Goal: Information Seeking & Learning: Learn about a topic

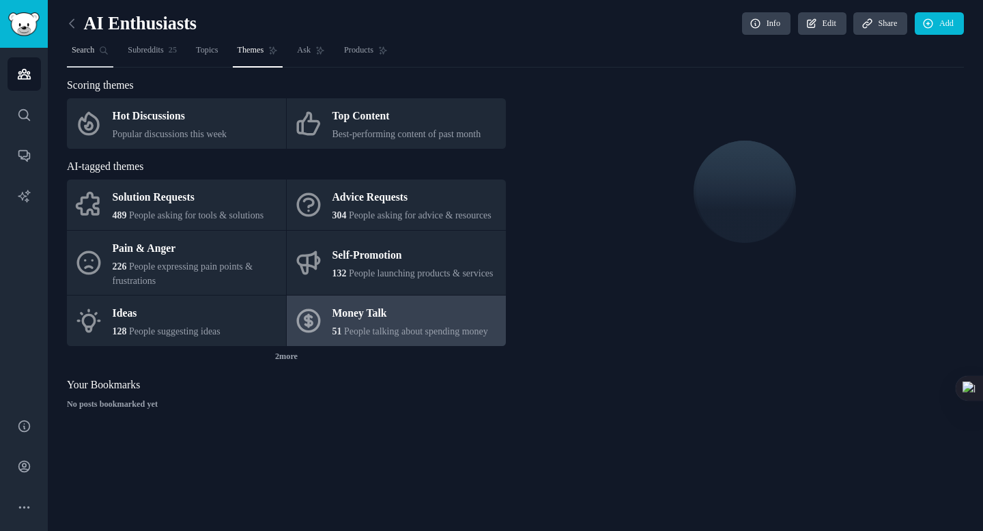
click at [102, 48] on link "Search" at bounding box center [90, 54] width 46 height 28
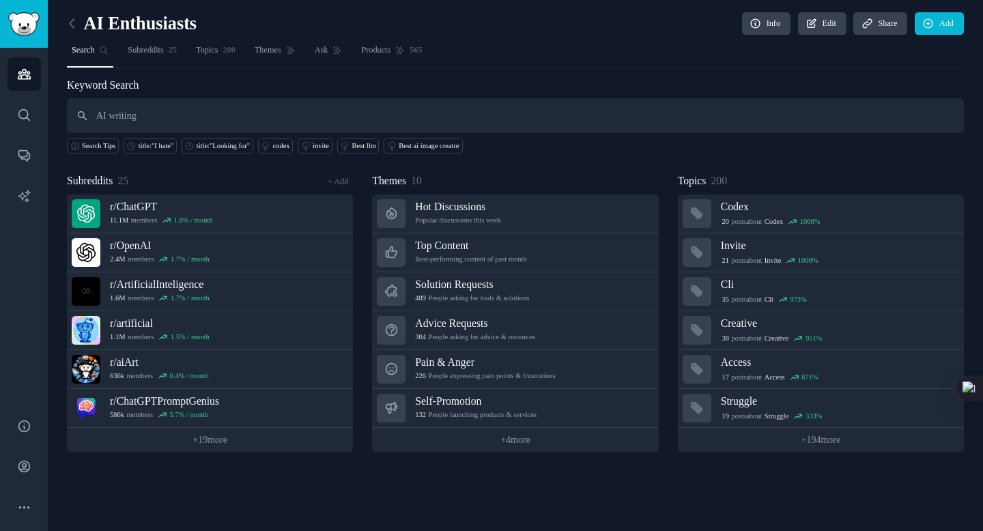
type input "AI writing"
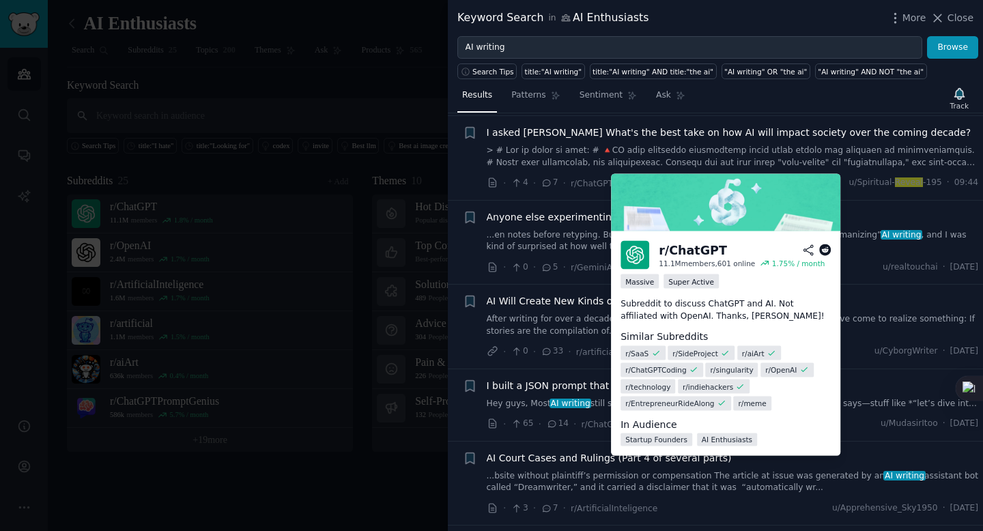
scroll to position [106, 0]
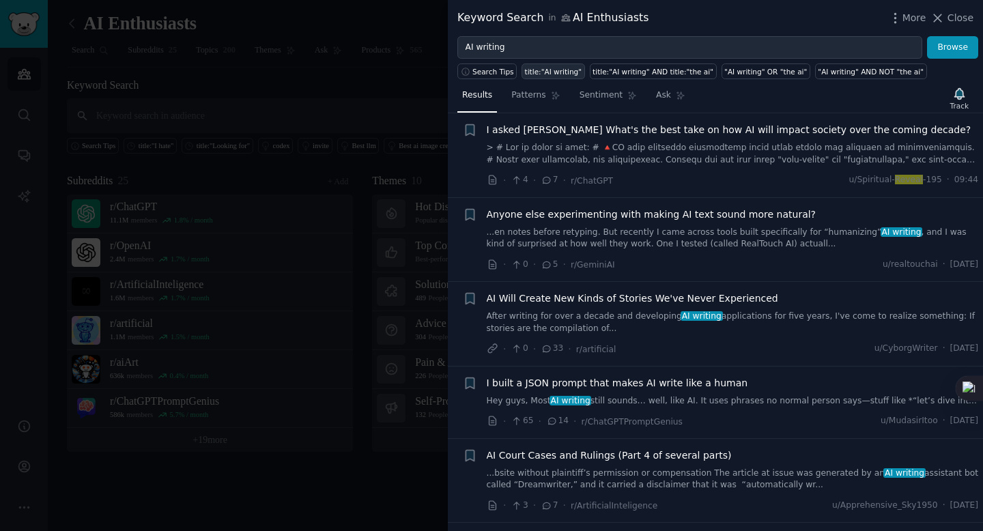
click at [556, 70] on div "title:"AI writing"" at bounding box center [553, 72] width 57 height 10
type input "title:"AI writing""
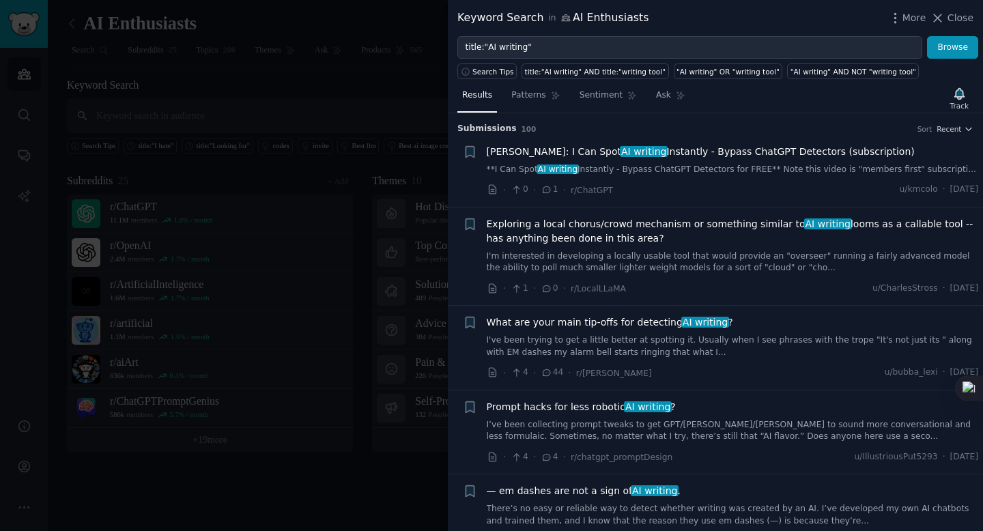
click at [369, 160] on div at bounding box center [491, 265] width 983 height 531
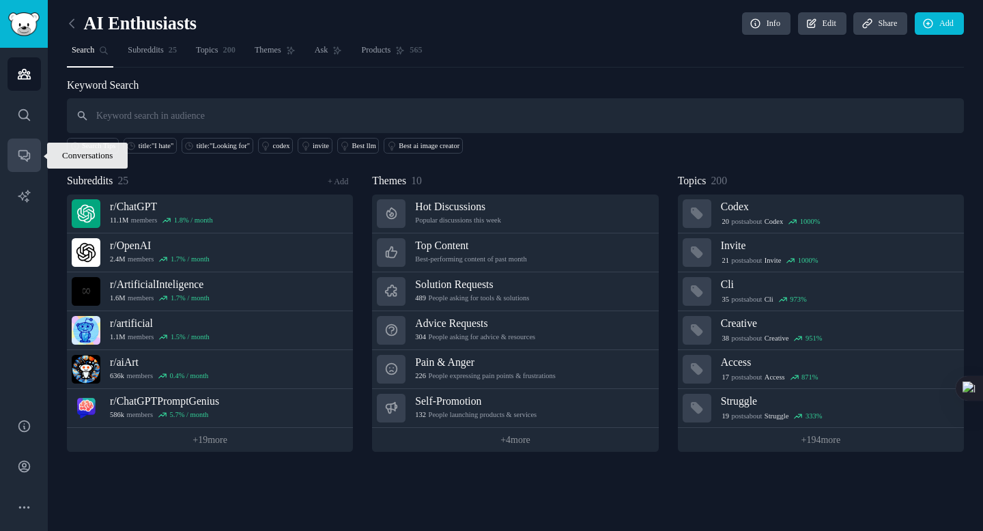
click at [33, 146] on link "Conversations" at bounding box center [24, 155] width 33 height 33
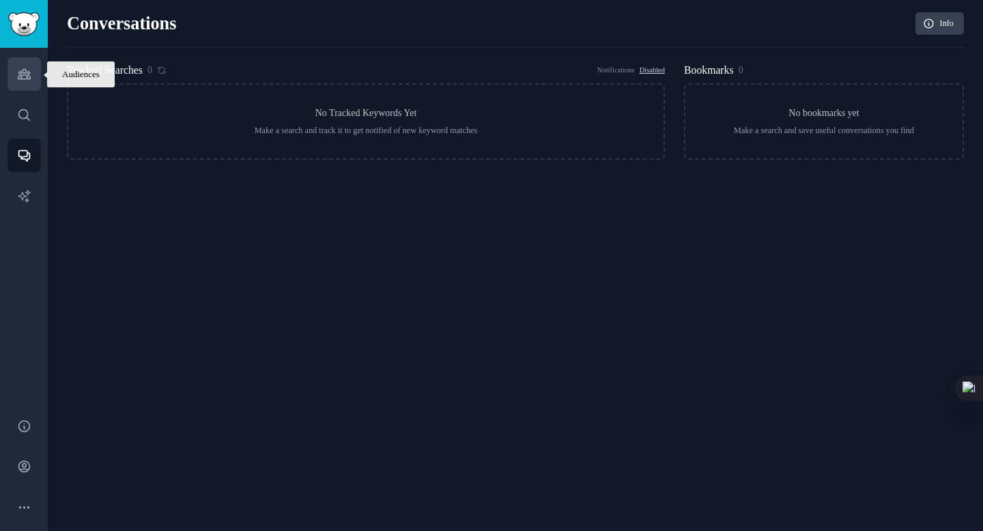
click at [27, 80] on icon "Sidebar" at bounding box center [24, 74] width 14 height 14
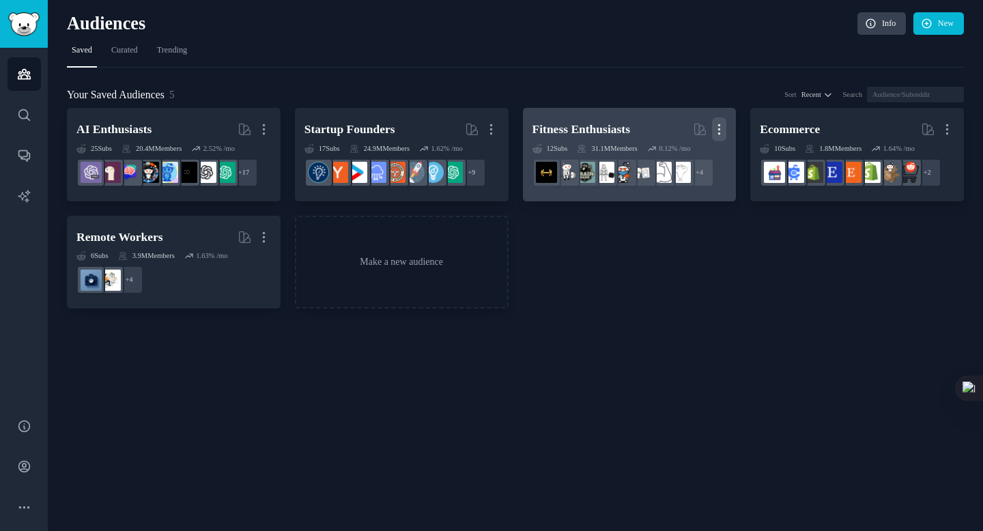
click at [724, 127] on icon "button" at bounding box center [719, 129] width 14 height 14
click at [673, 156] on p "Delete" at bounding box center [685, 158] width 25 height 14
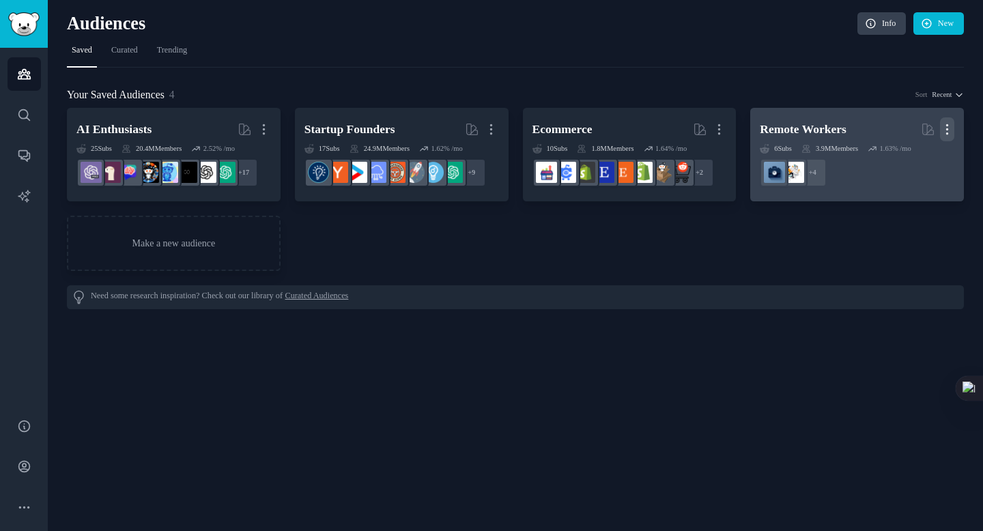
click at [947, 125] on icon "button" at bounding box center [947, 130] width 1 height 10
click at [914, 156] on p "Delete" at bounding box center [912, 158] width 25 height 14
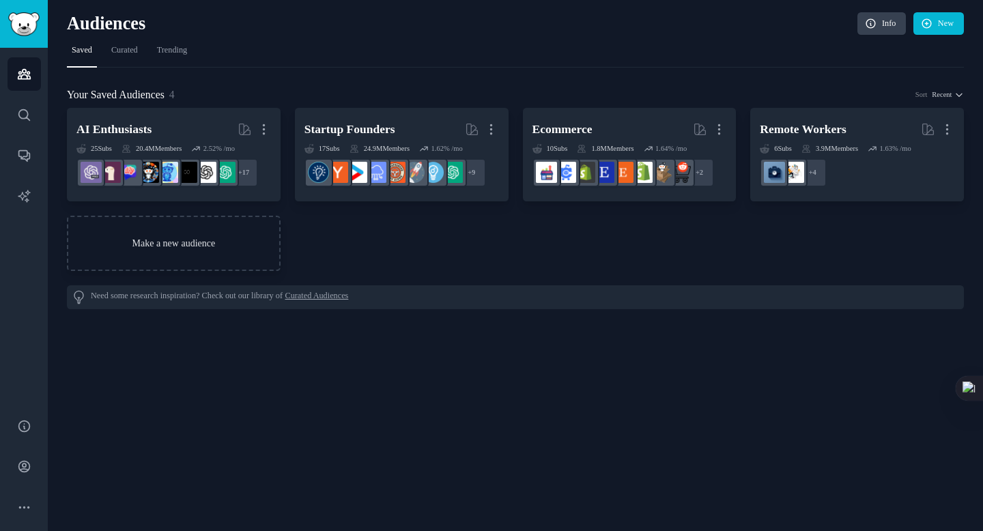
click at [217, 235] on link "Make a new audience" at bounding box center [174, 243] width 214 height 55
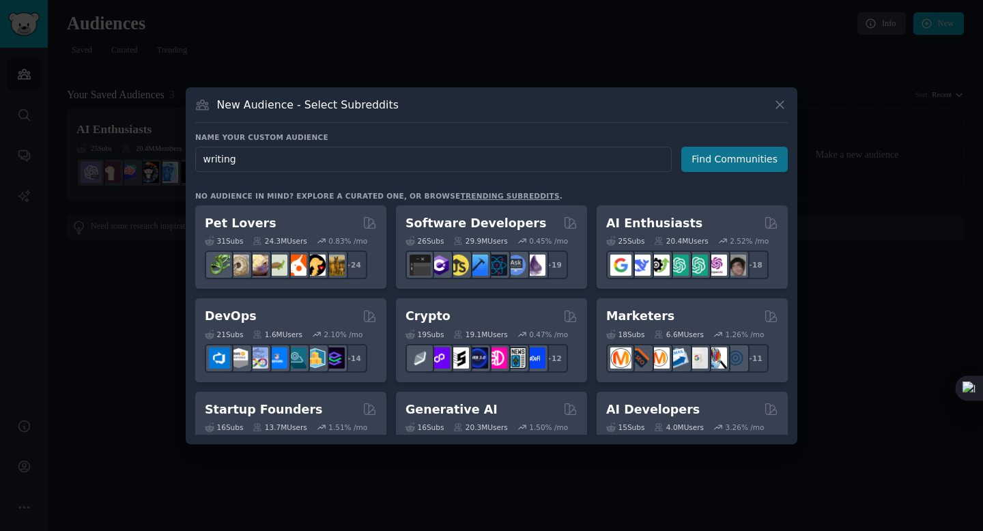
type input "writing"
click at [734, 160] on button "Find Communities" at bounding box center [734, 159] width 106 height 25
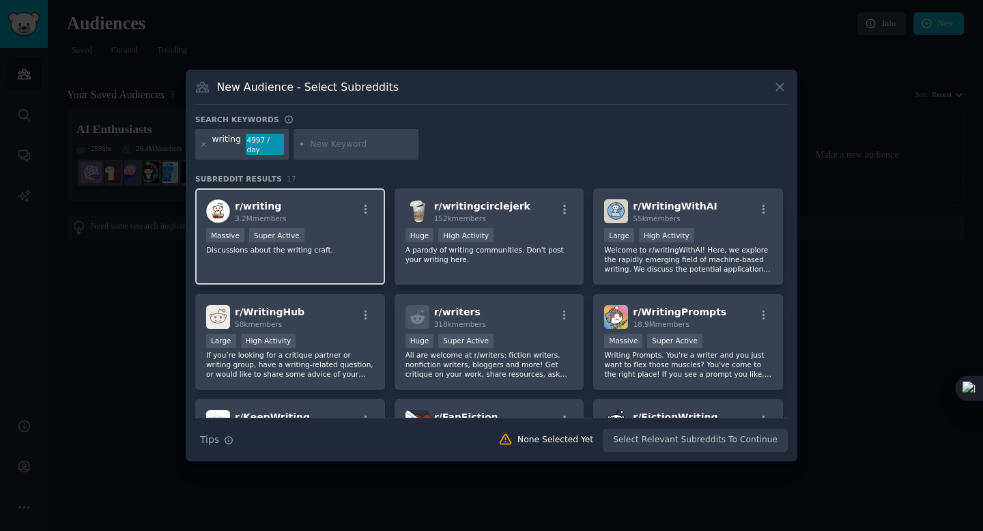
click at [339, 202] on div "r/ writing 3.2M members" at bounding box center [290, 211] width 168 height 24
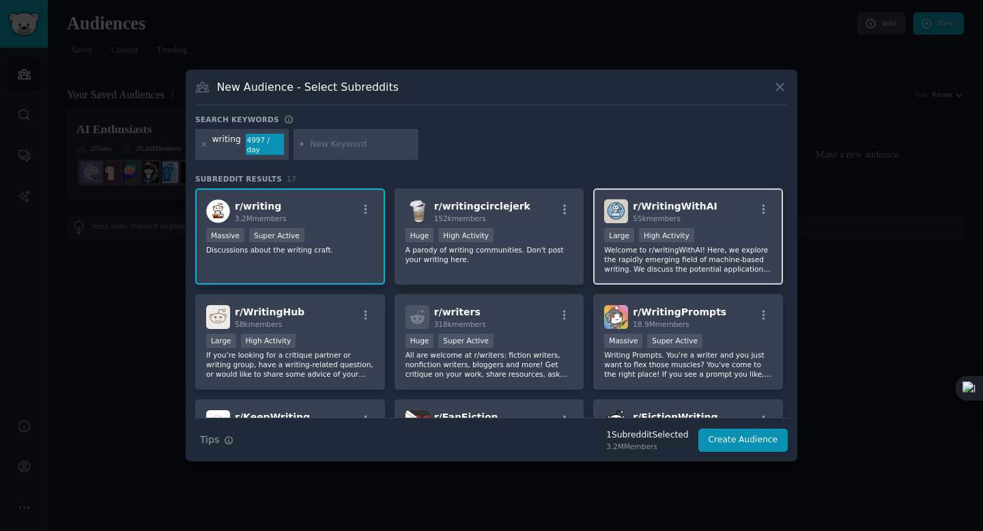
click at [641, 217] on span "55k members" at bounding box center [656, 218] width 47 height 8
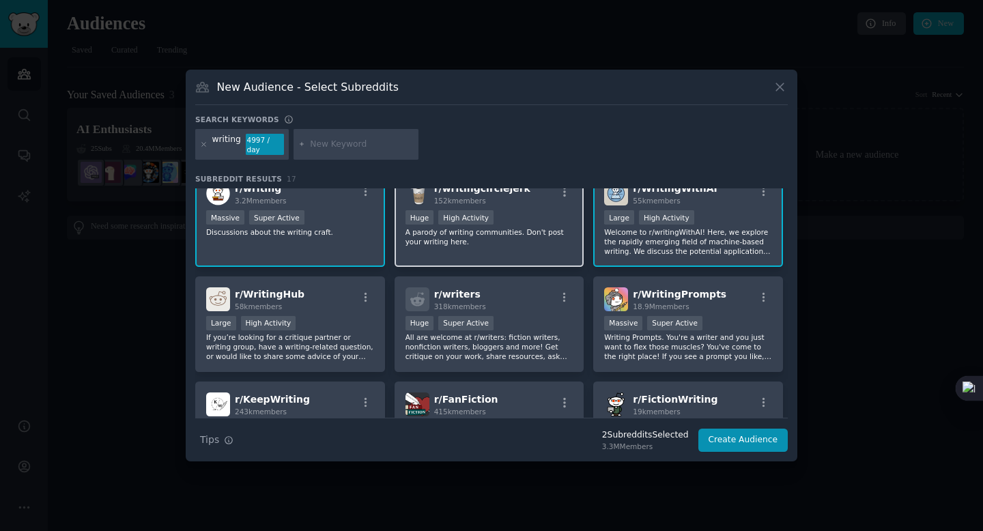
scroll to position [20, 0]
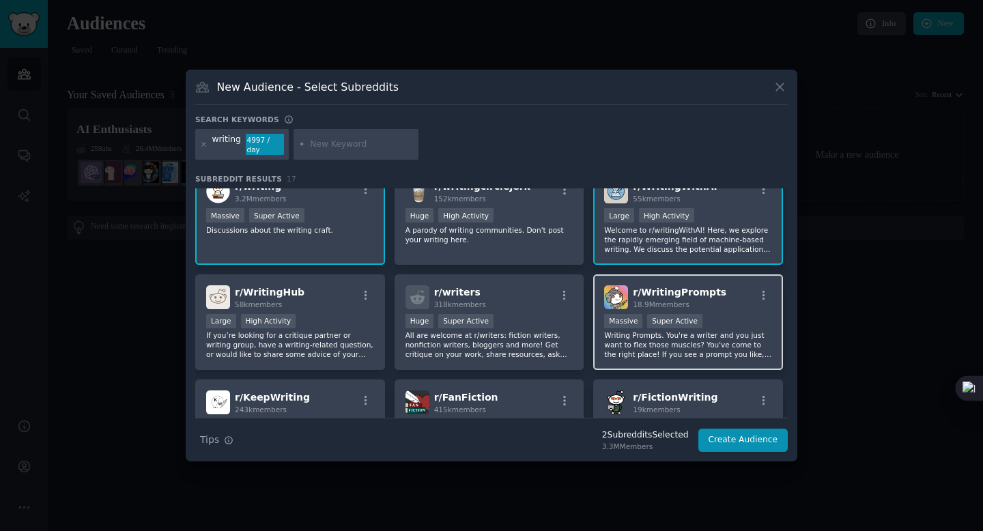
click at [663, 311] on div "r/ WritingPrompts 18.9M members 1,000,000+ members Massive Super Active Writing…" at bounding box center [688, 322] width 190 height 96
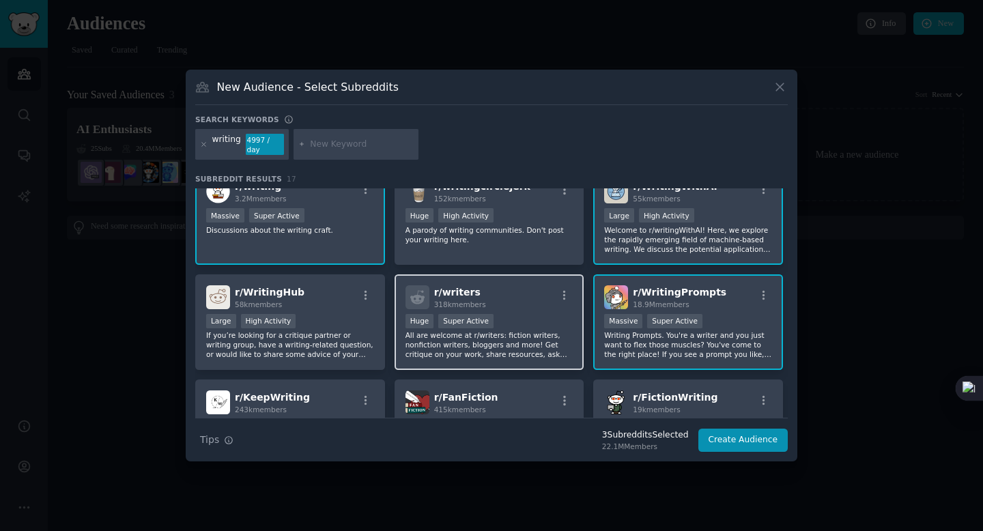
click at [463, 305] on span "318k members" at bounding box center [460, 304] width 52 height 8
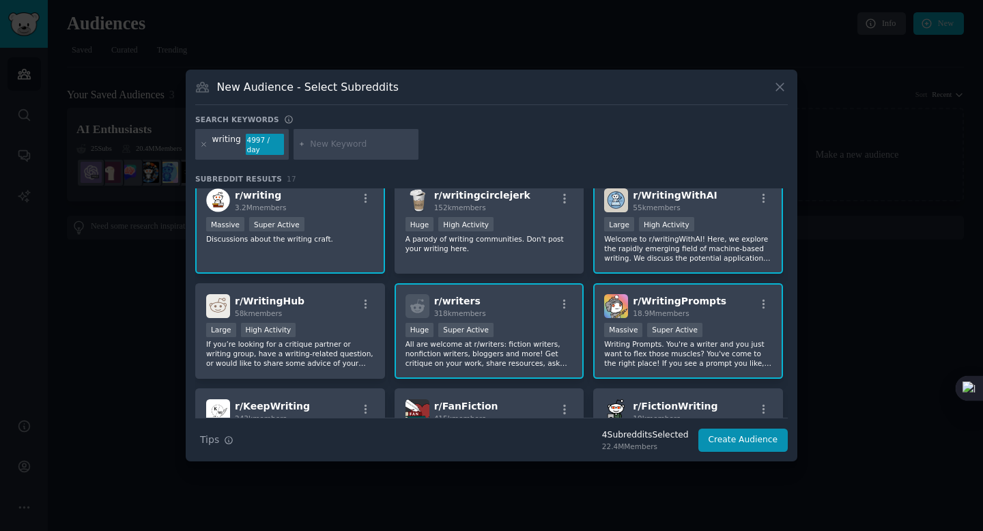
scroll to position [12, 0]
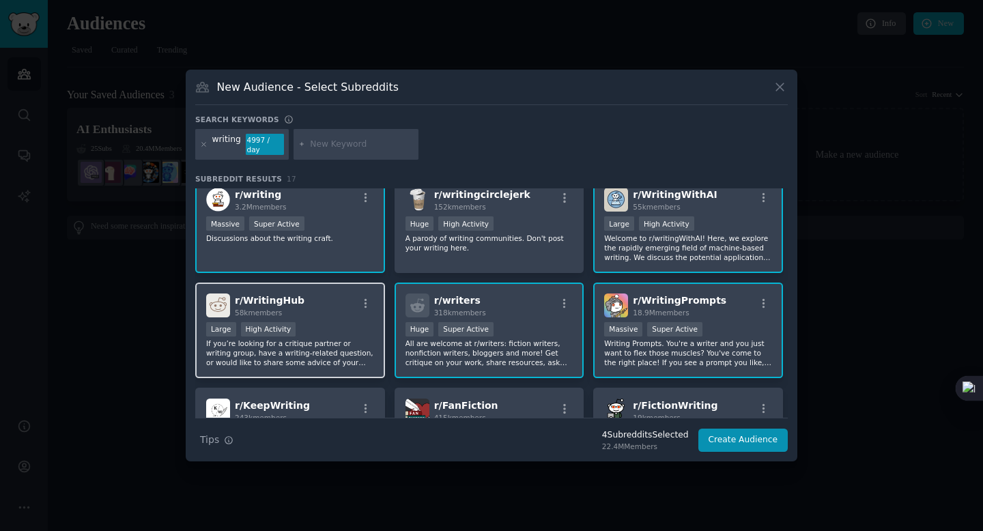
click at [333, 313] on div "r/ WritingHub 58k members" at bounding box center [290, 305] width 168 height 24
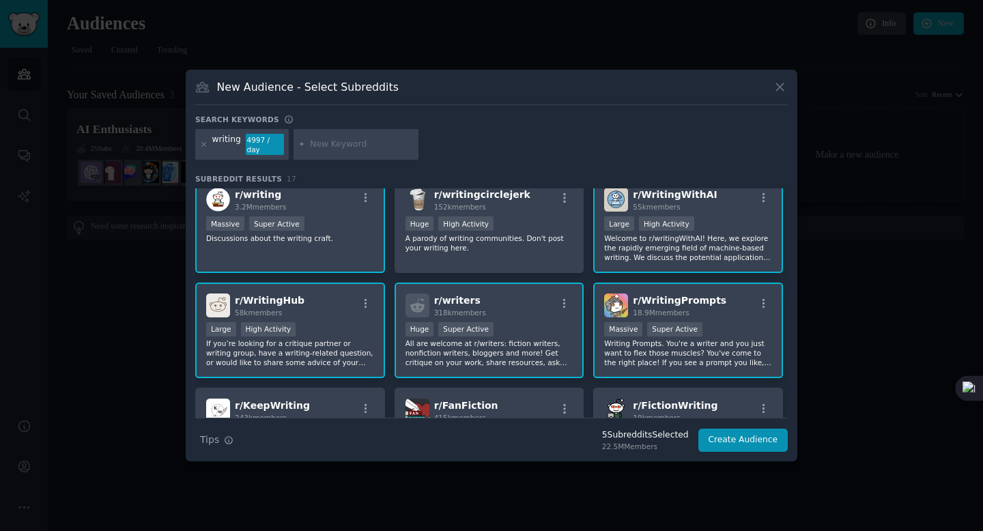
scroll to position [44, 0]
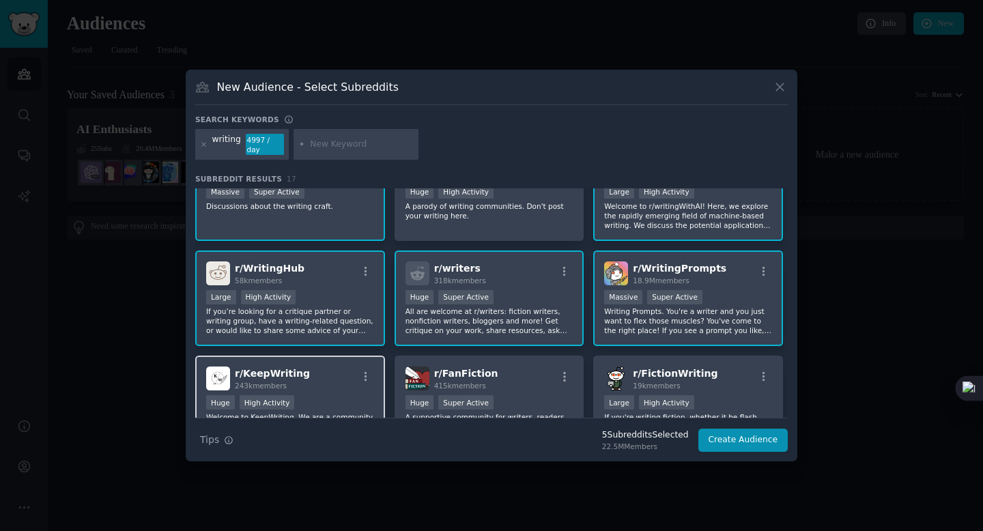
click at [334, 364] on div "r/ KeepWriting 243k members Huge High Activity Welcome to KeepWriting. We are a…" at bounding box center [290, 404] width 190 height 96
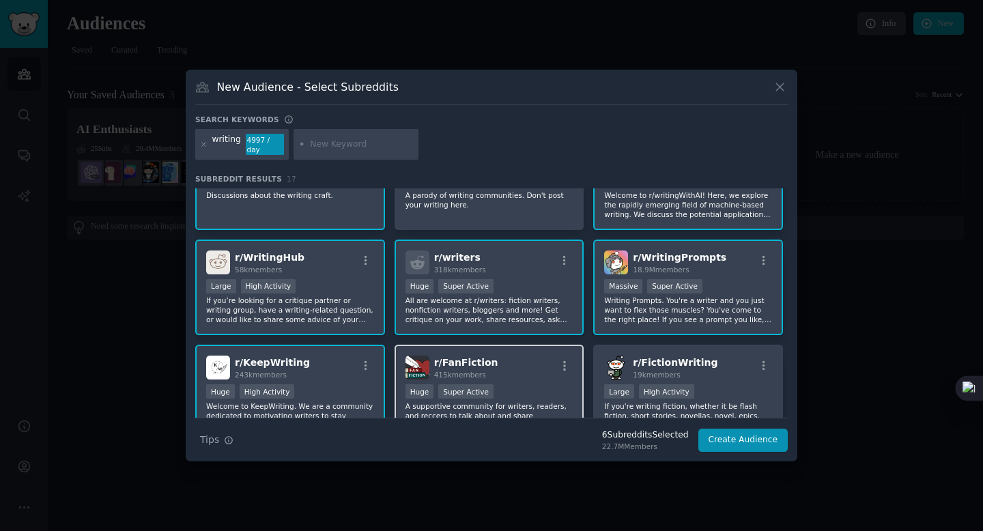
click at [519, 357] on div "r/ FanFiction 415k members" at bounding box center [489, 368] width 168 height 24
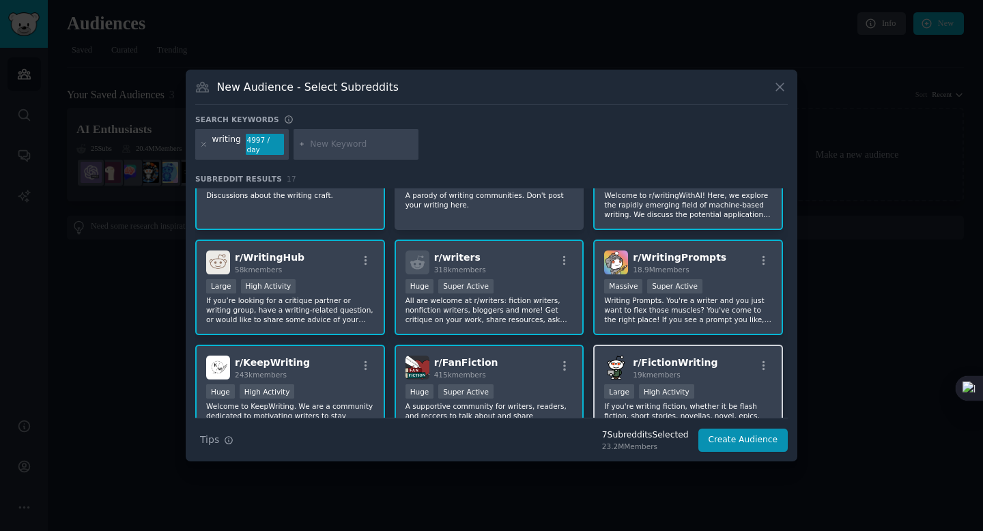
click at [644, 360] on span "r/ FictionWriting" at bounding box center [675, 362] width 85 height 11
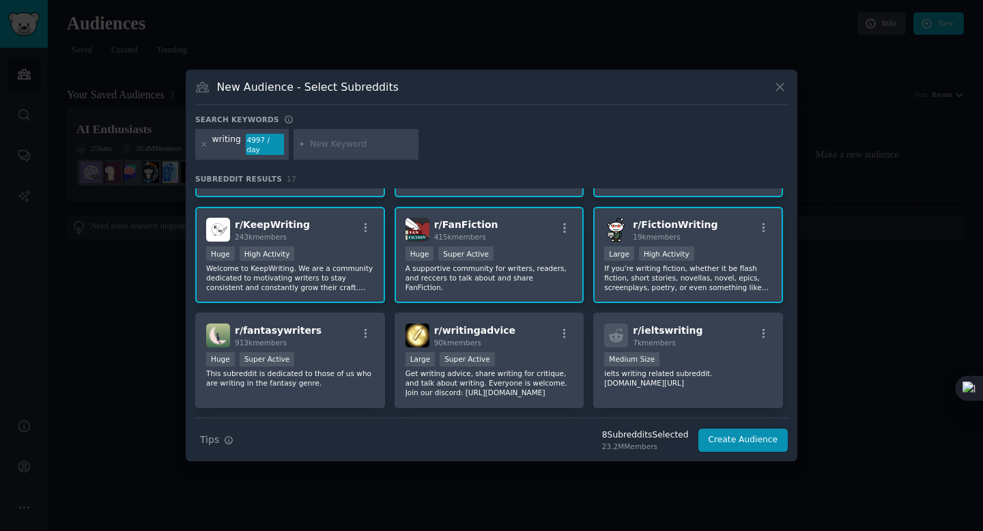
scroll to position [224, 0]
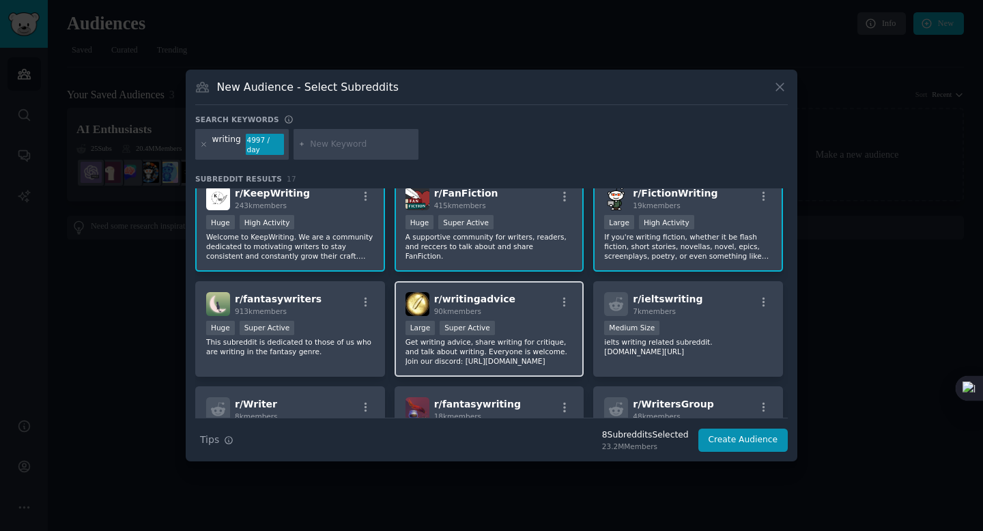
click at [494, 293] on span "r/ writingadvice" at bounding box center [474, 298] width 81 height 11
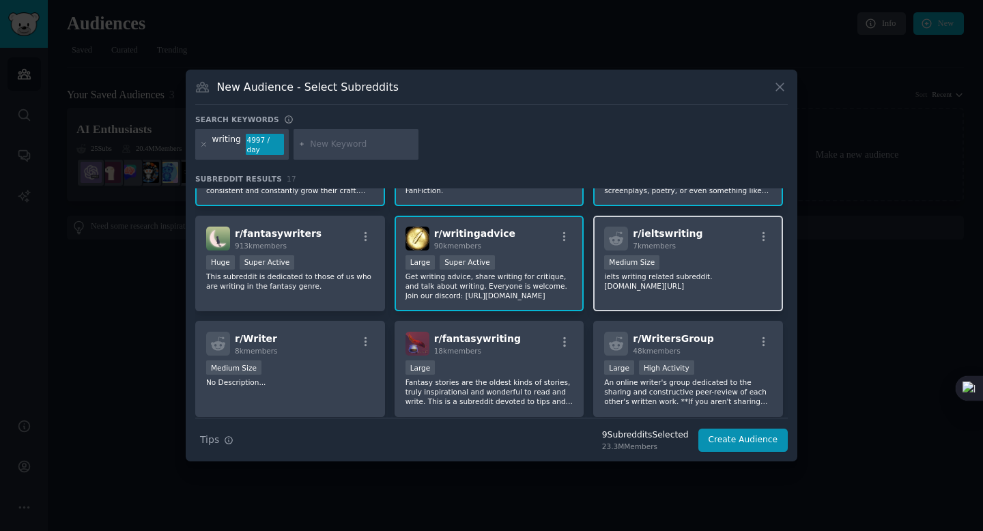
scroll to position [291, 0]
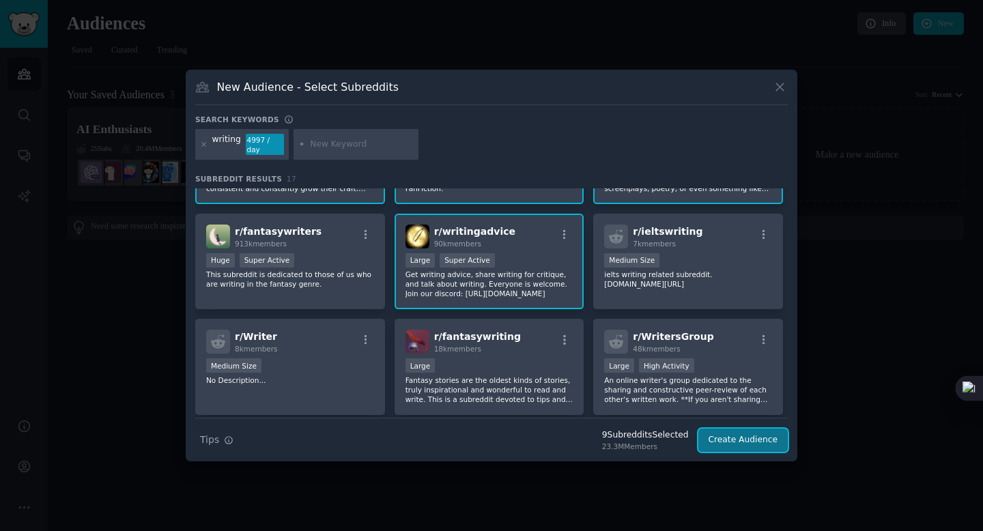
click at [740, 432] on button "Create Audience" at bounding box center [743, 440] width 90 height 23
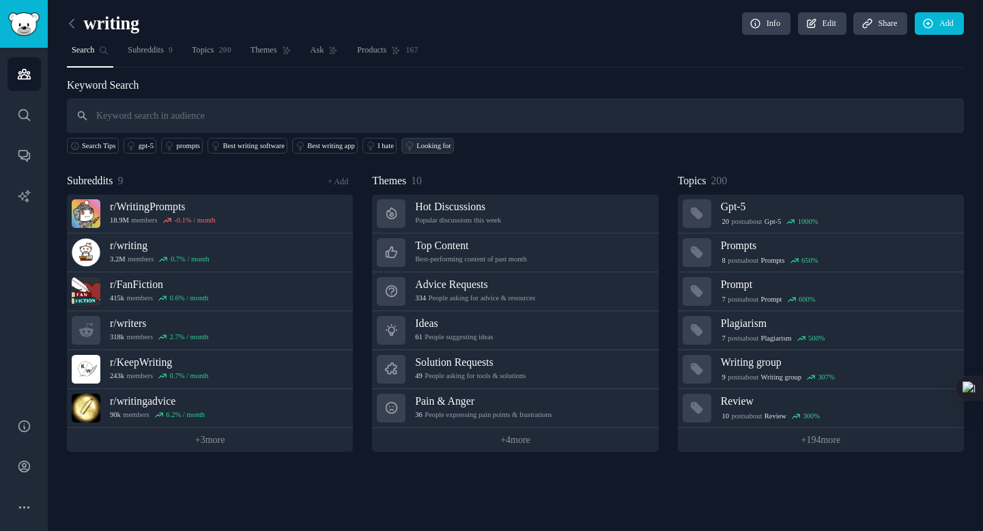
click at [450, 141] on div "Looking for" at bounding box center [433, 146] width 34 height 10
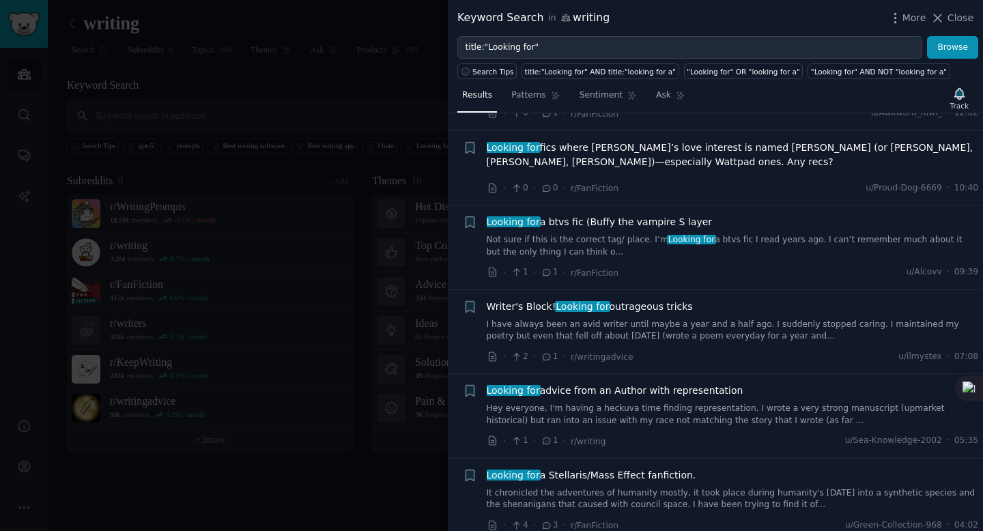
scroll to position [645, 0]
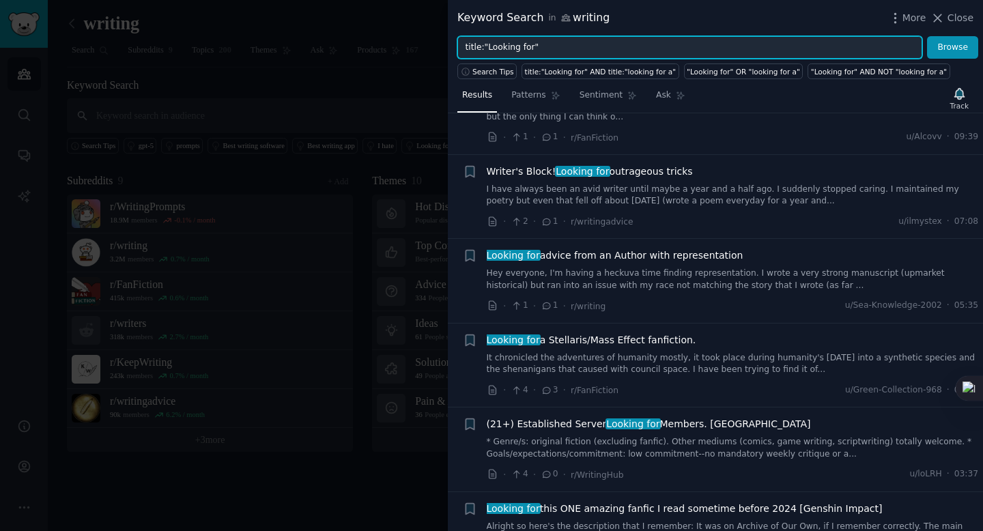
drag, startPoint x: 629, startPoint y: 48, endPoint x: 454, endPoint y: 44, distance: 174.8
click at [454, 44] on div "title:"Looking for" Browse" at bounding box center [715, 47] width 535 height 23
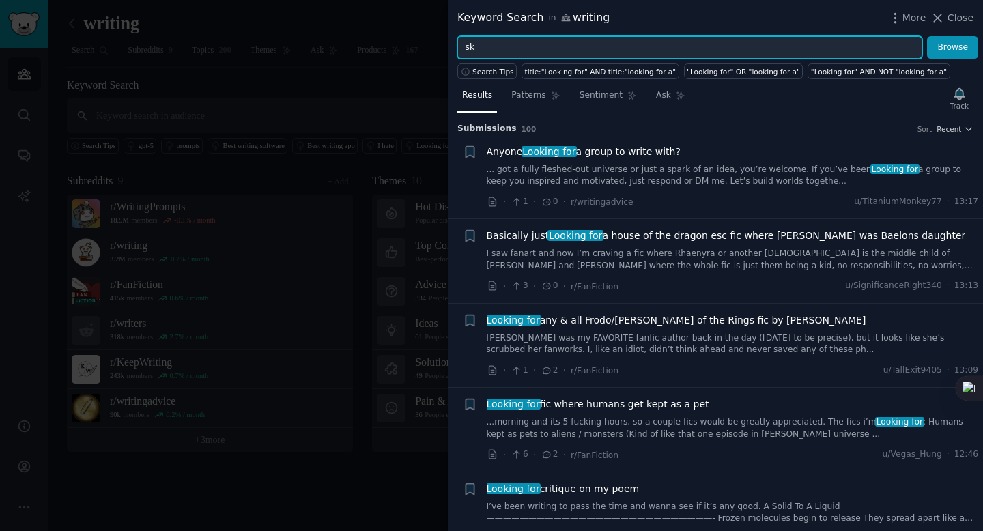
type input "s"
click at [927, 36] on button "Browse" at bounding box center [952, 47] width 51 height 23
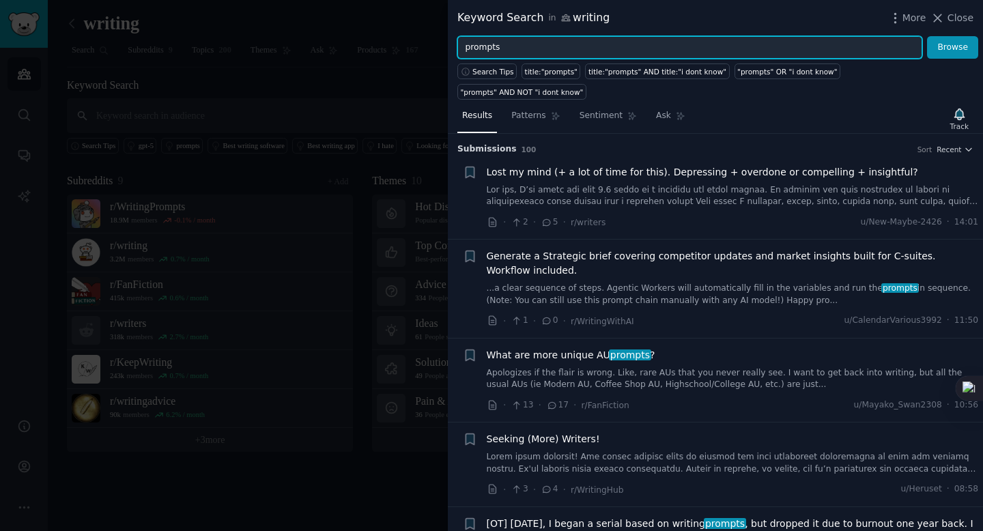
click at [463, 51] on input "prompts" at bounding box center [689, 47] width 465 height 23
type input "AI prompts"
click at [927, 36] on button "Browse" at bounding box center [952, 47] width 51 height 23
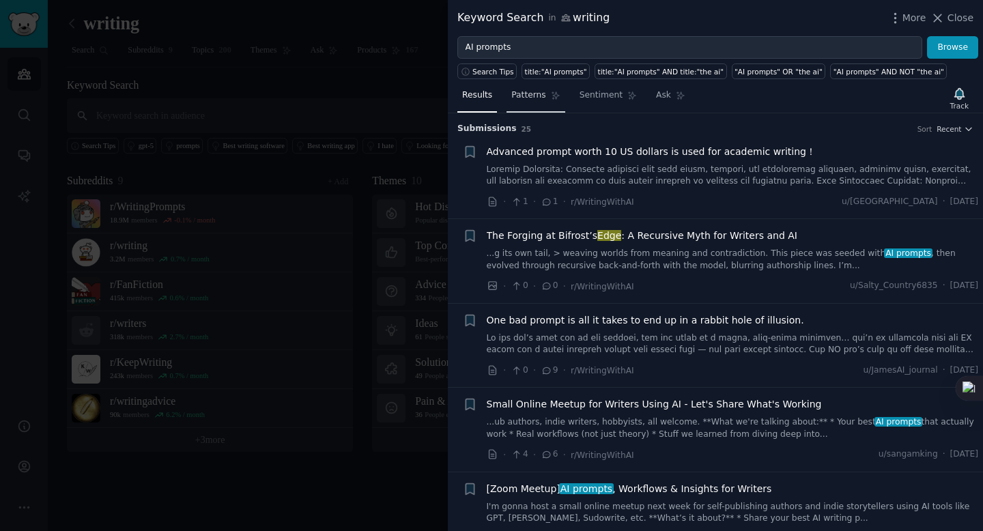
click at [541, 100] on span "Patterns" at bounding box center [528, 95] width 34 height 12
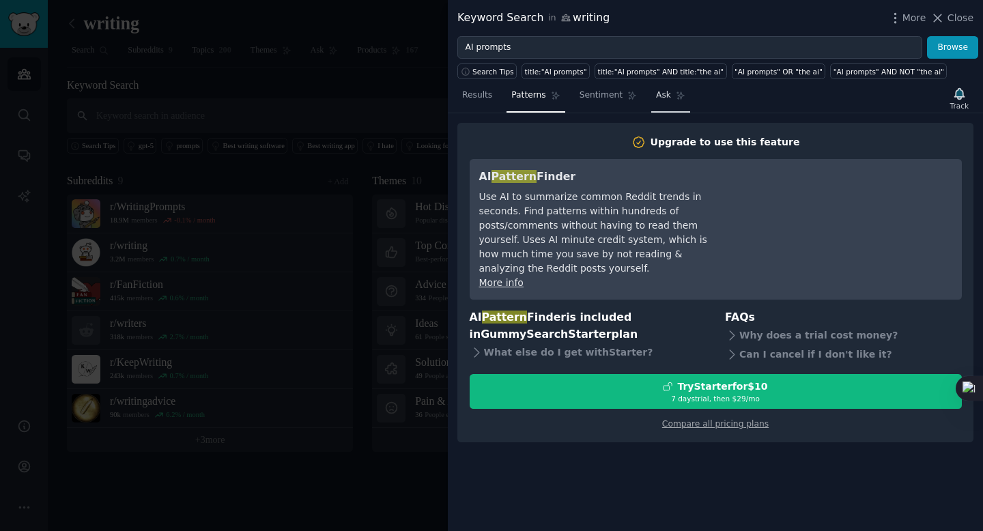
click at [651, 99] on link "Ask" at bounding box center [670, 99] width 39 height 28
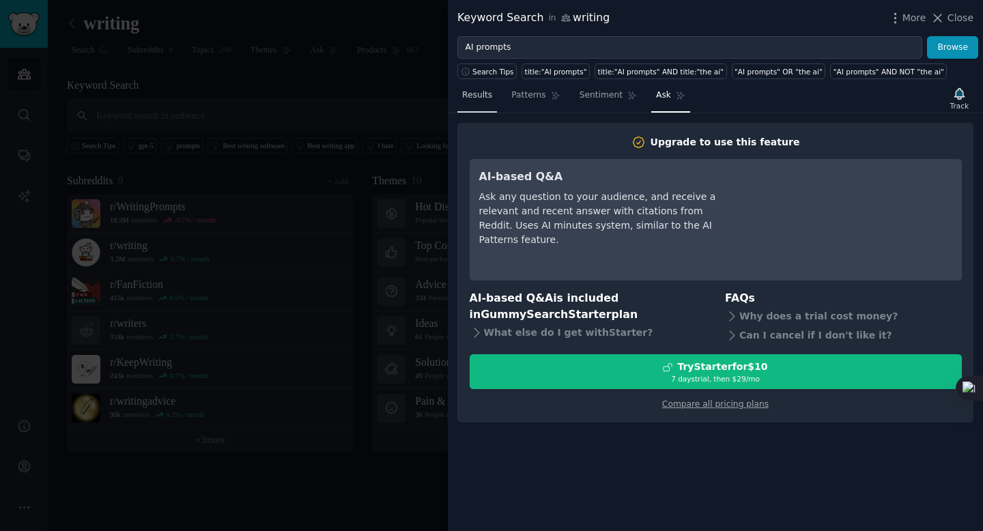
click at [472, 96] on span "Results" at bounding box center [477, 95] width 30 height 12
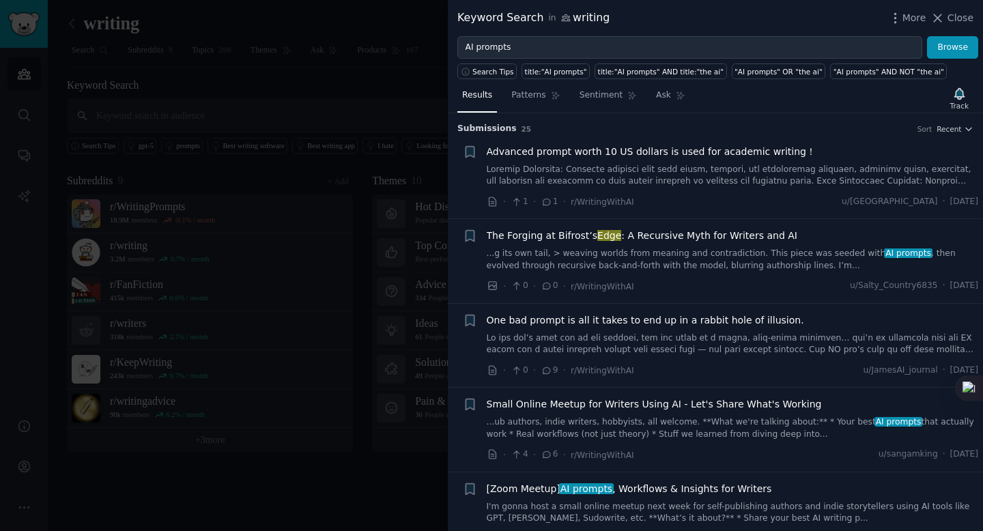
scroll to position [213, 0]
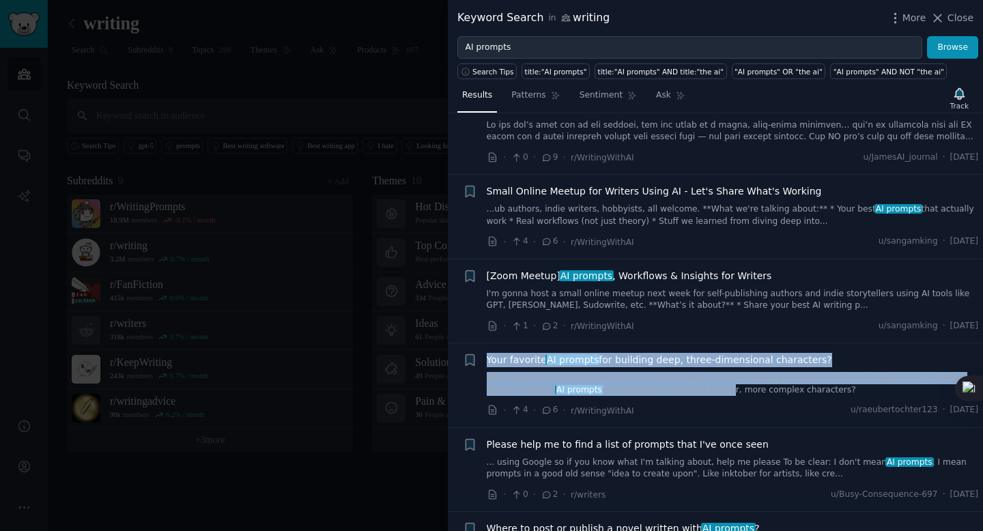
drag, startPoint x: 485, startPoint y: 357, endPoint x: 684, endPoint y: 394, distance: 202.8
click at [684, 394] on div "+ Your favorite AI prompts for building deep, three-dimensional characters? My …" at bounding box center [721, 385] width 516 height 65
copy div "Your favorite AI prompts for building deep, three-dimensional characters? My ch…"
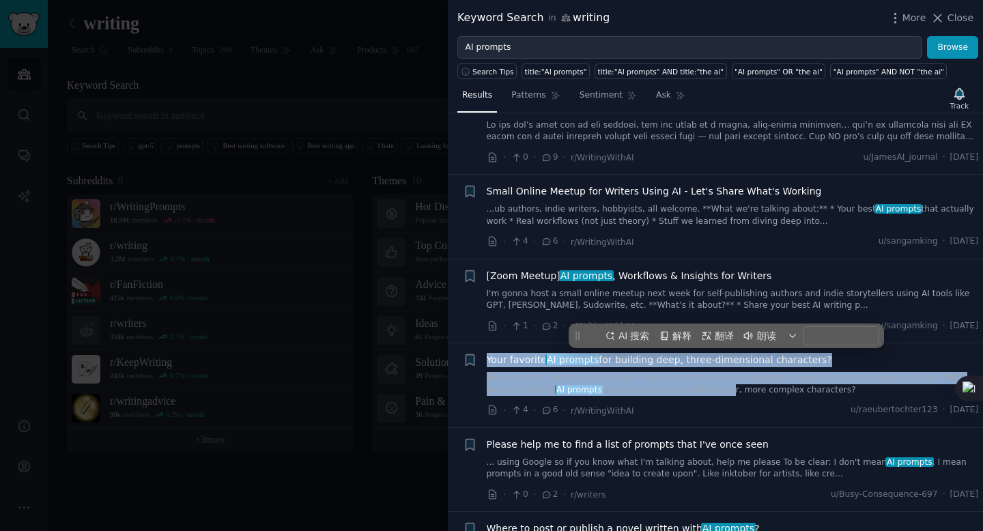
click at [517, 366] on span "Your favorite AI prompts for building deep, three-dimensional characters?" at bounding box center [659, 360] width 345 height 14
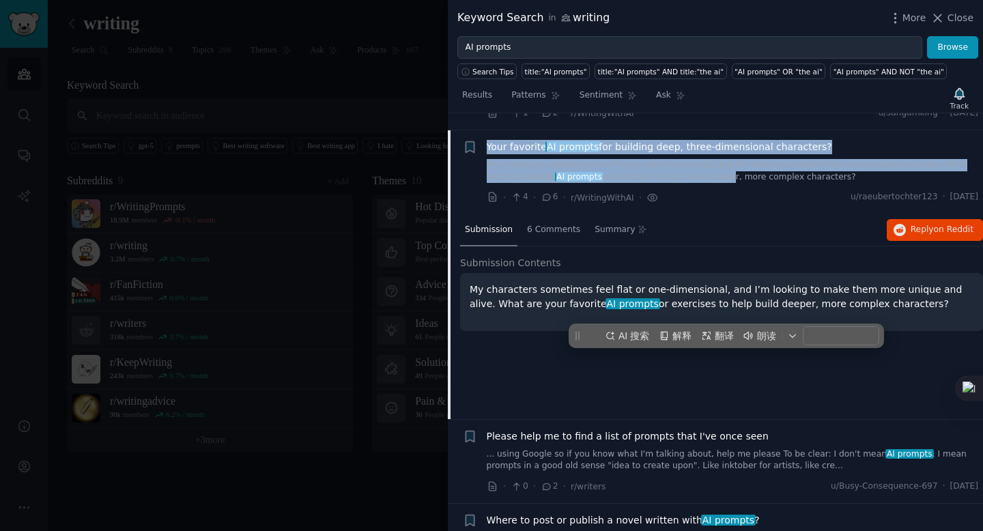
scroll to position [443, 0]
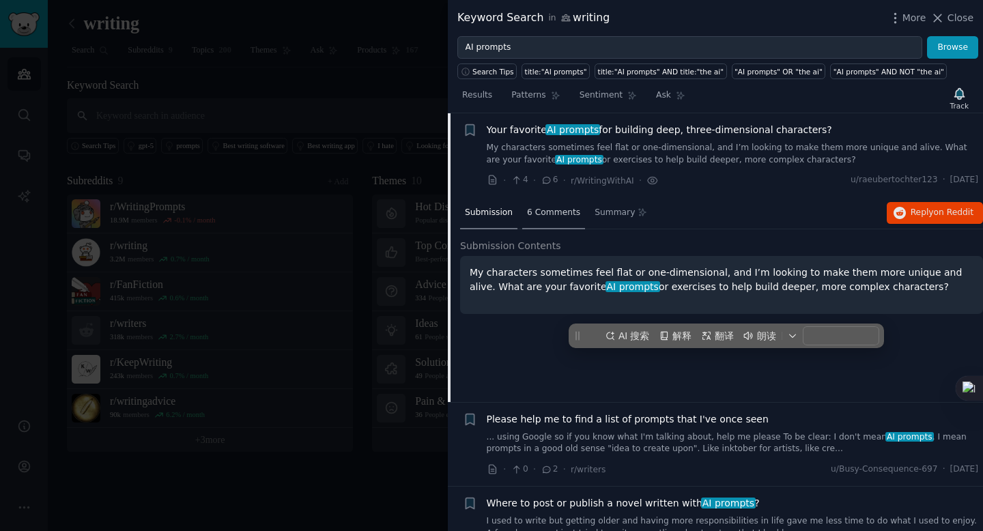
click at [557, 221] on div "6 Comments" at bounding box center [553, 213] width 63 height 33
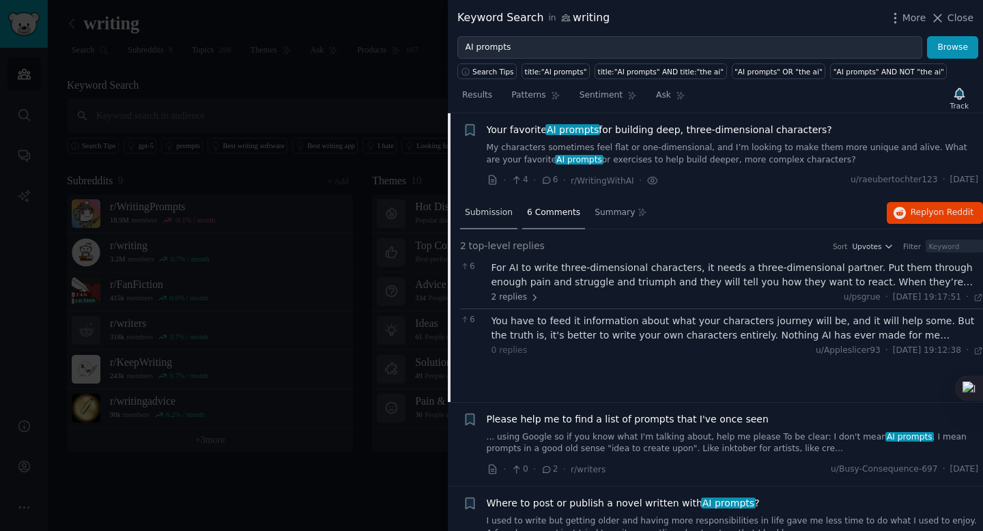
click at [494, 215] on span "Submission" at bounding box center [489, 213] width 48 height 12
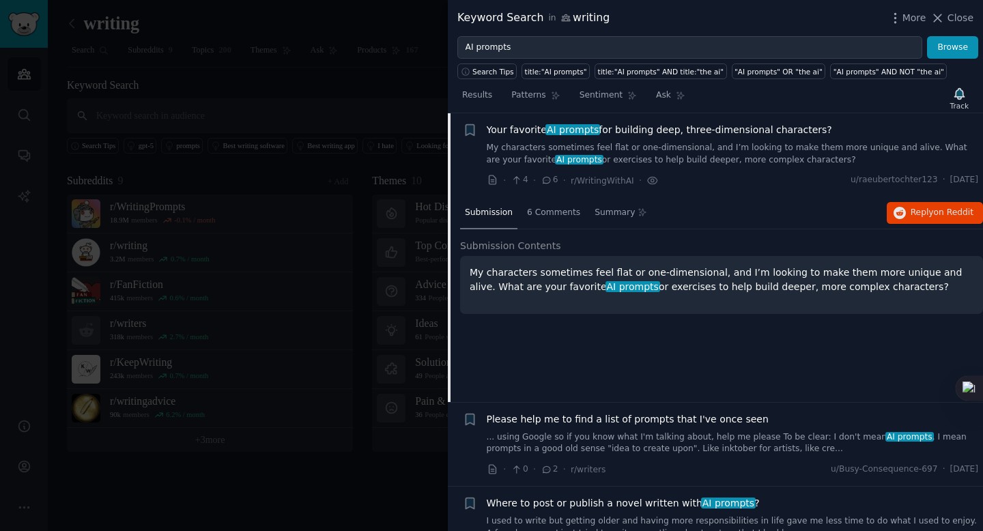
click at [513, 214] on div "Submission" at bounding box center [488, 213] width 57 height 33
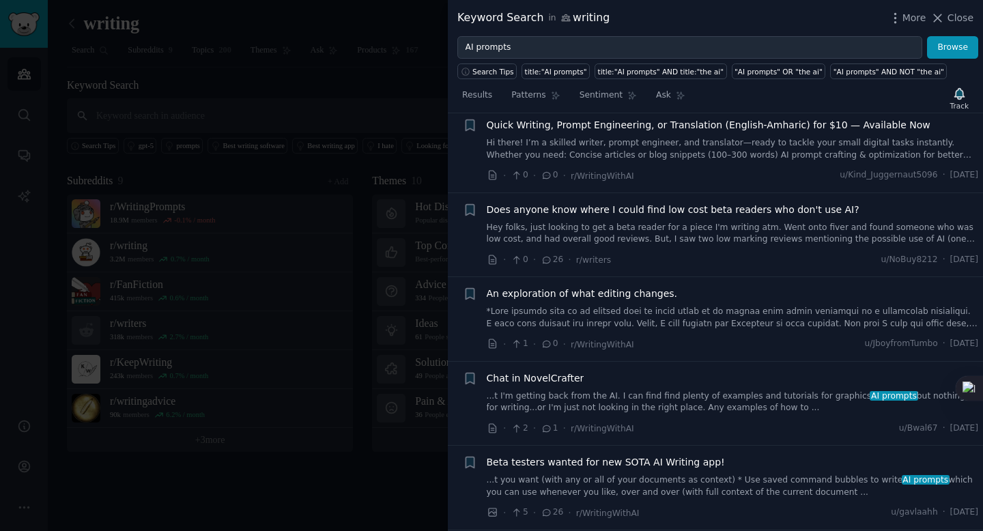
scroll to position [1142, 0]
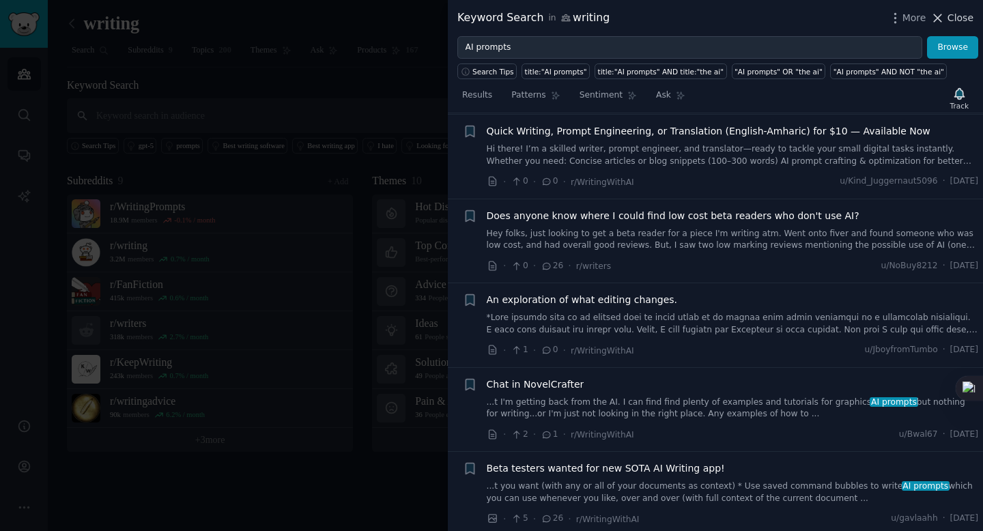
click at [957, 19] on span "Close" at bounding box center [960, 18] width 26 height 14
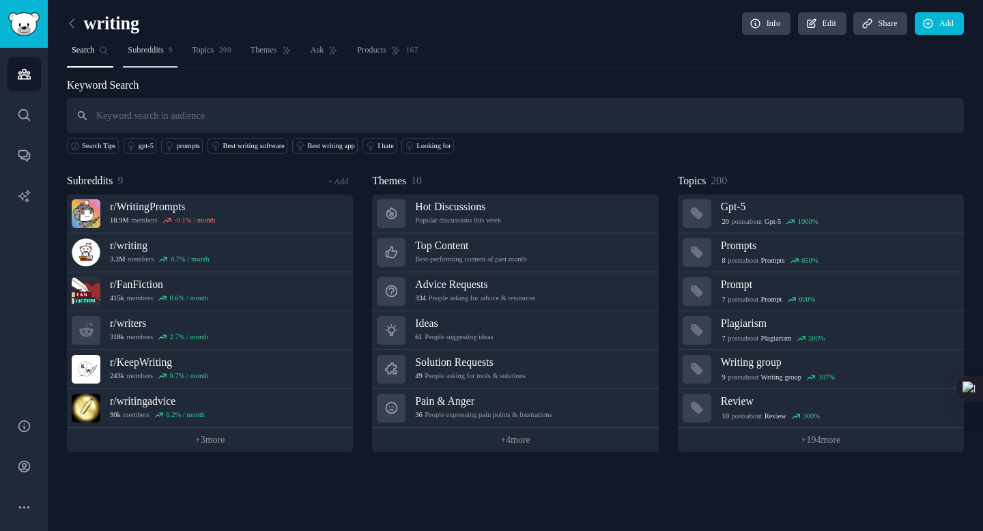
click at [167, 57] on link "Subreddits 9" at bounding box center [150, 54] width 55 height 28
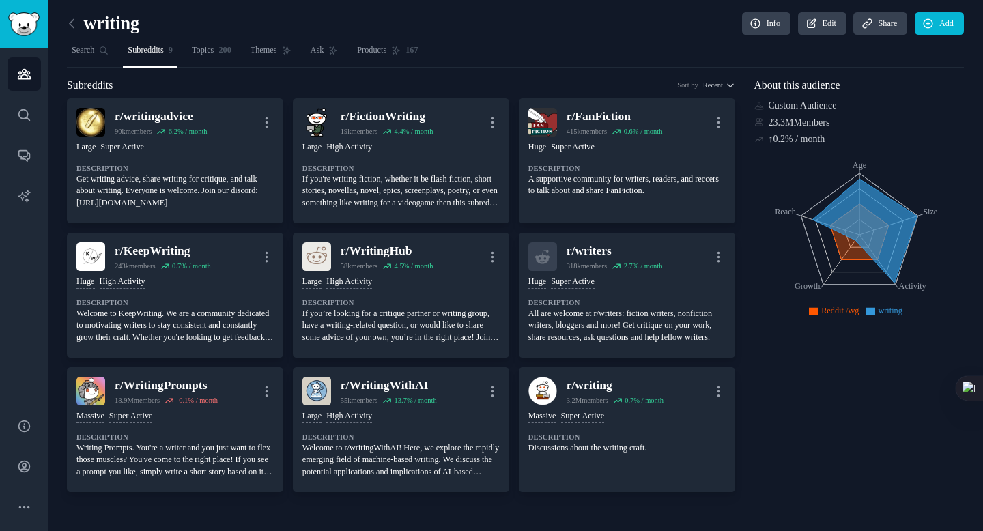
click at [851, 255] on icon at bounding box center [859, 231] width 59 height 55
click at [231, 46] on span "200" at bounding box center [224, 50] width 12 height 12
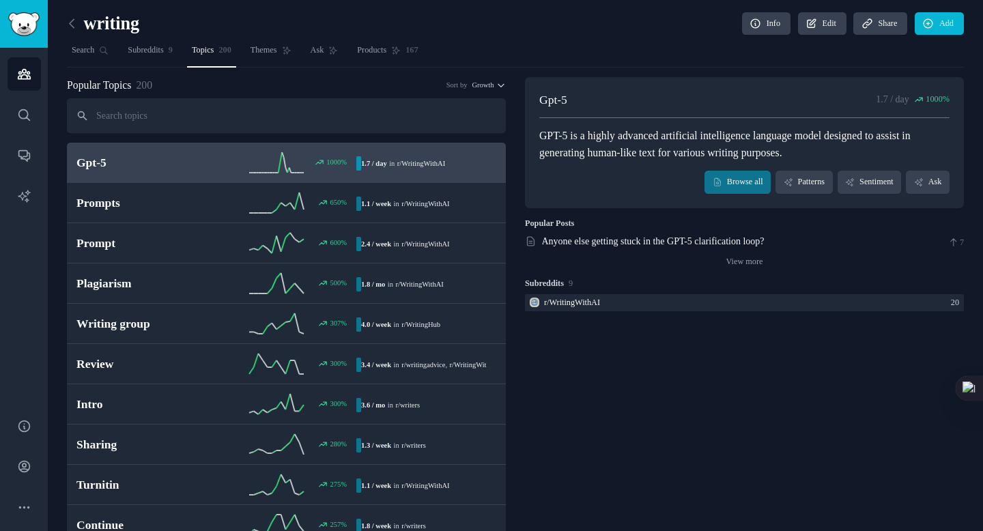
click at [246, 164] on div "1000 %" at bounding box center [286, 162] width 140 height 20
click at [712, 174] on link "Browse all" at bounding box center [737, 182] width 66 height 23
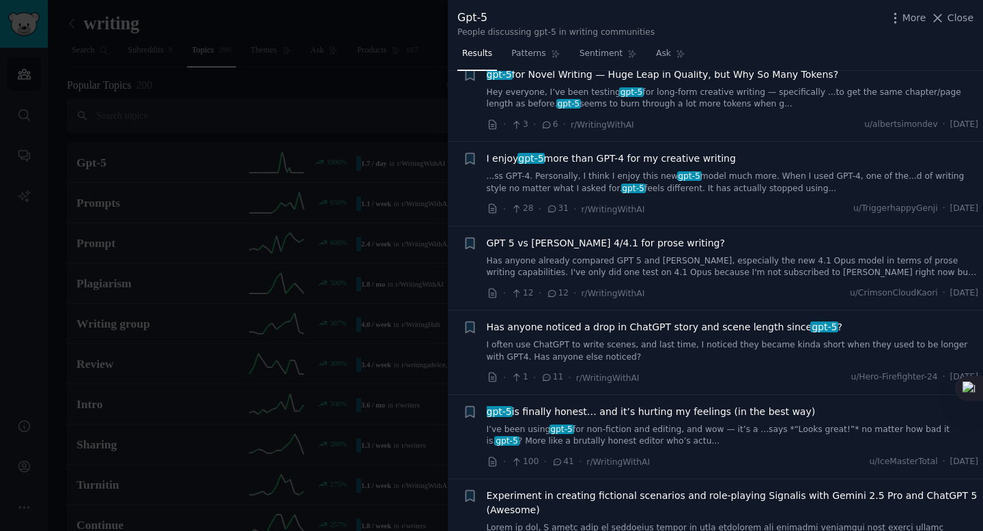
scroll to position [159, 0]
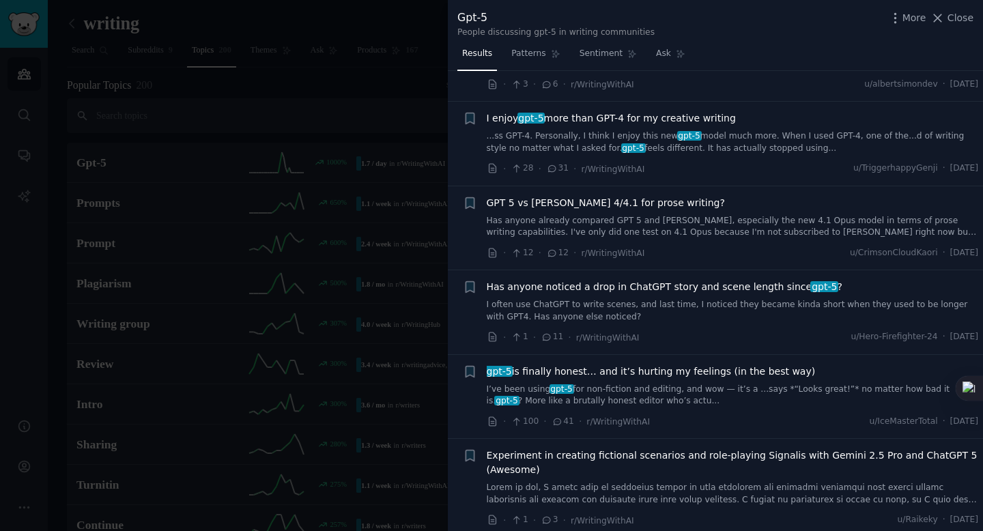
click at [225, 216] on div at bounding box center [491, 265] width 983 height 531
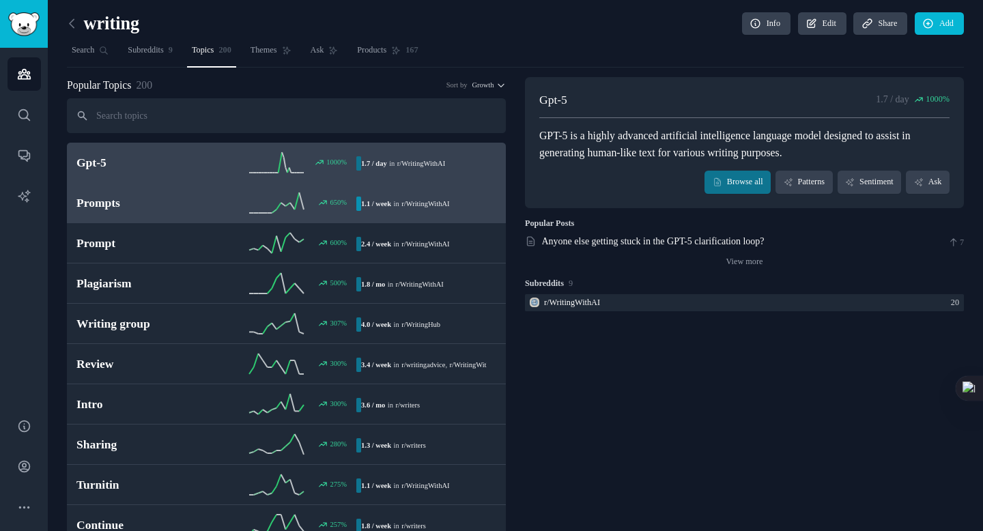
click at [192, 200] on h2 "Prompts" at bounding box center [146, 203] width 140 height 17
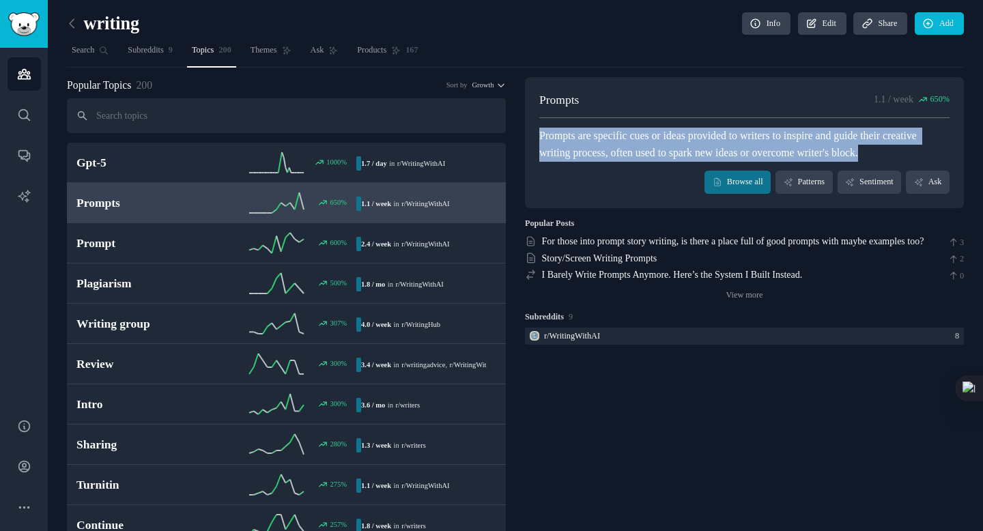
drag, startPoint x: 535, startPoint y: 139, endPoint x: 585, endPoint y: 173, distance: 60.4
click at [585, 173] on div "Prompts 1.1 / week 650 % Prompts are specific cues or ideas provided to writers…" at bounding box center [744, 142] width 439 height 131
copy div "Prompts are specific cues or ideas provided to writers to inspire and guide the…"
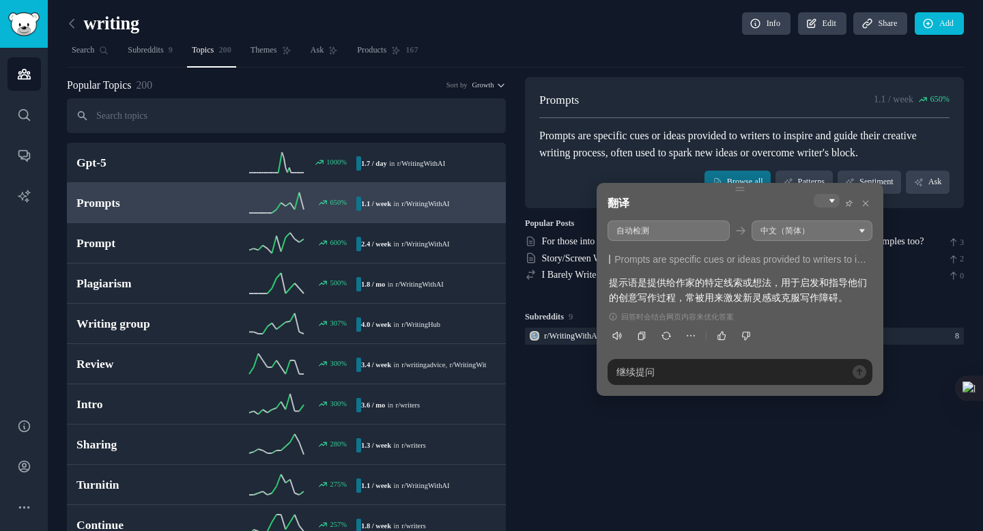
drag, startPoint x: 704, startPoint y: 278, endPoint x: 798, endPoint y: 297, distance: 96.0
click at [798, 297] on div "提示语是提供给作家的特定线索或想法，用于启发和指导他们的创意写作过程，常被用来激发新灵感或克服写作障碍。" at bounding box center [740, 290] width 262 height 31
click at [741, 298] on div "提示语是提供给作家的特定线索或想法，用于启发和指导他们的创意写作过程，常被用来激发新灵感或克服写作障碍。" at bounding box center [740, 290] width 262 height 31
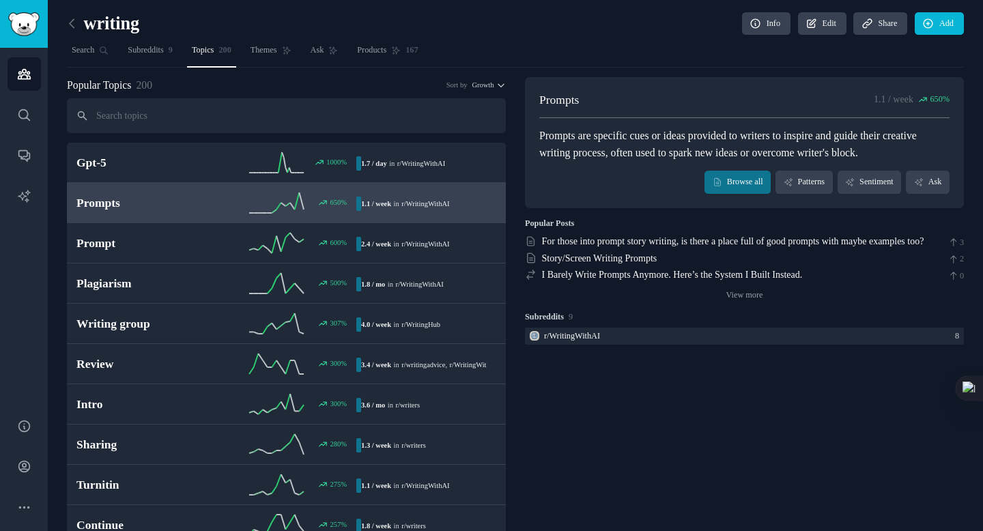
click at [680, 133] on div "Prompts are specific cues or ideas provided to writers to inspire and guide the…" at bounding box center [744, 144] width 410 height 33
click at [726, 302] on link "View more" at bounding box center [743, 295] width 37 height 12
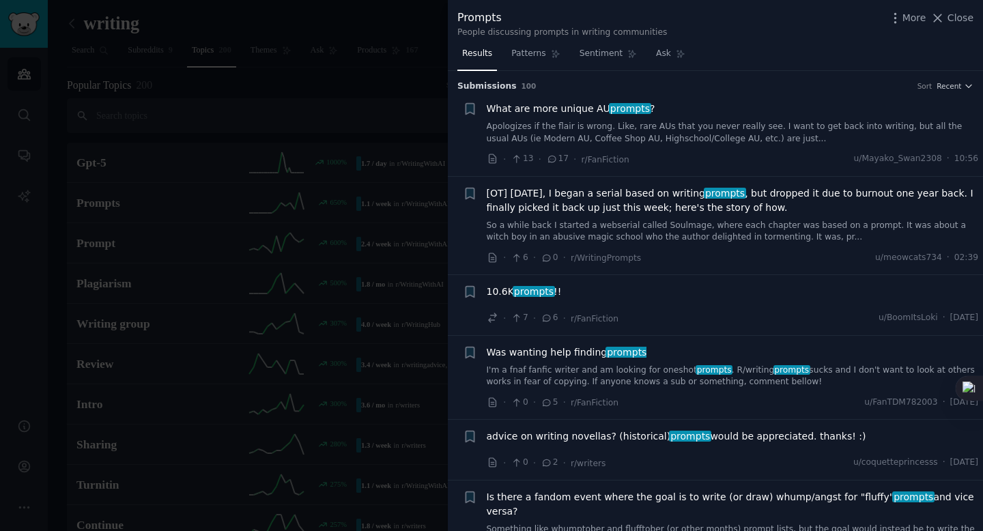
click at [271, 66] on div at bounding box center [491, 265] width 983 height 531
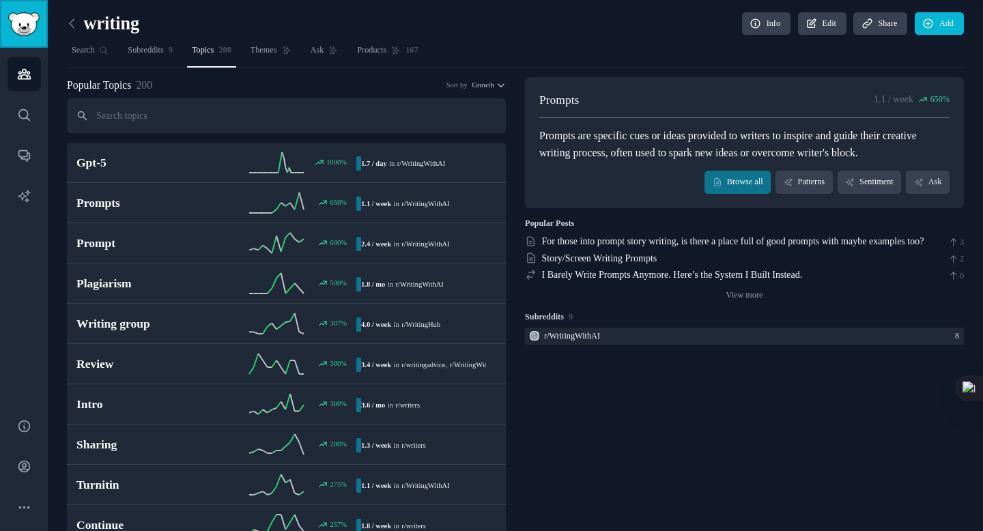
click at [29, 27] on img "Sidebar" at bounding box center [23, 24] width 31 height 24
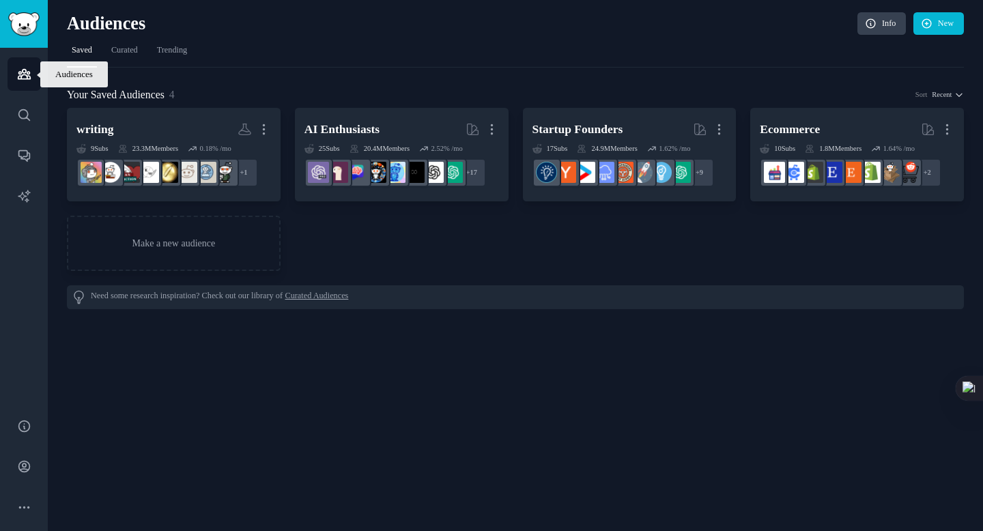
click at [34, 79] on link "Audiences" at bounding box center [24, 73] width 33 height 33
click at [26, 16] on img "Sidebar" at bounding box center [23, 24] width 31 height 24
click at [24, 201] on icon "Sidebar" at bounding box center [24, 196] width 14 height 14
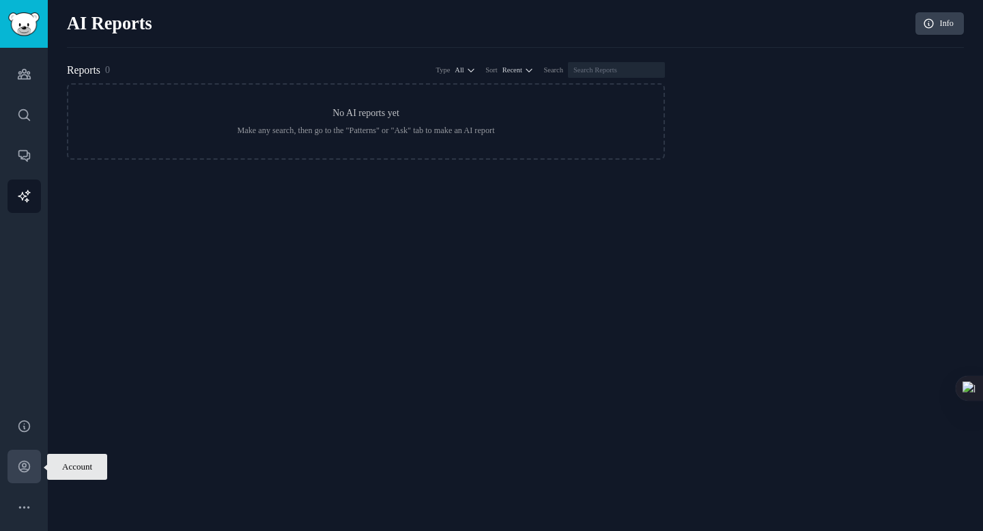
click at [18, 465] on icon "Sidebar" at bounding box center [23, 466] width 11 height 11
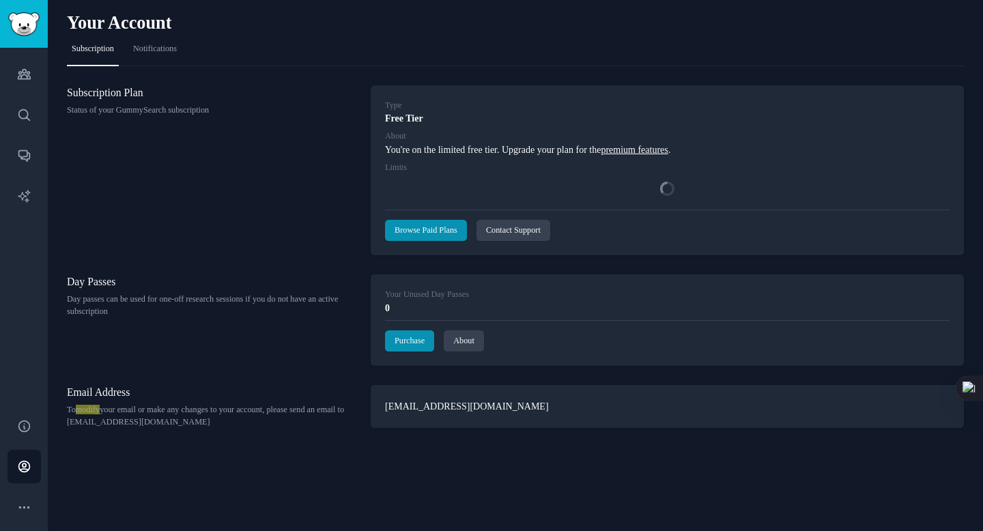
click at [667, 152] on link "premium features" at bounding box center [634, 150] width 67 height 10
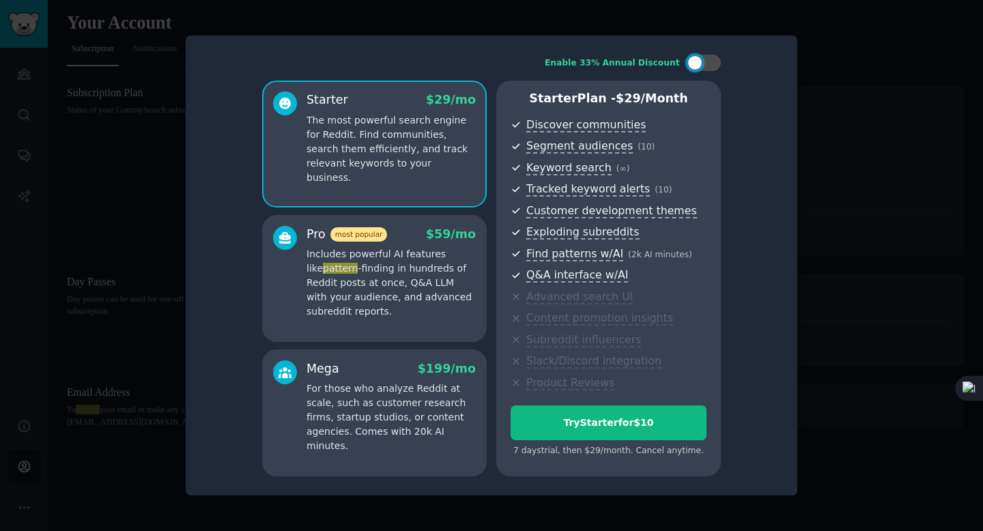
click at [436, 260] on p "Includes powerful AI features like pattern -finding in hundreds of Reddit posts…" at bounding box center [390, 283] width 169 height 72
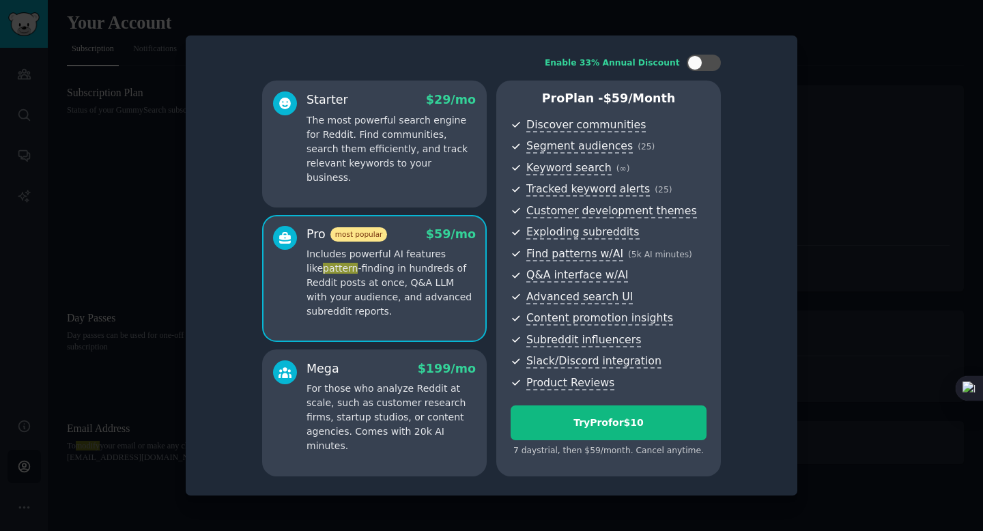
click at [390, 161] on p "The most powerful search engine for Reddit. Find communities, search them effic…" at bounding box center [390, 149] width 169 height 72
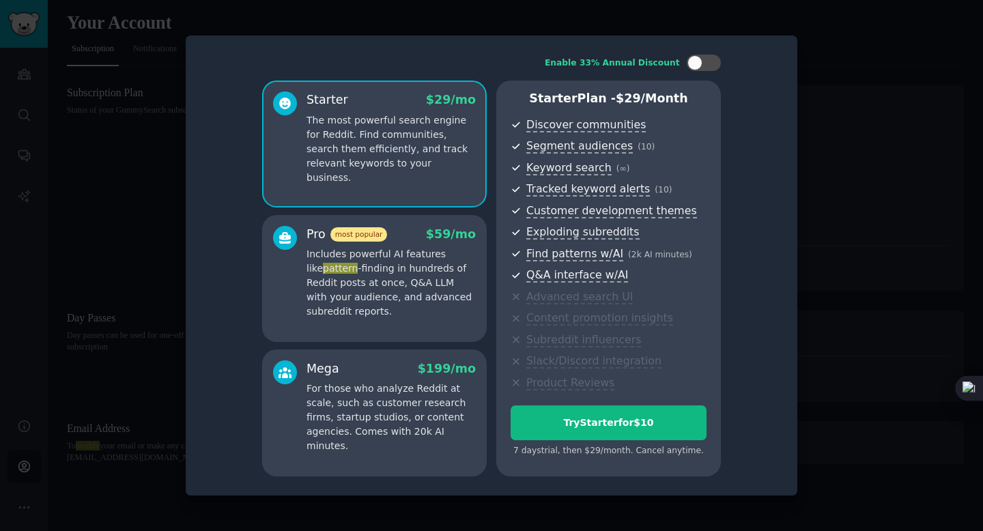
click at [393, 278] on p "Includes powerful AI features like pattern -finding in hundreds of Reddit posts…" at bounding box center [390, 283] width 169 height 72
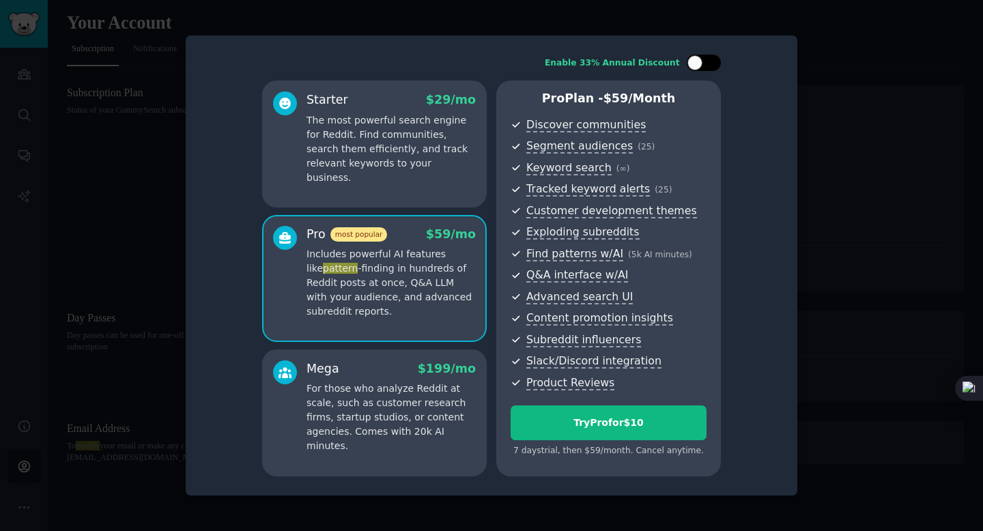
click at [706, 65] on div at bounding box center [704, 63] width 34 height 16
checkbox input "true"
click at [126, 132] on div at bounding box center [491, 265] width 983 height 531
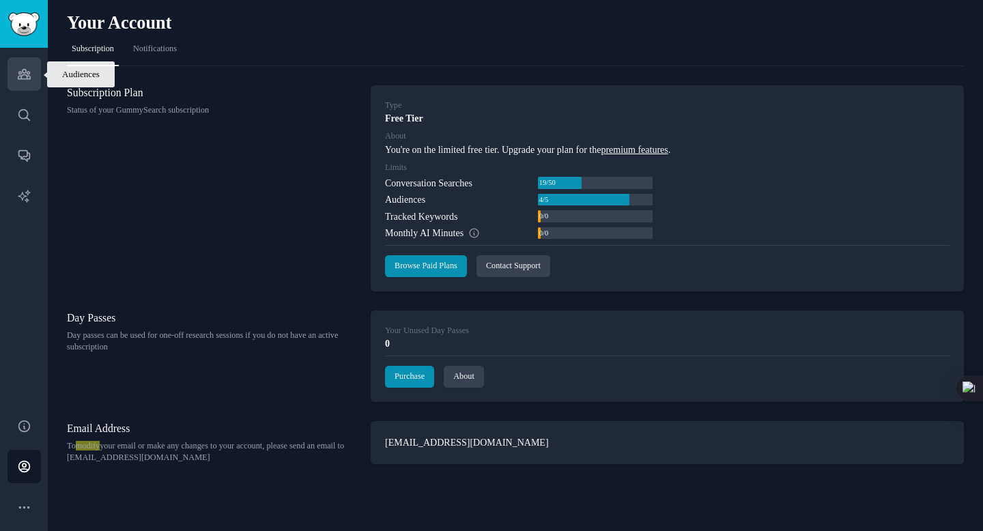
click at [12, 78] on link "Audiences" at bounding box center [24, 73] width 33 height 33
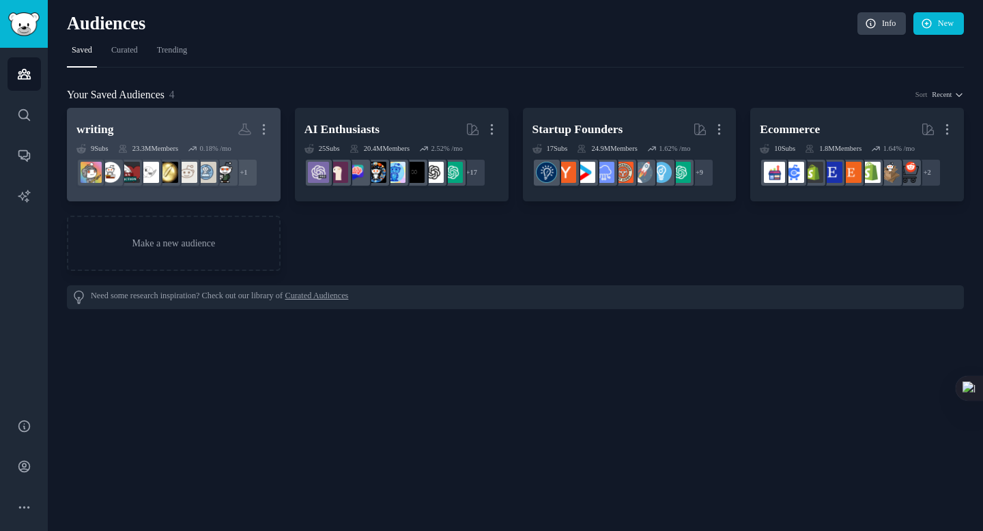
click at [184, 124] on h2 "writing Custom Audience More" at bounding box center [173, 129] width 195 height 24
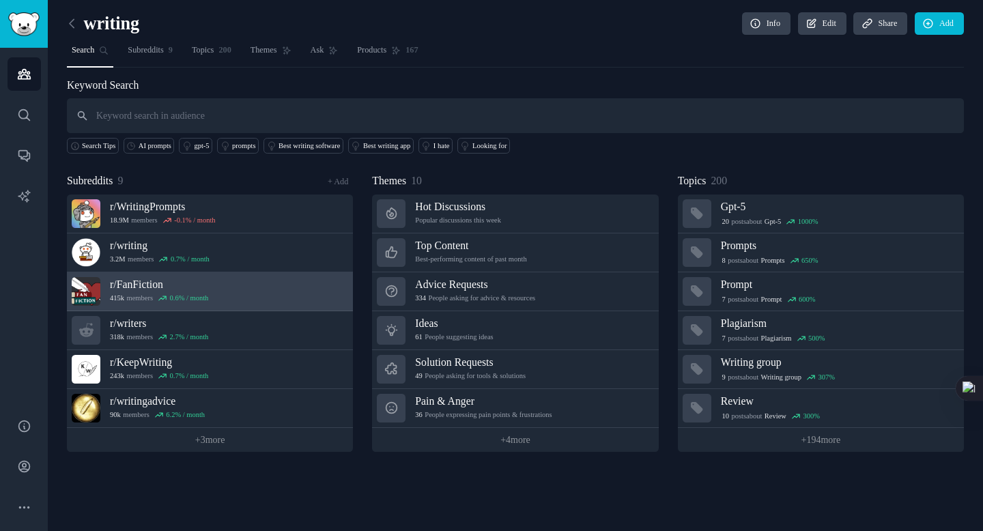
click at [149, 278] on h3 "r/ FanFiction" at bounding box center [159, 284] width 98 height 14
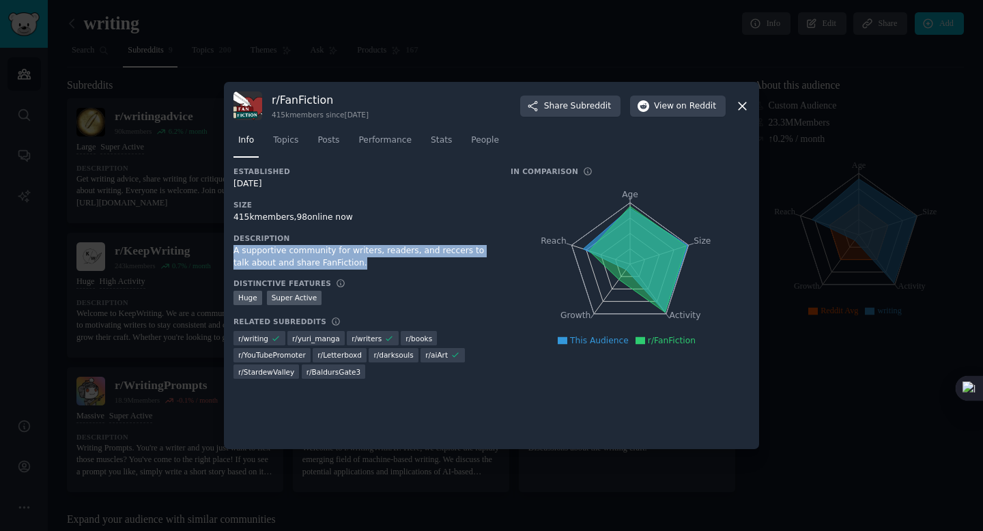
drag, startPoint x: 235, startPoint y: 250, endPoint x: 377, endPoint y: 259, distance: 142.2
click at [377, 259] on div "A supportive community for writers, readers, and reccers to talk about and shar…" at bounding box center [362, 257] width 258 height 24
copy div "A supportive community for writers, readers, and reccers to talk about and shar…"
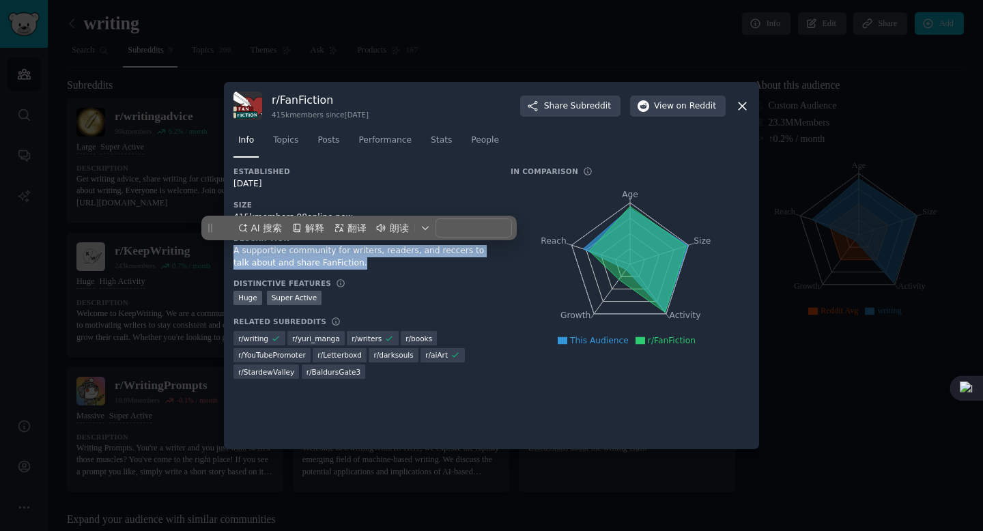
click at [348, 259] on div "A supportive community for writers, readers, and reccers to talk about and shar…" at bounding box center [362, 257] width 258 height 24
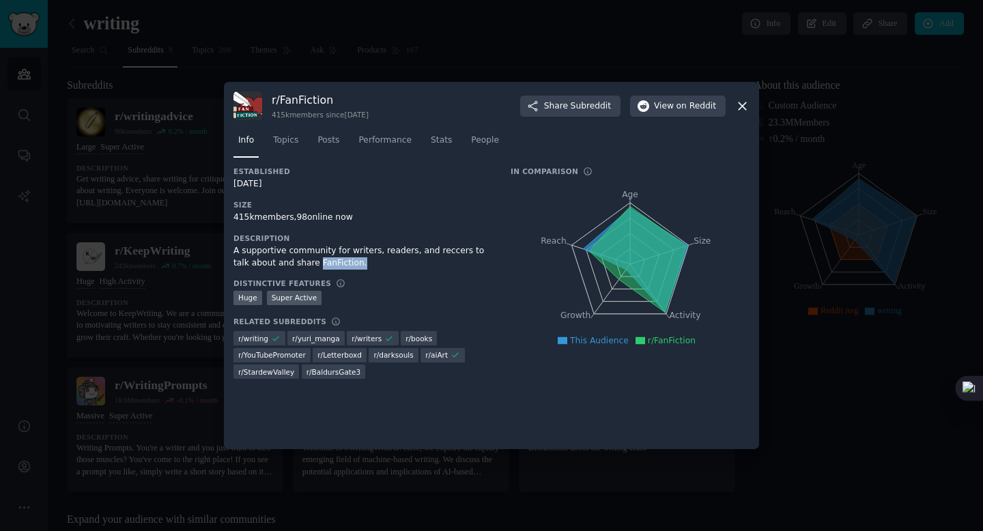
drag, startPoint x: 299, startPoint y: 265, endPoint x: 345, endPoint y: 265, distance: 45.7
click at [345, 265] on div "A supportive community for writers, readers, and reccers to talk about and shar…" at bounding box center [362, 257] width 258 height 24
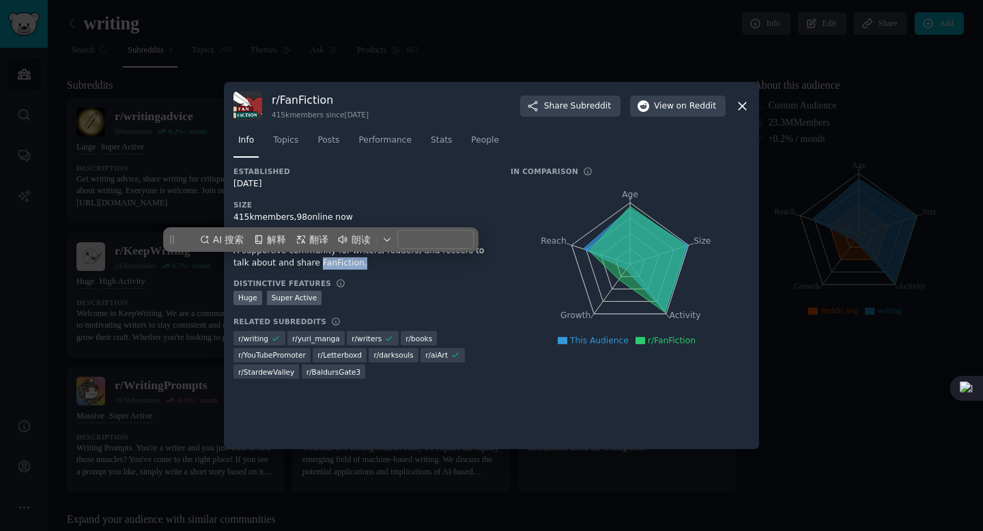
copy div "FanFiction."
click at [307, 210] on div "Size 415k members, 98 online now" at bounding box center [362, 212] width 258 height 24
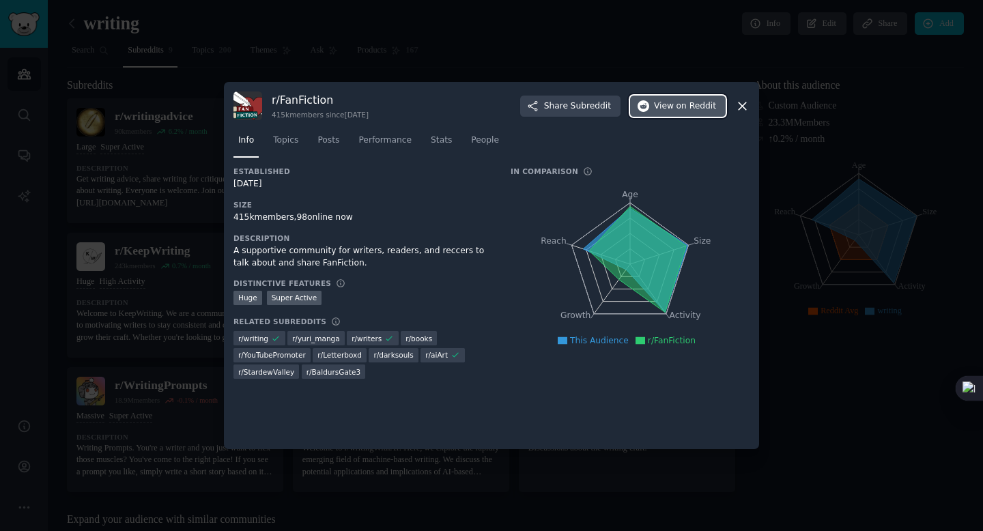
click at [665, 112] on button "View on Reddit" at bounding box center [678, 107] width 96 height 22
click at [747, 110] on icon at bounding box center [742, 106] width 14 height 14
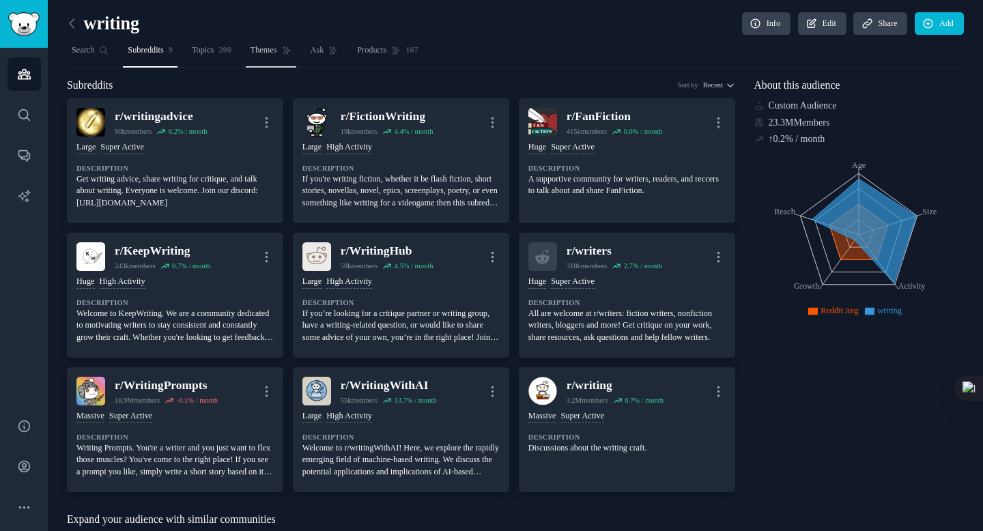
click at [277, 44] on span "Themes" at bounding box center [263, 50] width 27 height 12
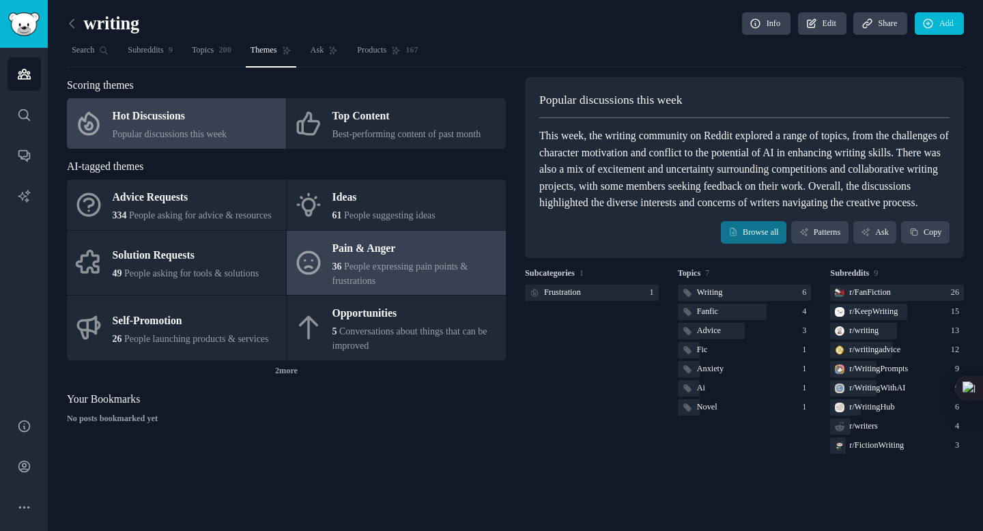
click at [371, 259] on div "Pain & Anger" at bounding box center [415, 248] width 167 height 22
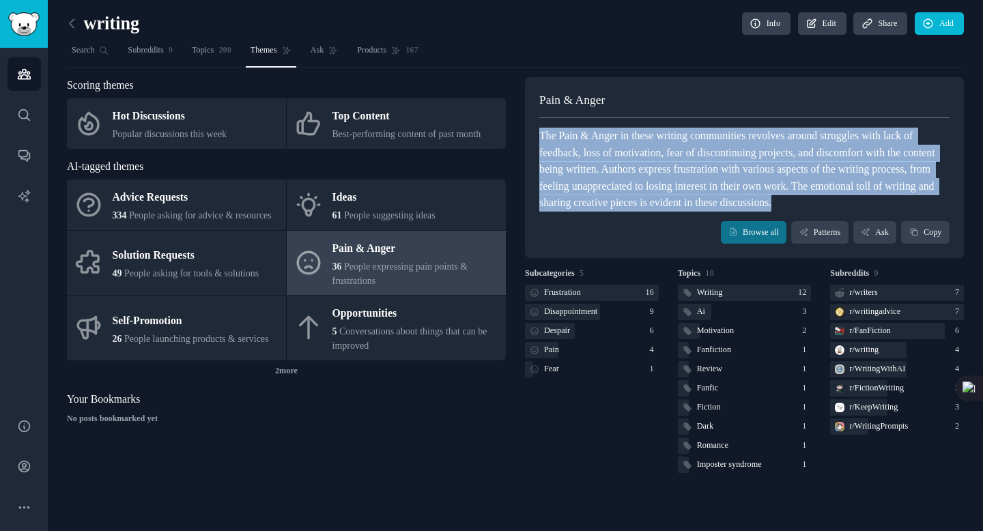
drag, startPoint x: 539, startPoint y: 137, endPoint x: 743, endPoint y: 218, distance: 219.4
click at [743, 212] on div "The Pain & Anger in these writing communities revolves around struggles with la…" at bounding box center [744, 170] width 410 height 84
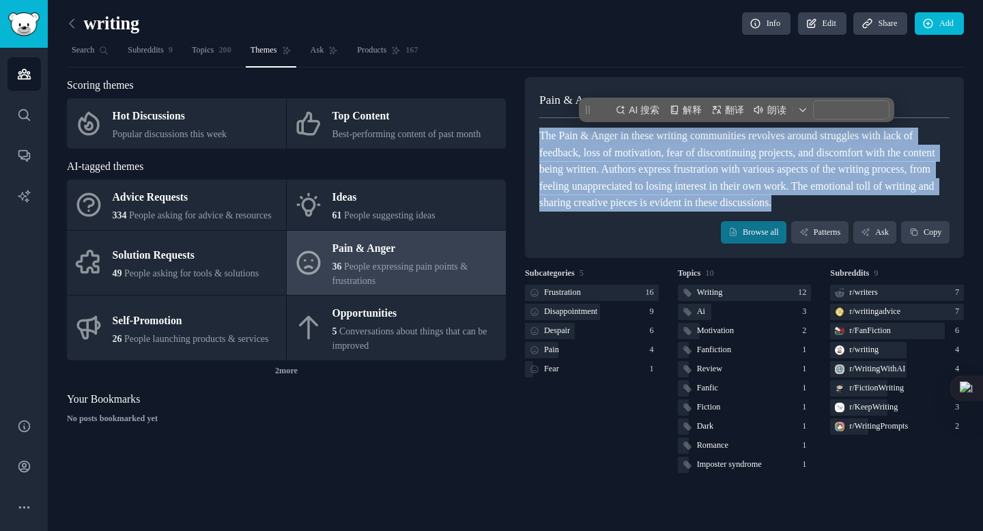
copy div "The Pain & Anger in these writing communities revolves around struggles with la…"
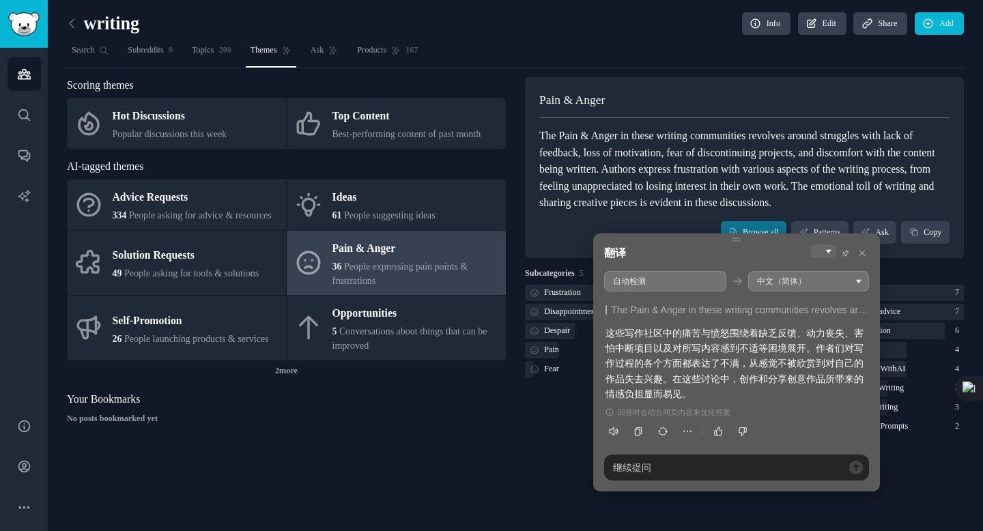
drag, startPoint x: 624, startPoint y: 342, endPoint x: 760, endPoint y: 372, distance: 139.1
click at [760, 372] on div "这些写作社区中的痛苦与愤怒围绕着缺乏反馈、动力丧失、害怕中断项目以及对所写内容感到不适等困境展开。作者们对写作过程的各个方面都表达了不满，从感觉不被欣赏到对自…" at bounding box center [736, 364] width 262 height 76
click at [730, 212] on div "The Pain & Anger in these writing communities revolves around struggles with la…" at bounding box center [744, 170] width 410 height 84
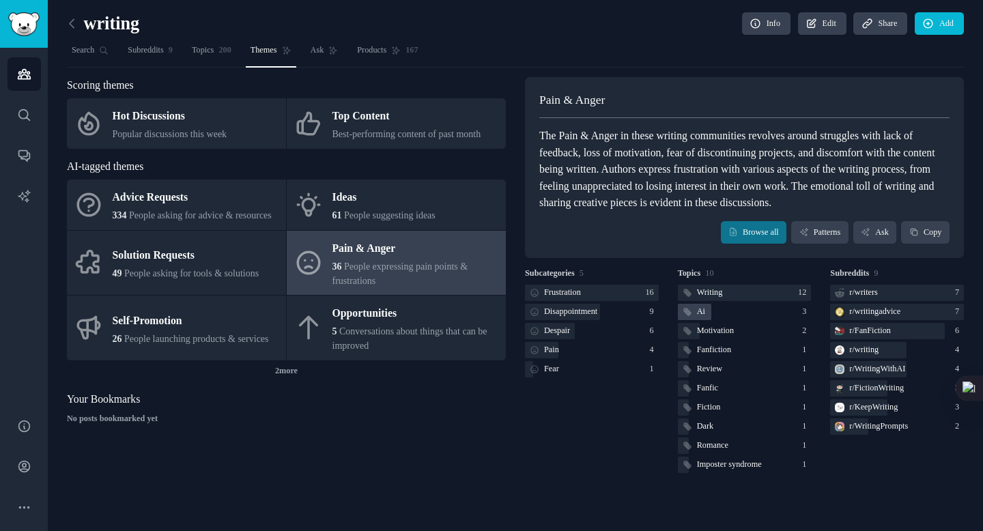
click at [713, 321] on div "Ai" at bounding box center [745, 312] width 134 height 17
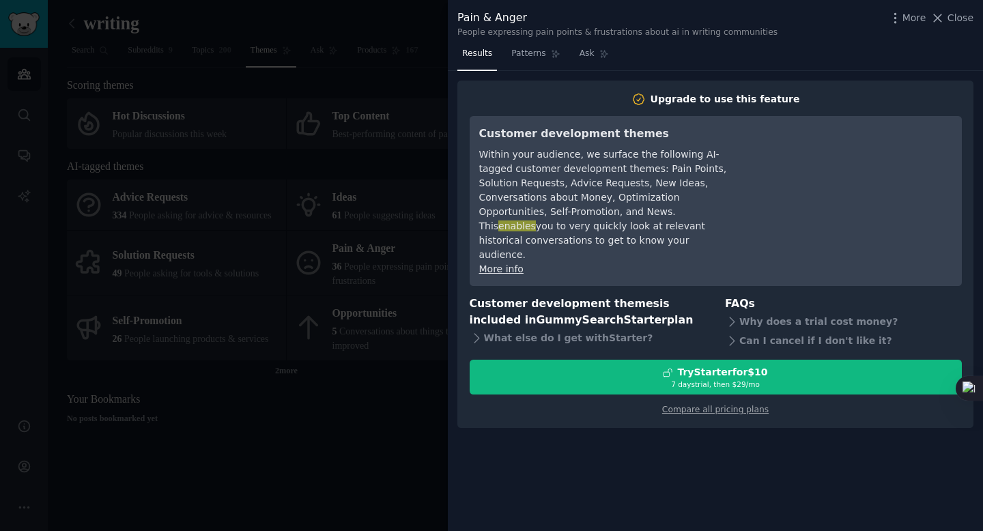
click at [362, 242] on div at bounding box center [491, 265] width 983 height 531
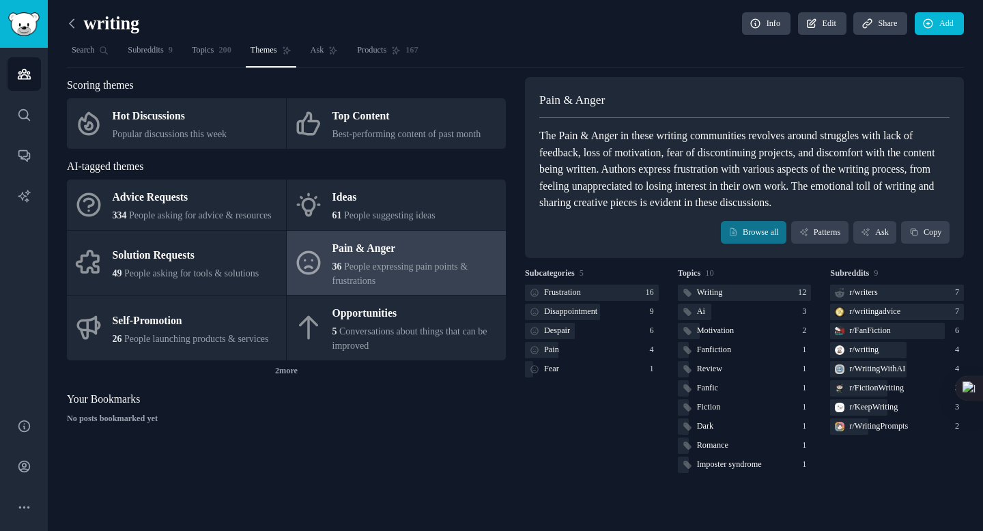
click at [73, 25] on icon at bounding box center [72, 23] width 14 height 14
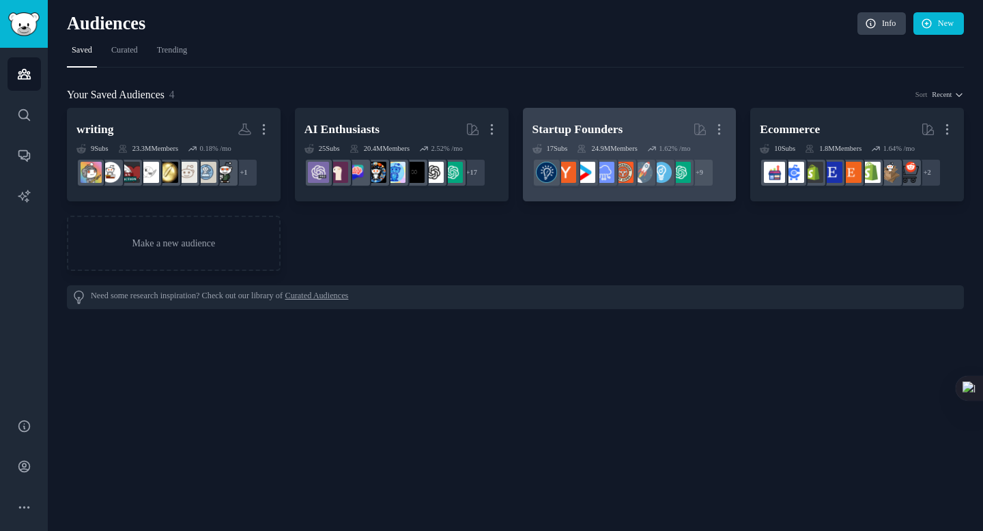
click at [600, 127] on div "Startup Founders" at bounding box center [577, 129] width 91 height 17
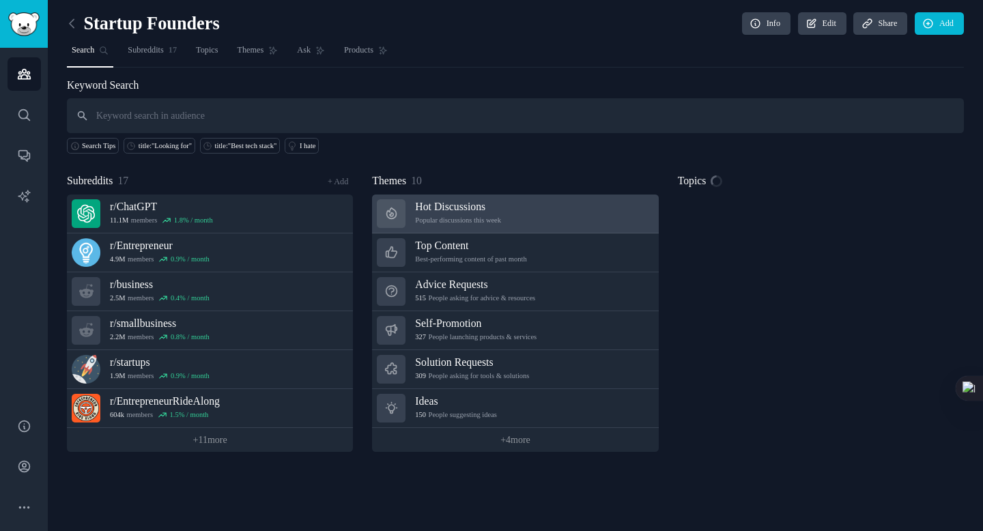
click at [472, 202] on h3 "Hot Discussions" at bounding box center [458, 206] width 86 height 14
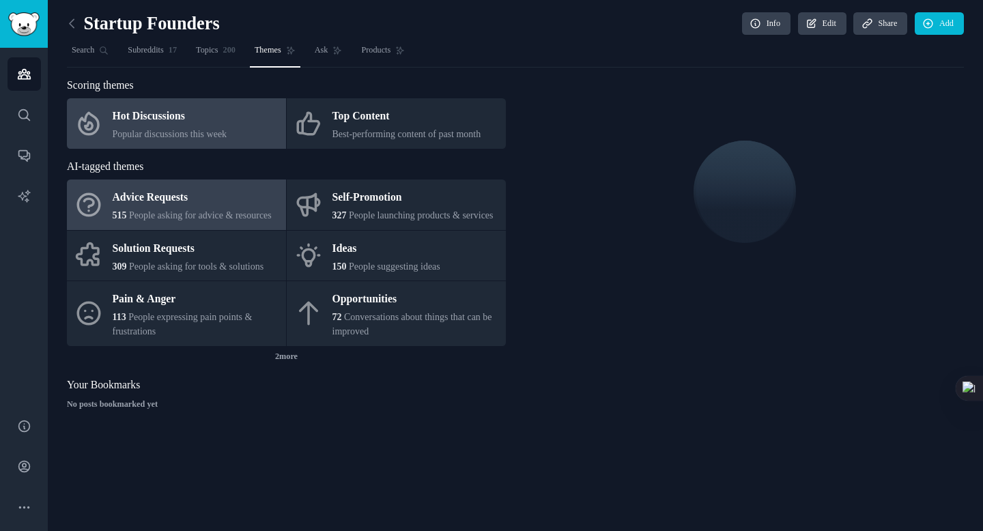
click at [192, 200] on link "Advice Requests 515 People asking for advice & resources" at bounding box center [176, 204] width 219 height 51
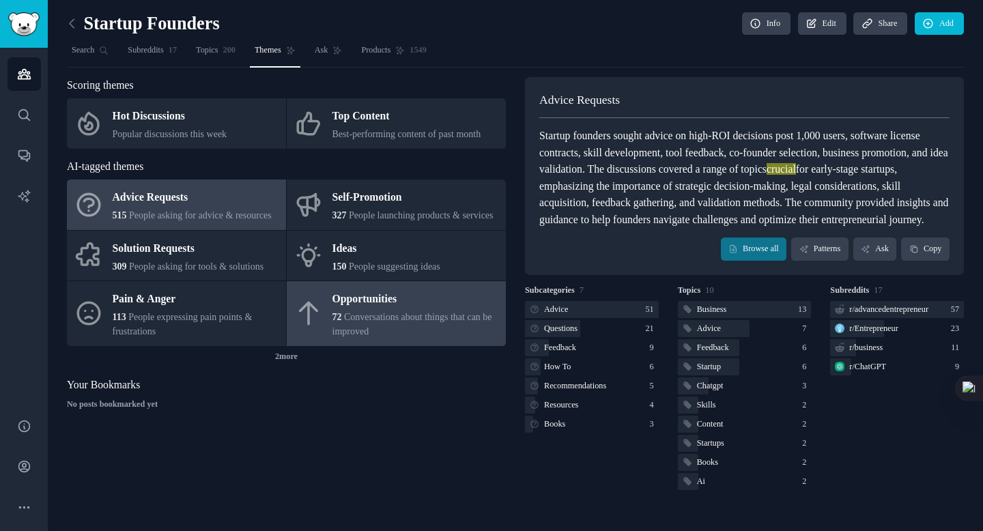
click at [398, 311] on div "Opportunities" at bounding box center [415, 300] width 167 height 22
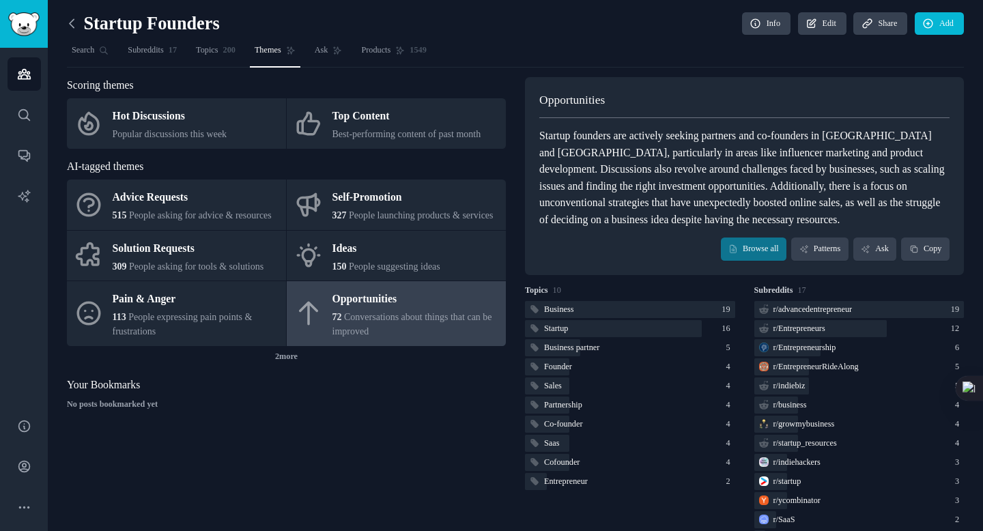
click at [66, 23] on icon at bounding box center [72, 23] width 14 height 14
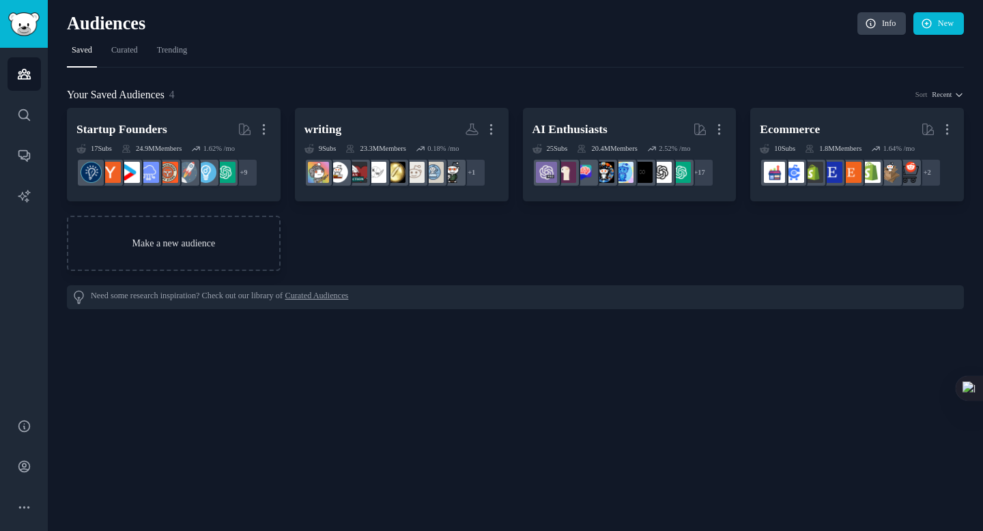
click at [180, 241] on link "Make a new audience" at bounding box center [174, 243] width 214 height 55
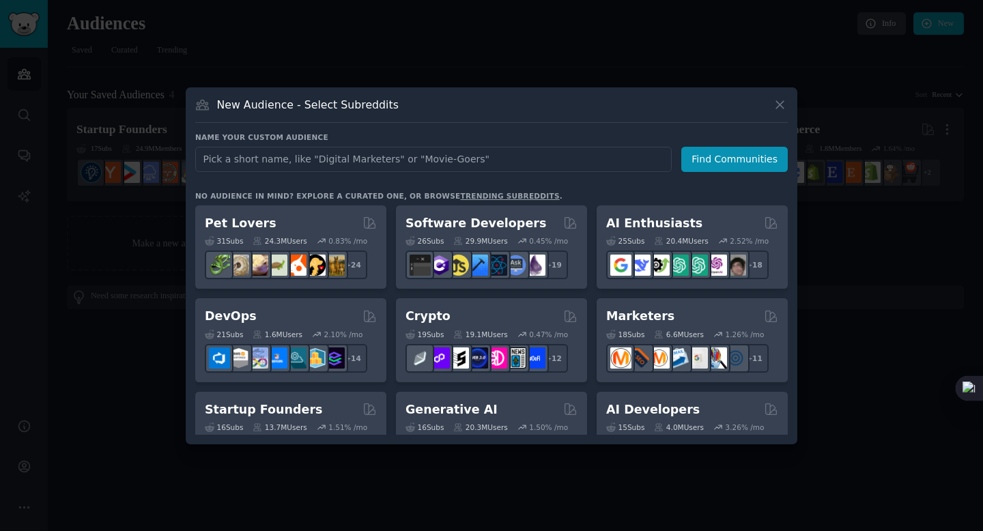
click at [373, 160] on input "text" at bounding box center [433, 159] width 476 height 25
type input "plaud"
click button "Find Communities" at bounding box center [734, 159] width 106 height 25
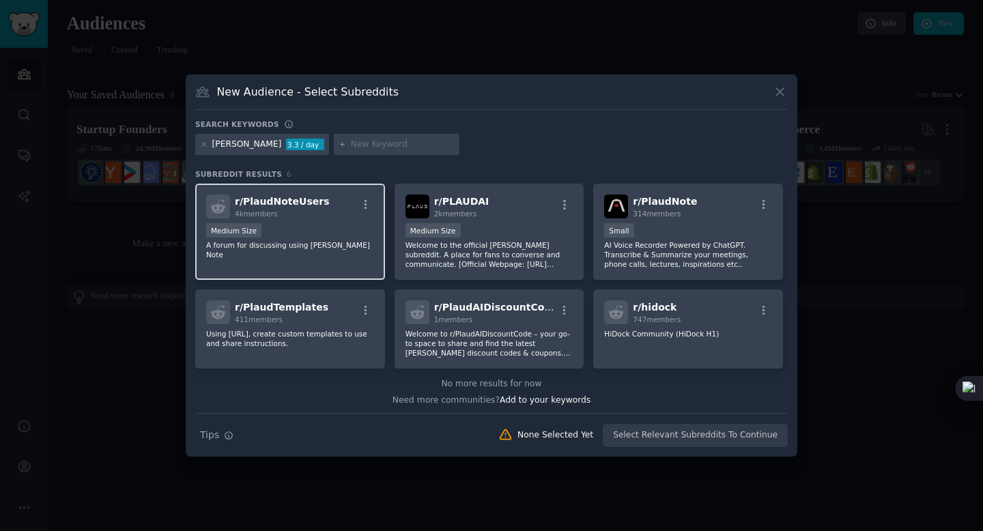
click at [278, 209] on div "4k members" at bounding box center [282, 214] width 94 height 10
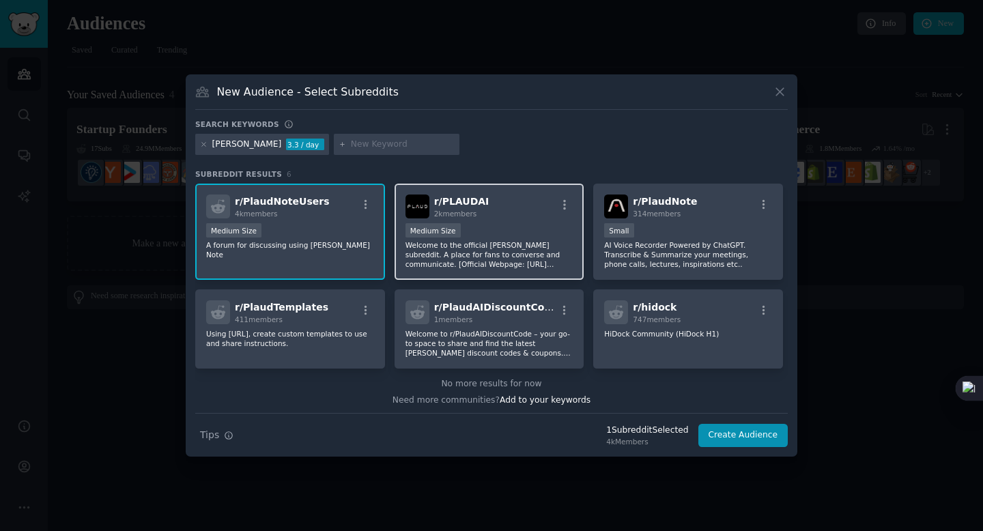
click at [458, 209] on div "2k members" at bounding box center [461, 214] width 55 height 10
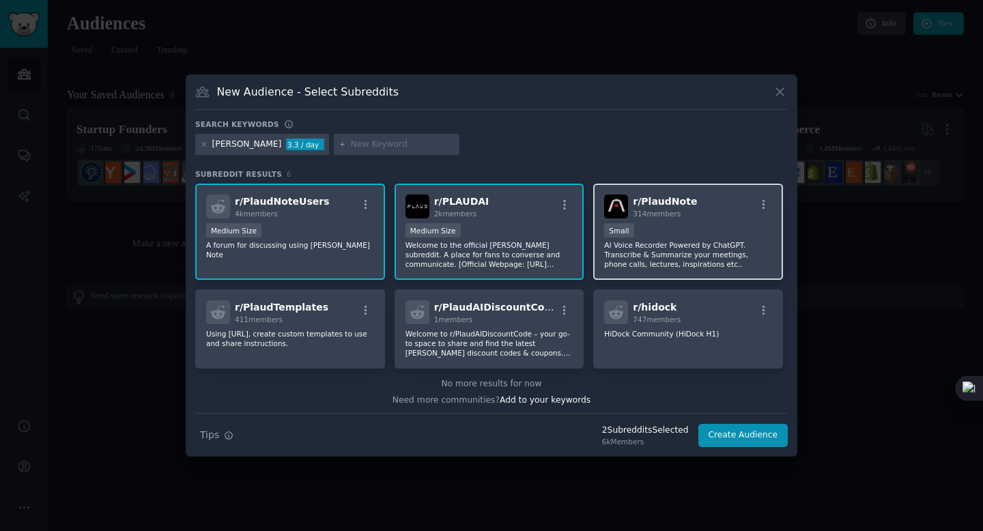
click at [670, 216] on span "314 members" at bounding box center [657, 214] width 48 height 8
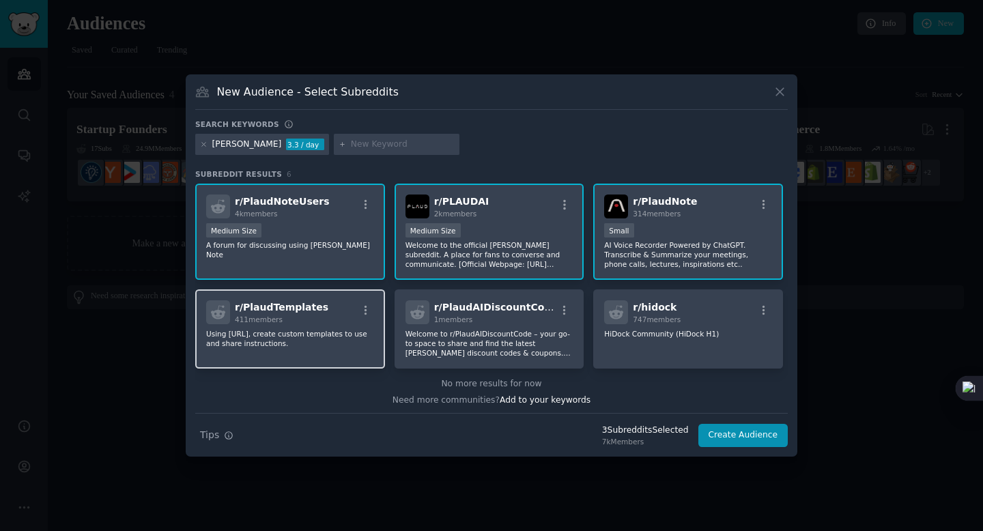
click at [298, 302] on span "r/ PlaudTemplates" at bounding box center [281, 307] width 93 height 11
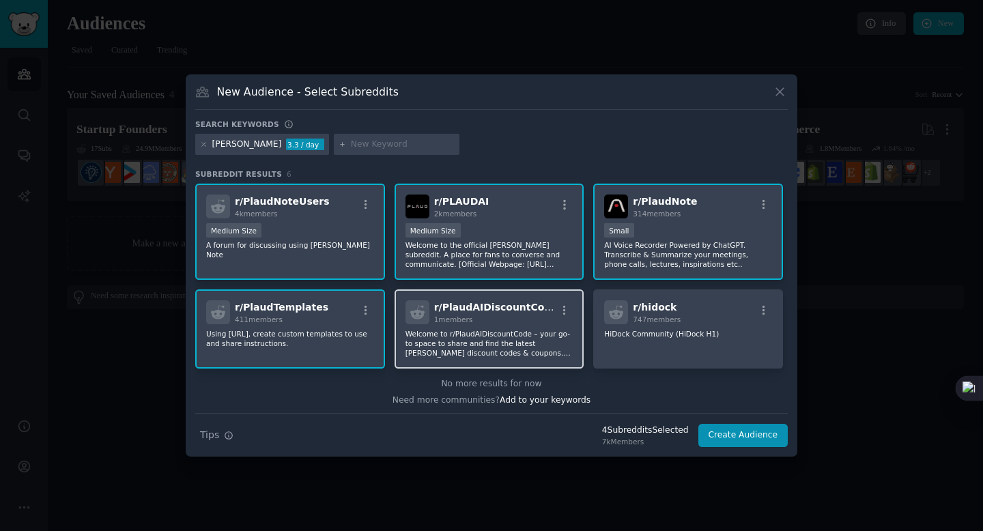
click at [475, 313] on h2 "r/ PlaudAIDiscountCode 1 members" at bounding box center [495, 312] width 122 height 24
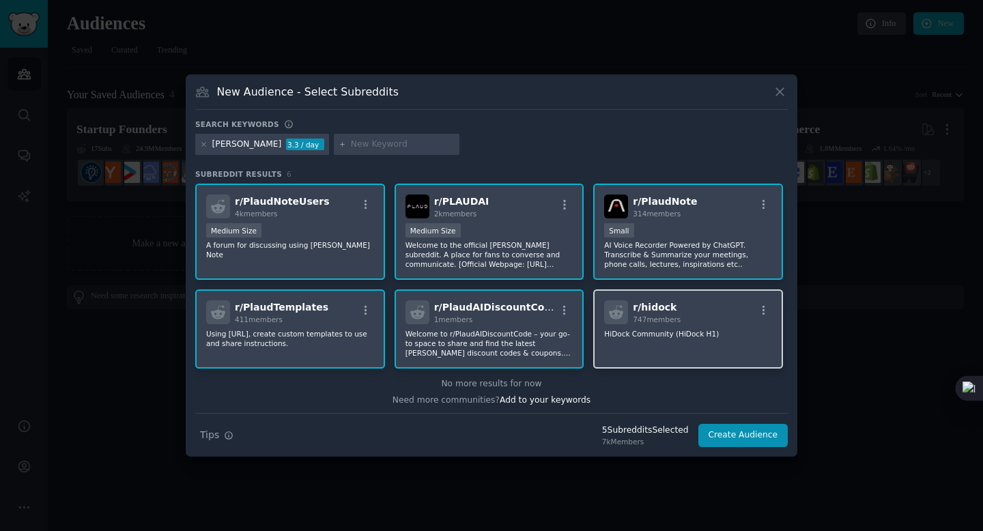
click at [660, 306] on span "r/ hidock" at bounding box center [655, 307] width 44 height 11
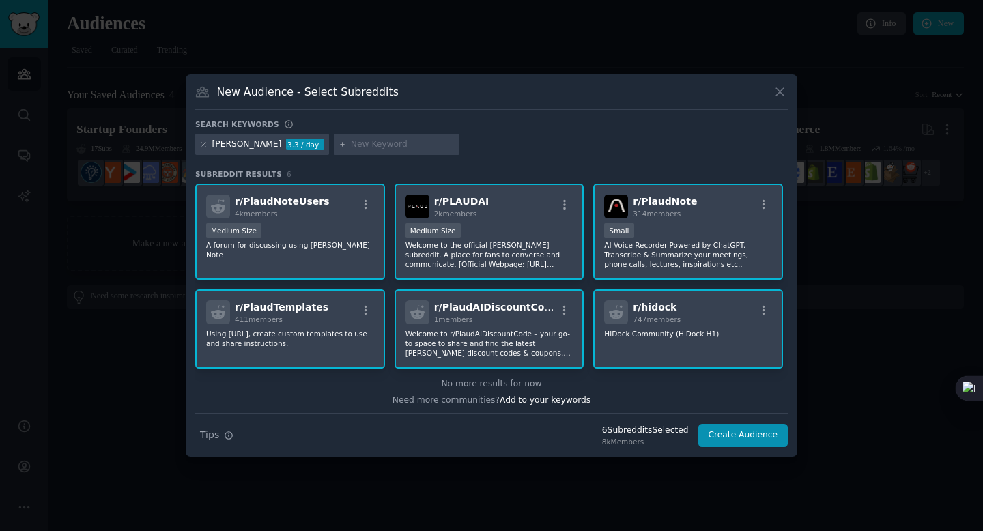
scroll to position [3, 0]
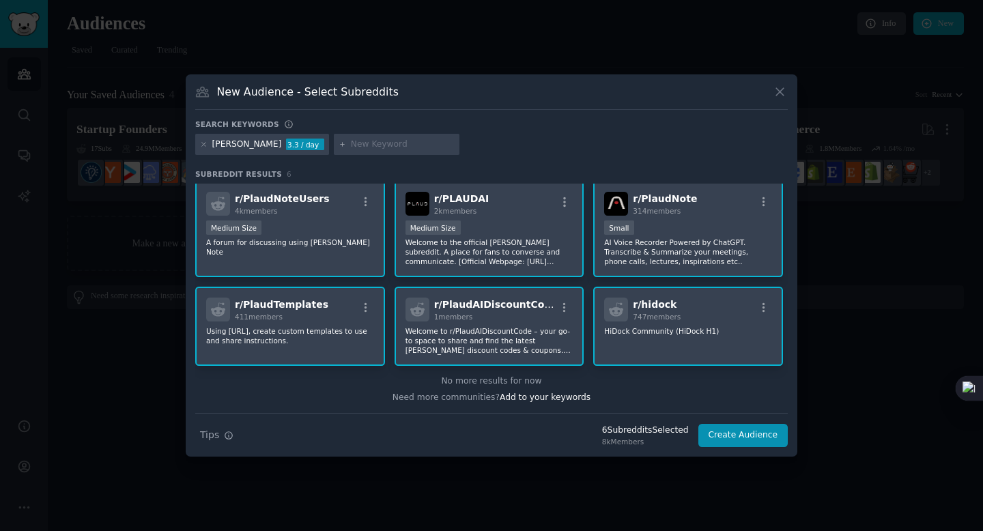
click at [662, 308] on span "r/ hidock" at bounding box center [655, 304] width 44 height 11
click at [489, 291] on div "r/ PlaudAIDiscountCode 1 members Welcome to r/PlaudAIDiscountCode – your go-to …" at bounding box center [489, 326] width 190 height 79
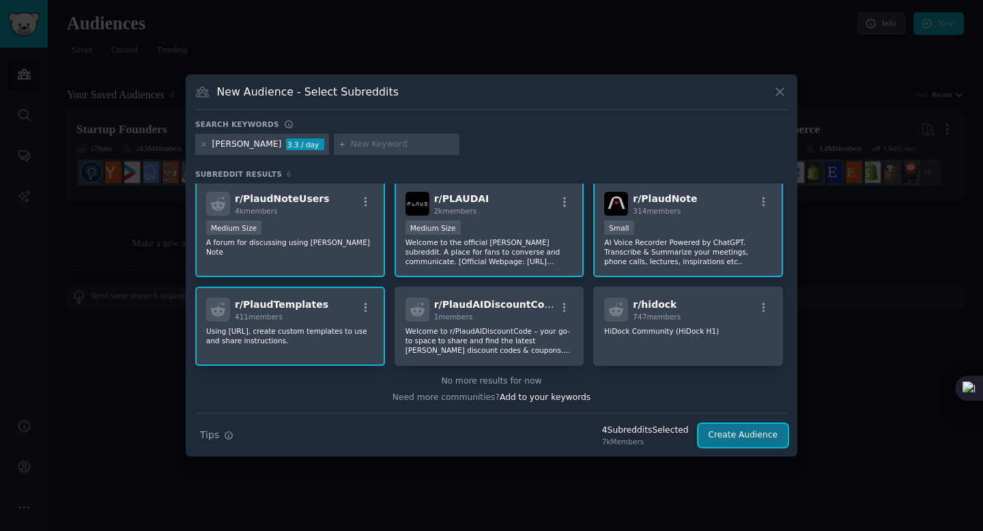
click at [721, 433] on button "Create Audience" at bounding box center [743, 435] width 90 height 23
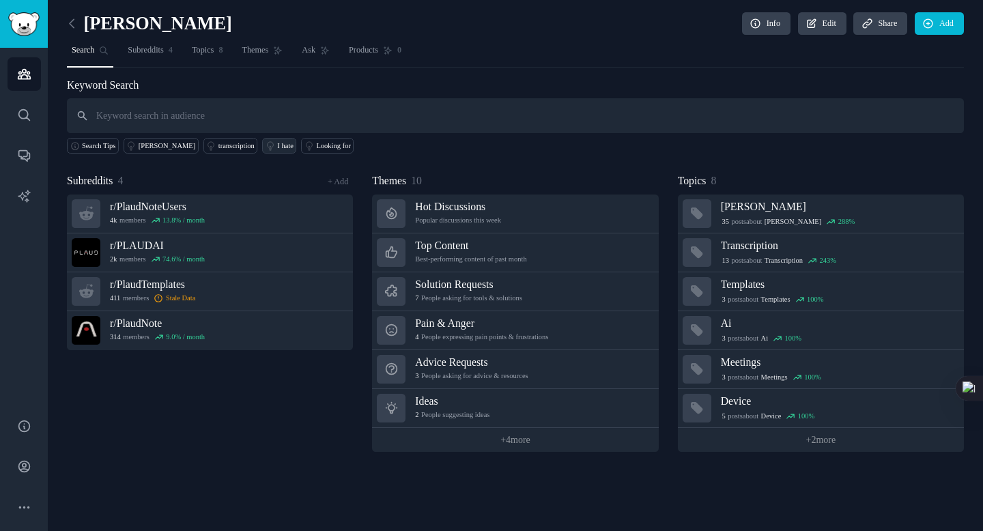
click at [277, 145] on div "I hate" at bounding box center [285, 146] width 16 height 10
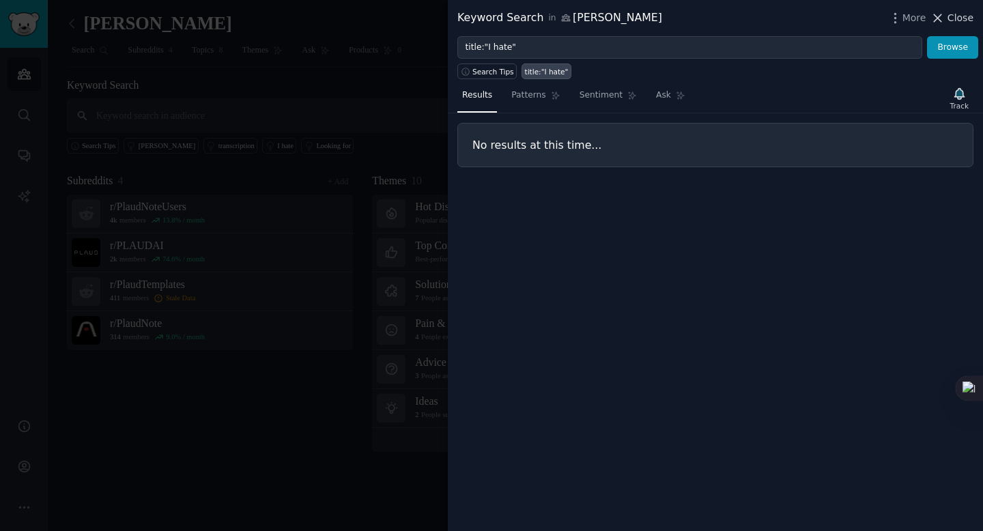
click at [951, 20] on span "Close" at bounding box center [960, 18] width 26 height 14
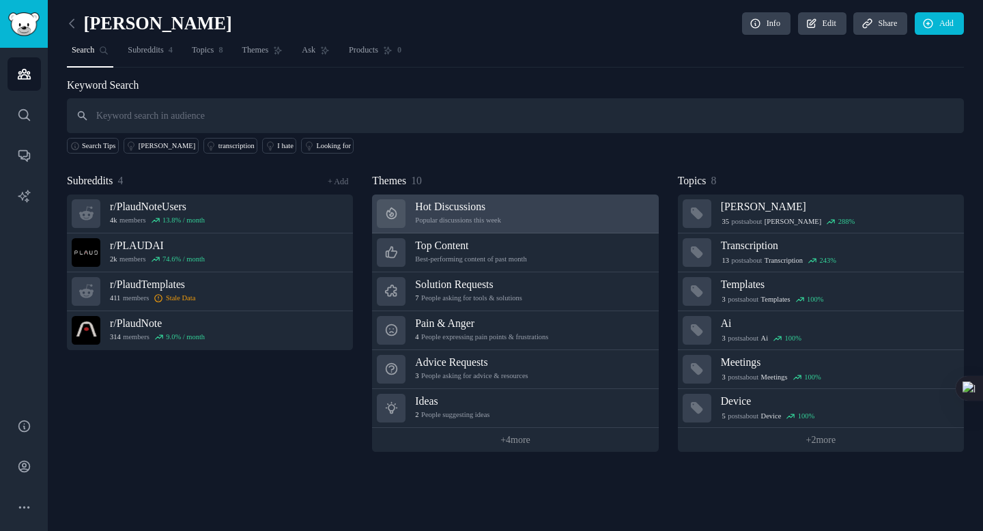
click at [434, 222] on div "Popular discussions this week" at bounding box center [458, 221] width 86 height 10
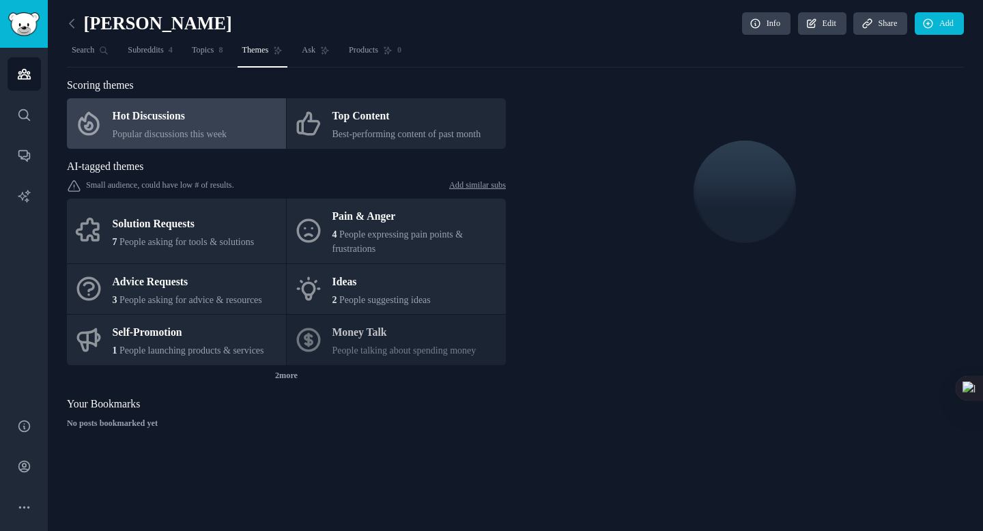
click at [434, 222] on div "Pain & Anger" at bounding box center [415, 217] width 167 height 22
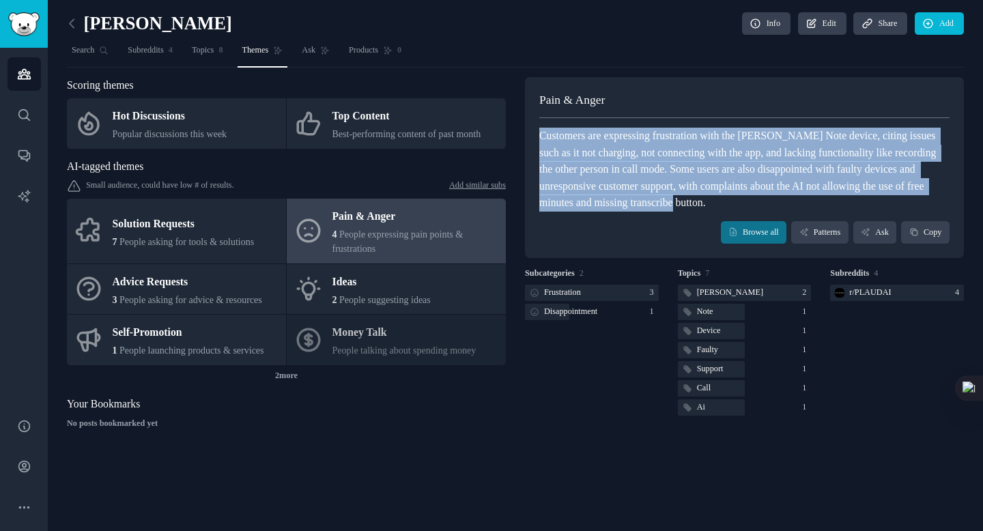
drag, startPoint x: 541, startPoint y: 138, endPoint x: 931, endPoint y: 197, distance: 394.9
click at [931, 197] on div "Customers are expressing frustration with the Plaud Note device, citing issues …" at bounding box center [744, 170] width 410 height 84
copy div "Customers are expressing frustration with the Plaud Note device, citing issues …"
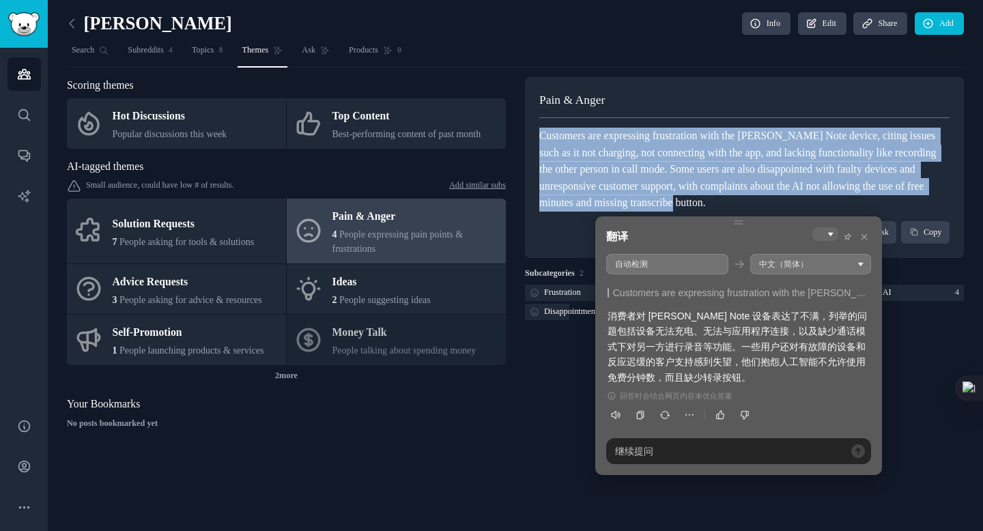
click at [704, 141] on div "Customers are expressing frustration with the Plaud Note device, citing issues …" at bounding box center [744, 170] width 410 height 84
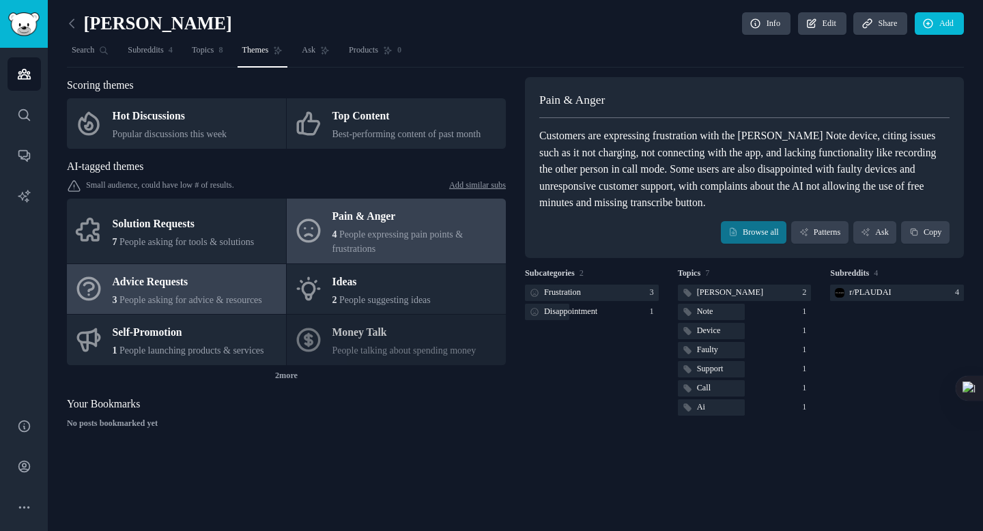
click at [230, 293] on div "Advice Requests" at bounding box center [187, 282] width 149 height 22
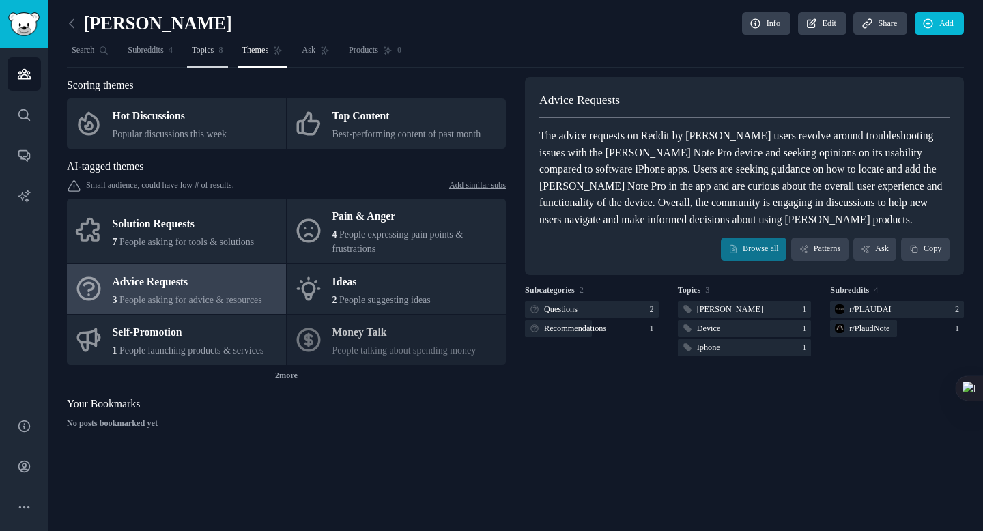
click at [218, 61] on link "Topics 8" at bounding box center [207, 54] width 41 height 28
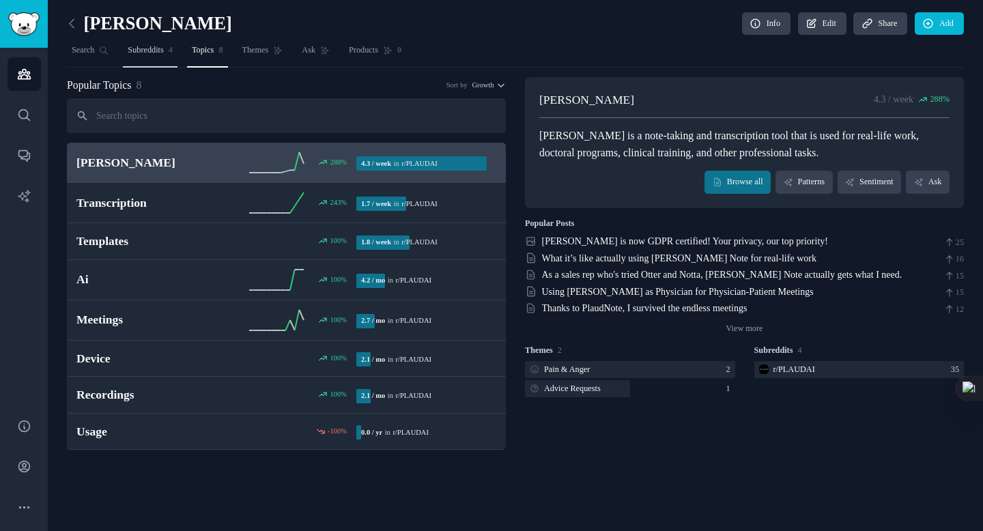
click at [163, 54] on span "Subreddits" at bounding box center [145, 50] width 35 height 12
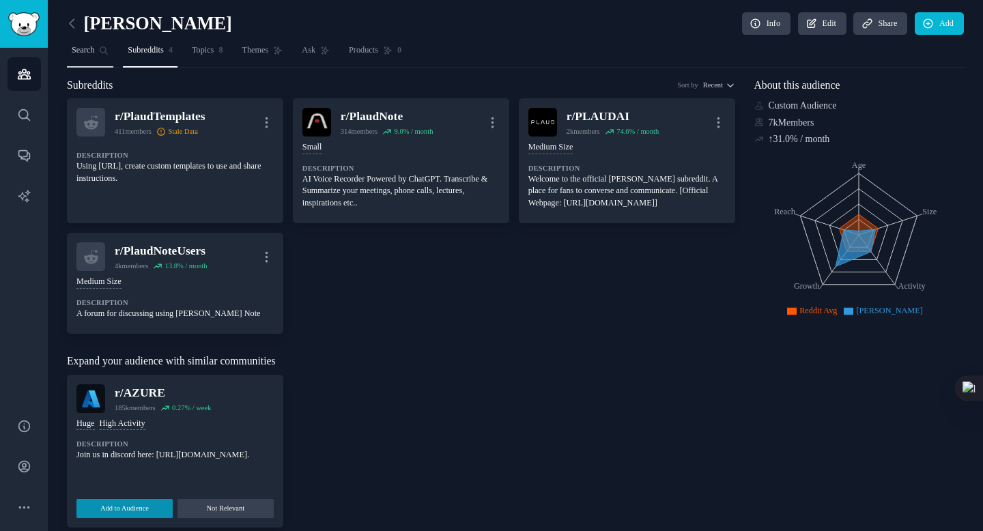
click at [89, 46] on span "Search" at bounding box center [83, 50] width 23 height 12
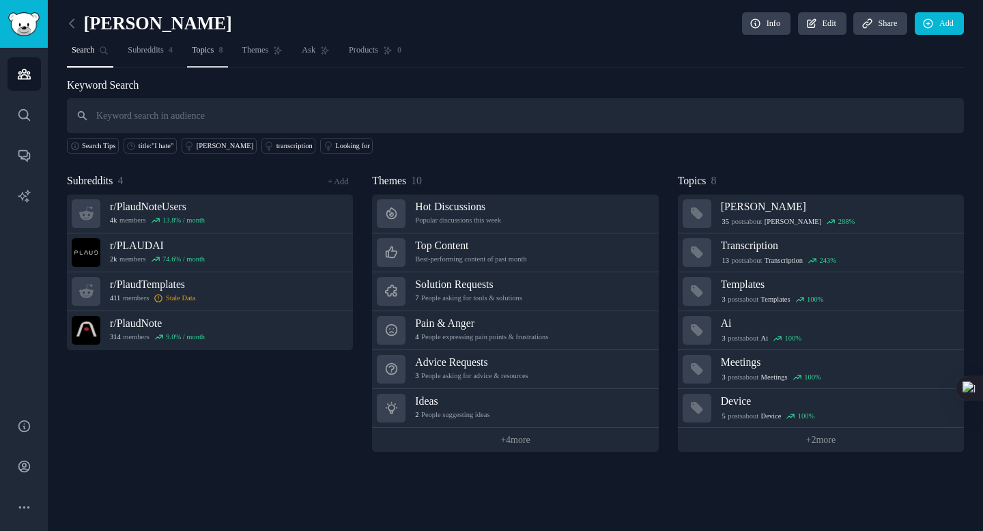
click at [214, 42] on link "Topics 8" at bounding box center [207, 54] width 41 height 28
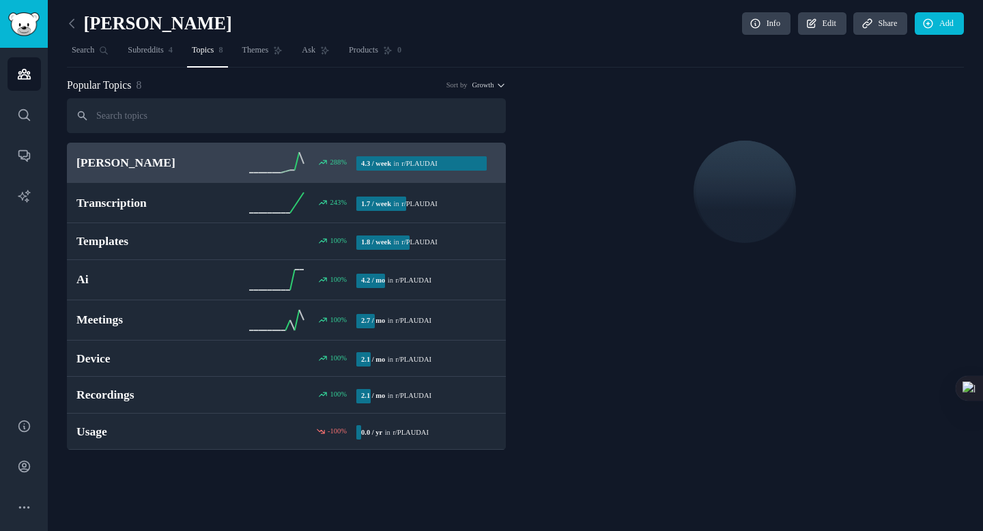
click at [72, 31] on link at bounding box center [75, 24] width 17 height 22
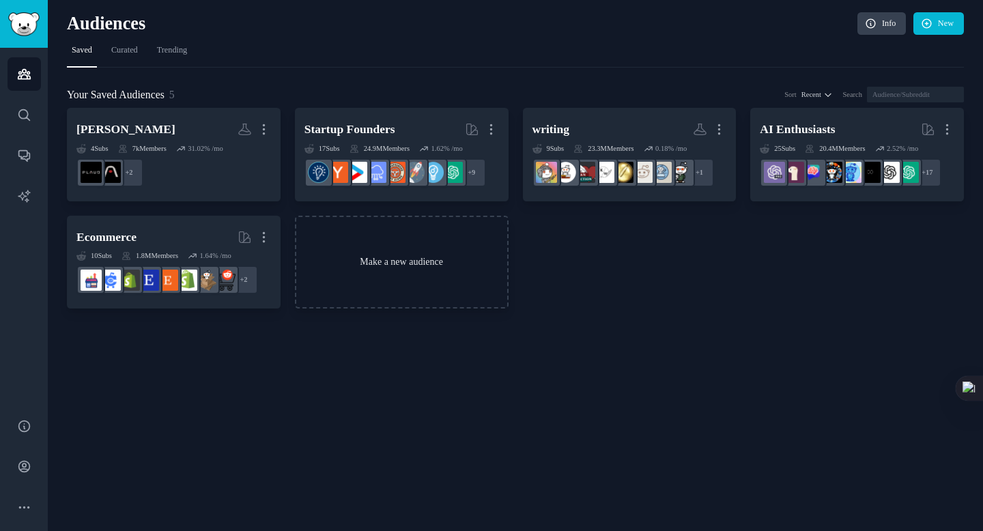
click at [410, 294] on link "Make a new audience" at bounding box center [402, 262] width 214 height 93
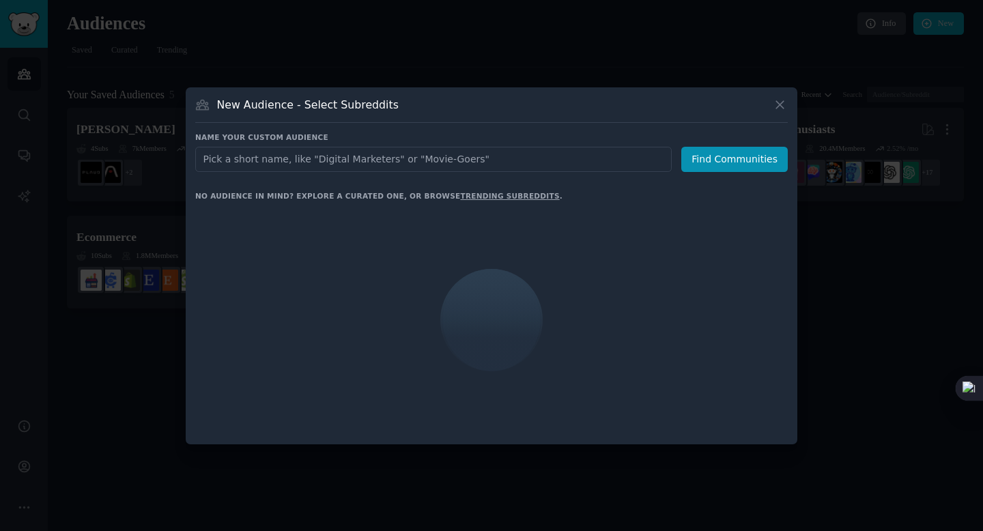
click at [358, 165] on input "text" at bounding box center [433, 159] width 476 height 25
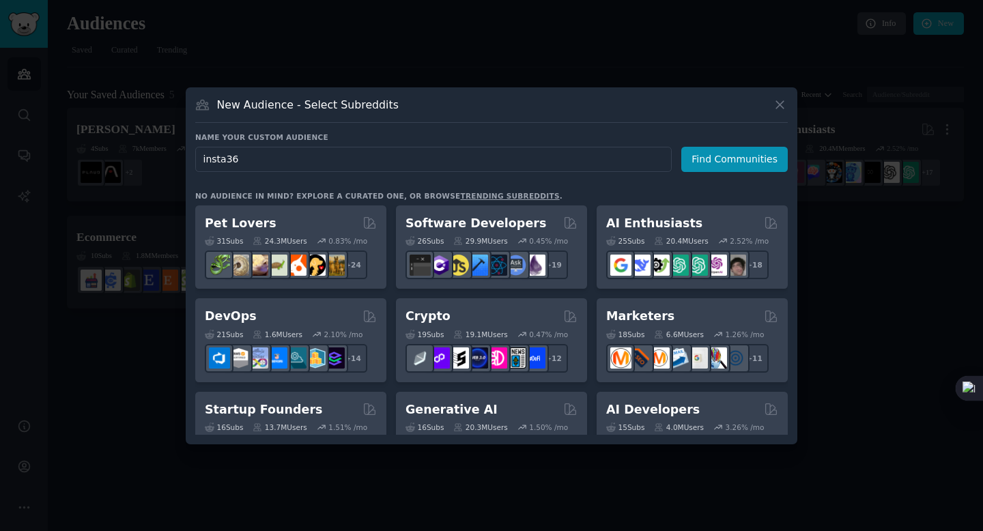
type input "insta360"
click button "Find Communities" at bounding box center [734, 159] width 106 height 25
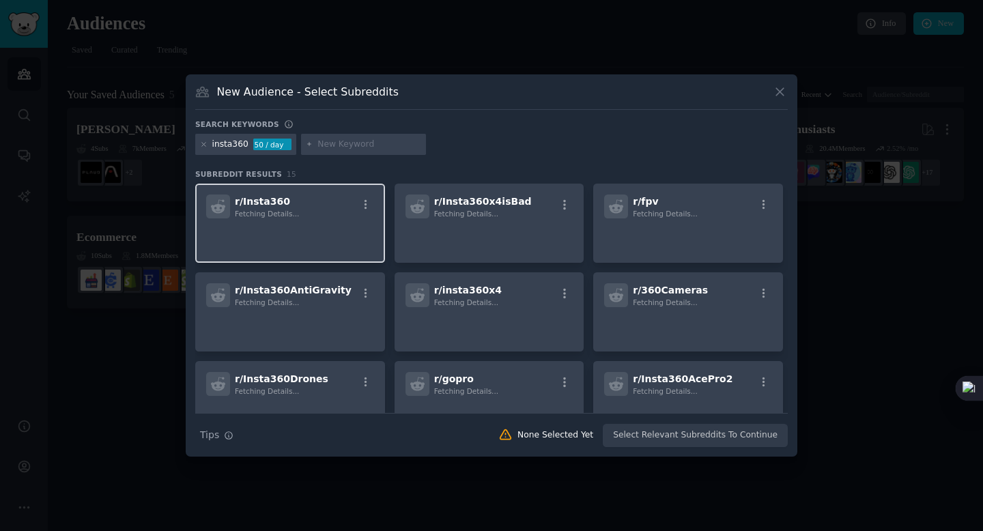
click at [306, 209] on div "r/ Insta360 Fetching Details..." at bounding box center [290, 207] width 168 height 24
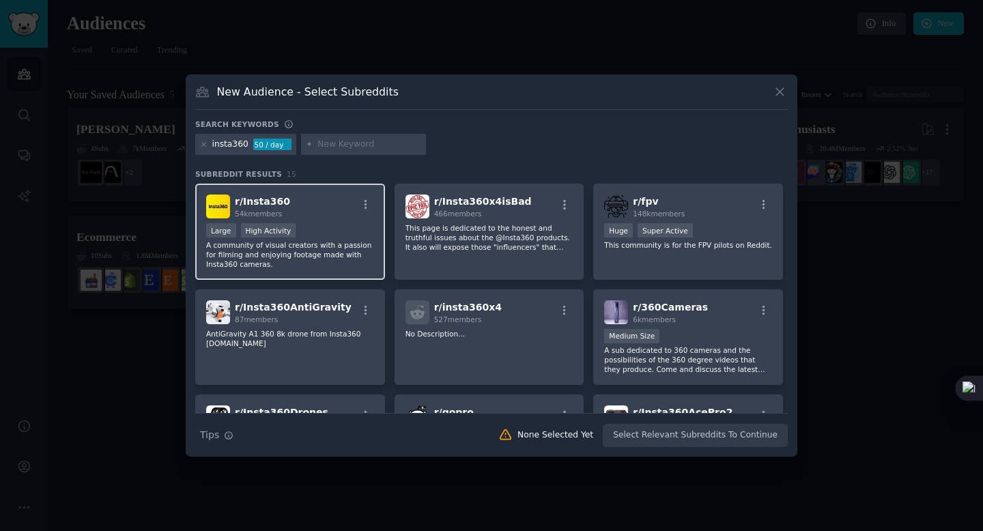
click at [310, 217] on div "r/ Insta360 54k members" at bounding box center [290, 207] width 168 height 24
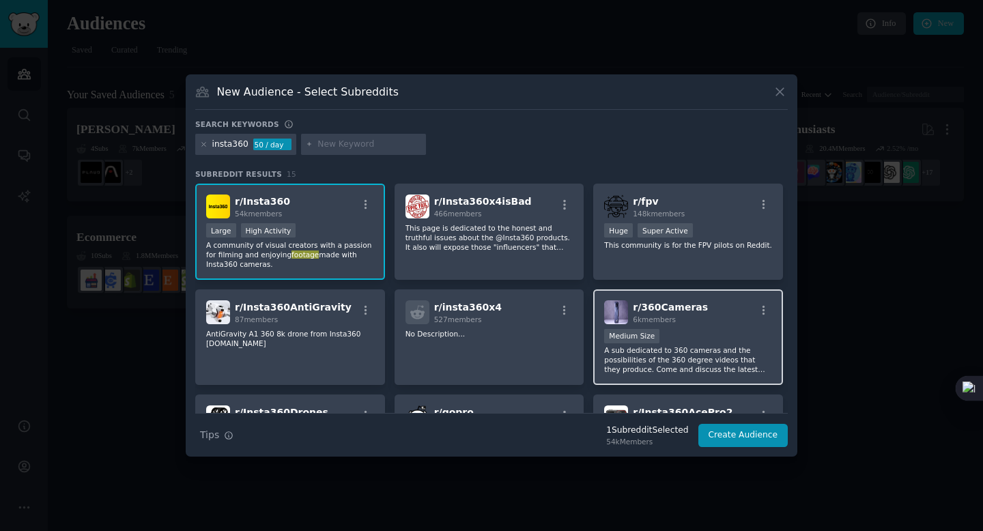
click at [662, 311] on span "r/ 360Cameras" at bounding box center [670, 307] width 75 height 11
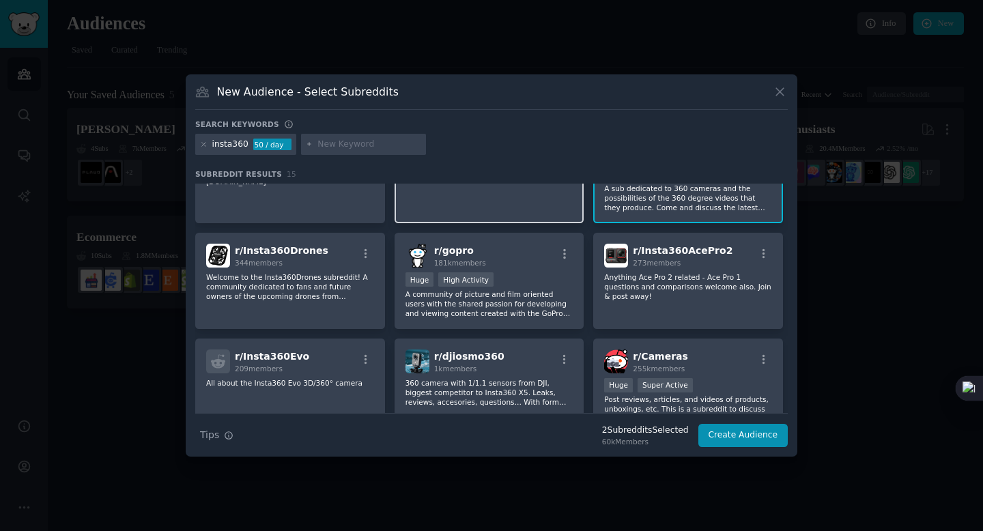
scroll to position [164, 0]
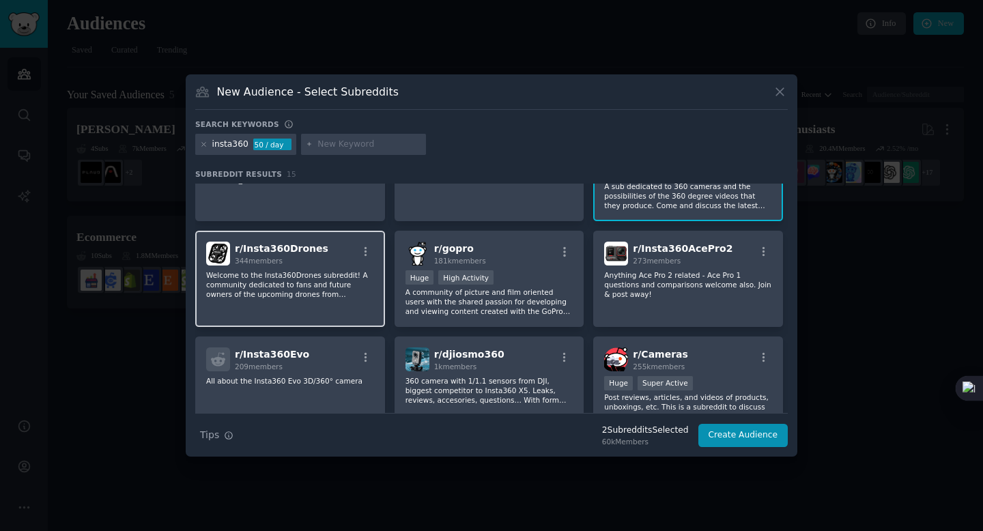
click at [317, 265] on div "r/ Insta360Drones 344 members" at bounding box center [290, 254] width 168 height 24
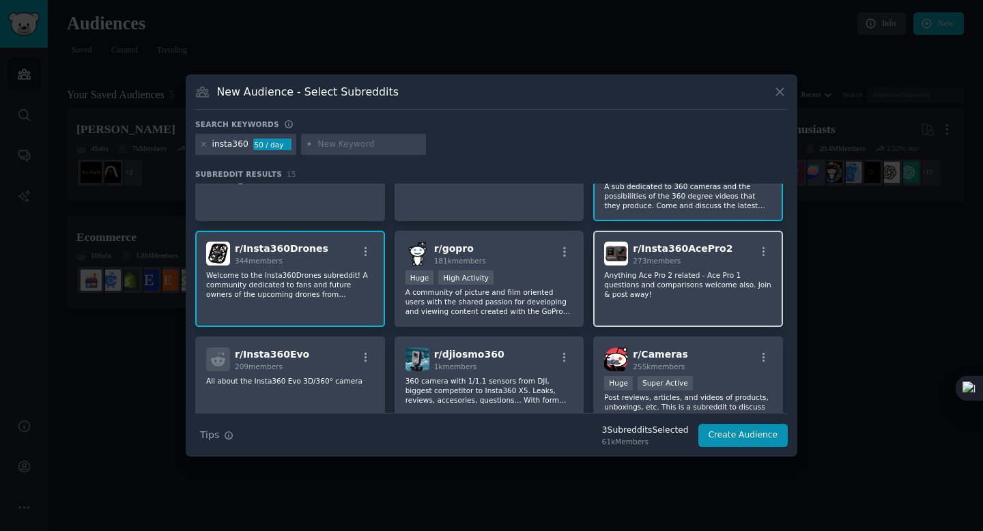
click at [690, 257] on div "273 members" at bounding box center [683, 261] width 100 height 10
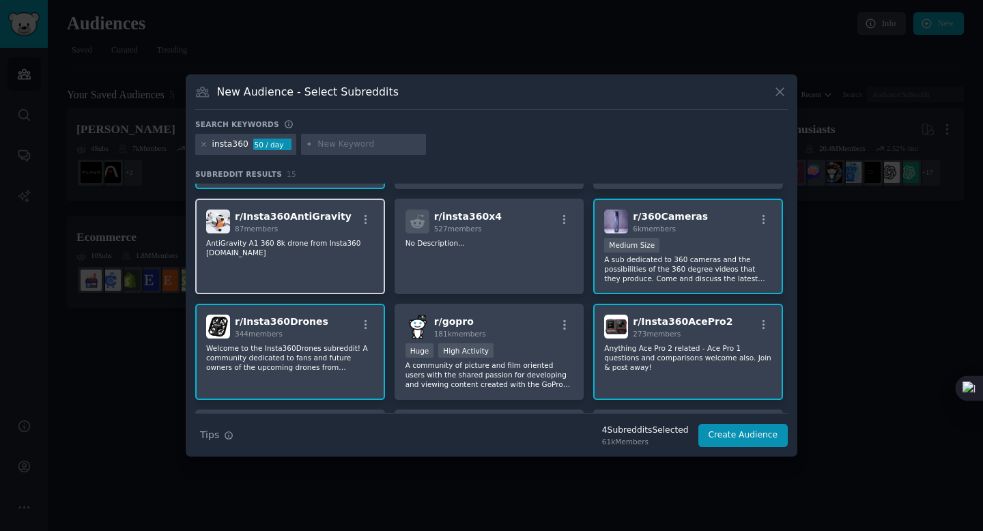
click at [277, 218] on span "r/ Insta360AntiGravity" at bounding box center [293, 216] width 117 height 11
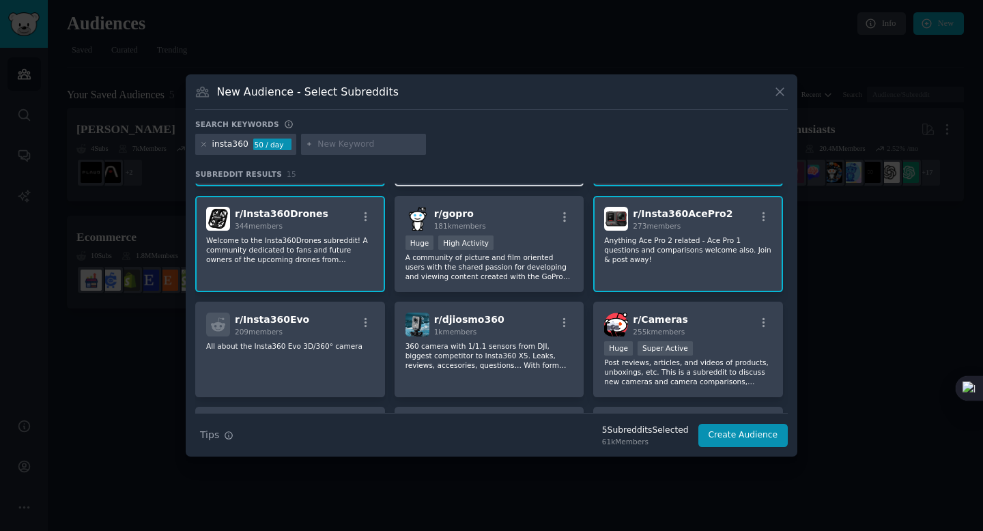
scroll to position [87, 0]
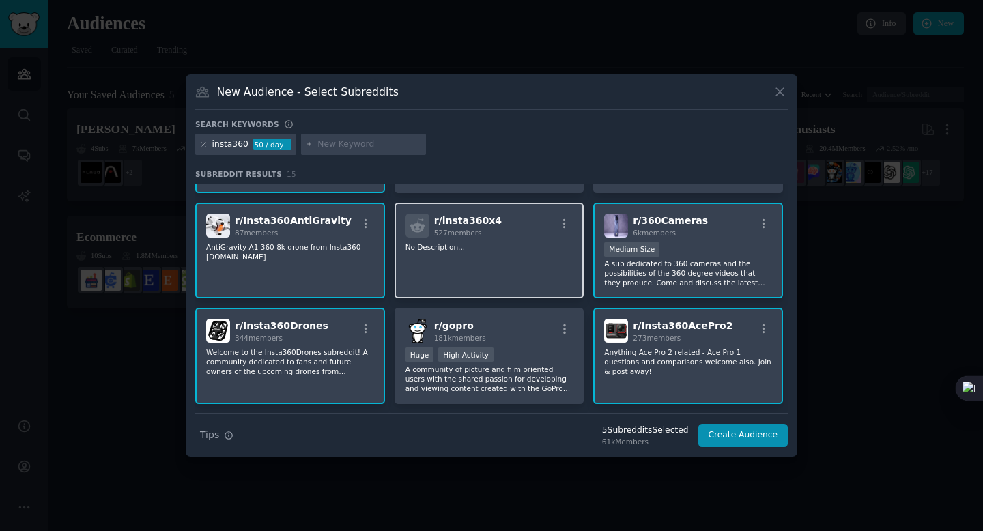
click at [463, 239] on div "r/ insta360x4 527 members No Description..." at bounding box center [489, 251] width 190 height 96
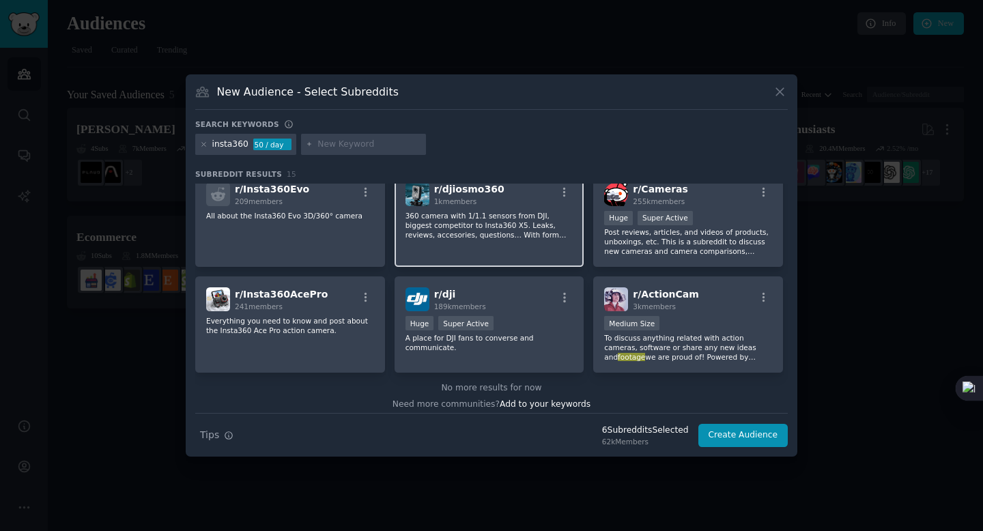
scroll to position [336, 0]
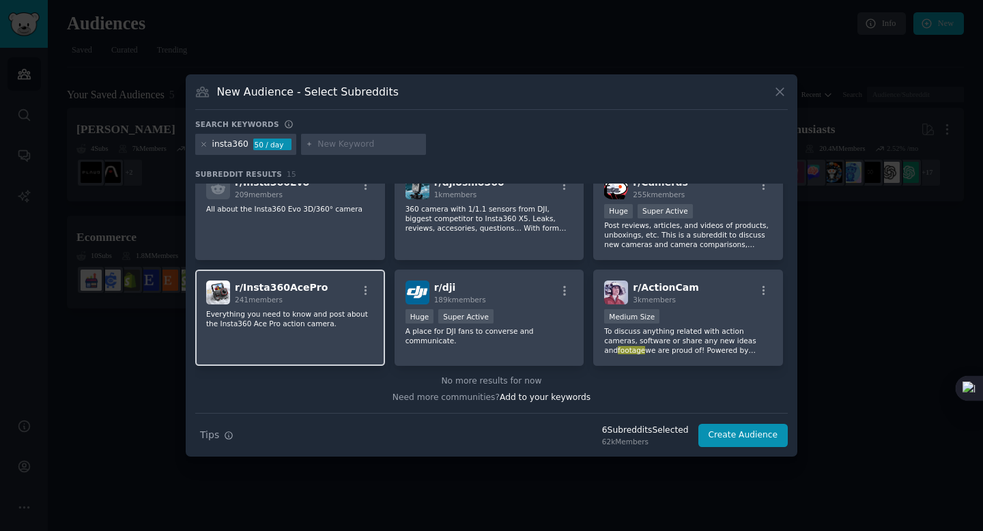
click at [322, 301] on div "r/ Insta360AcePro 241 members" at bounding box center [290, 292] width 168 height 24
click at [739, 438] on button "Create Audience" at bounding box center [743, 435] width 90 height 23
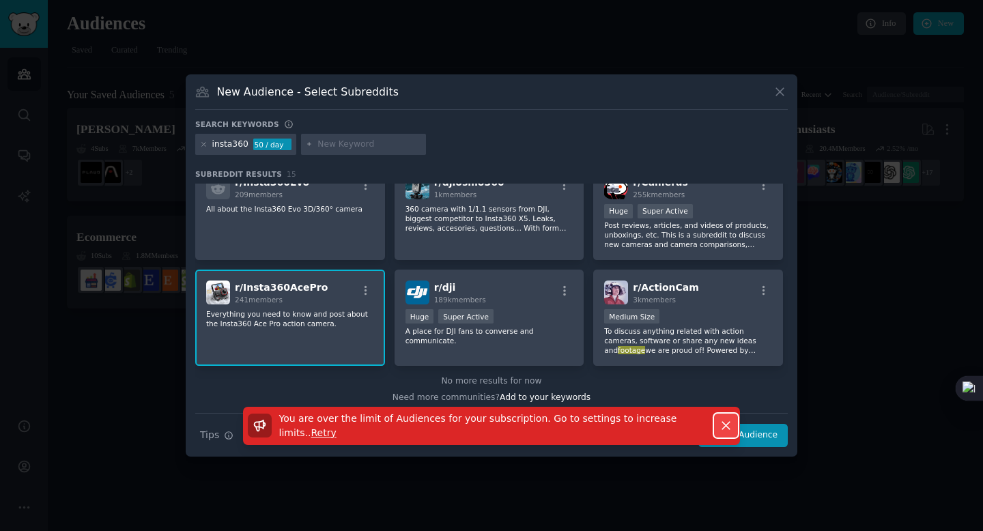
click at [724, 432] on icon "button" at bounding box center [726, 425] width 14 height 14
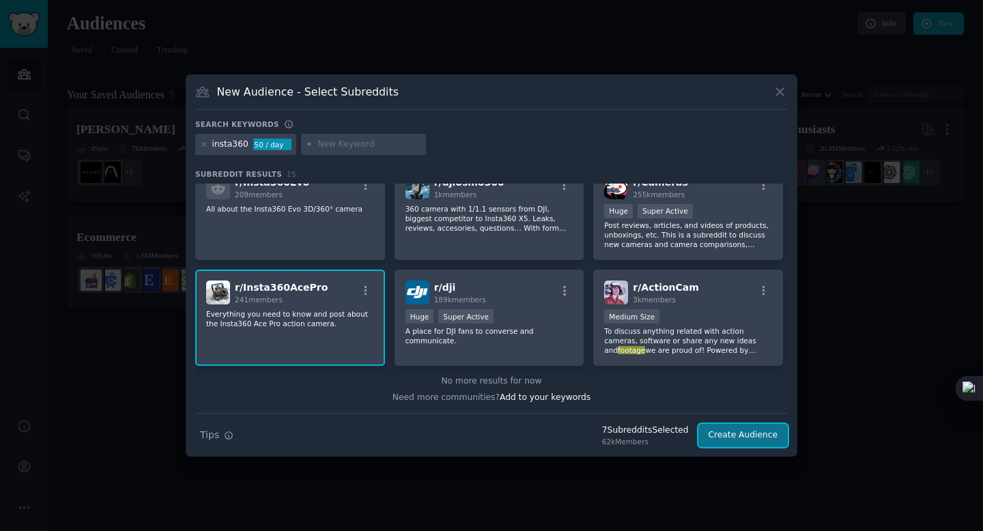
click at [734, 435] on button "Create Audience" at bounding box center [743, 435] width 90 height 23
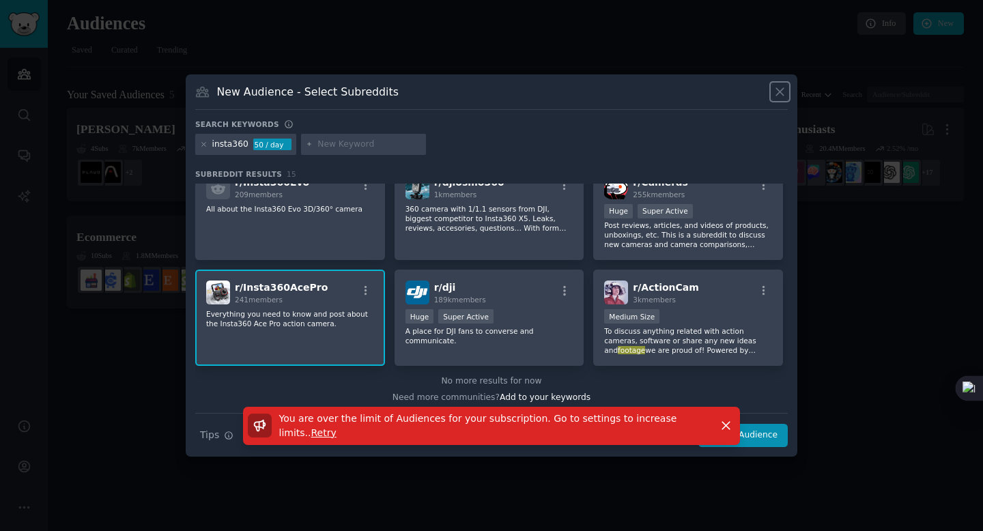
click at [780, 84] on button at bounding box center [780, 92] width 16 height 16
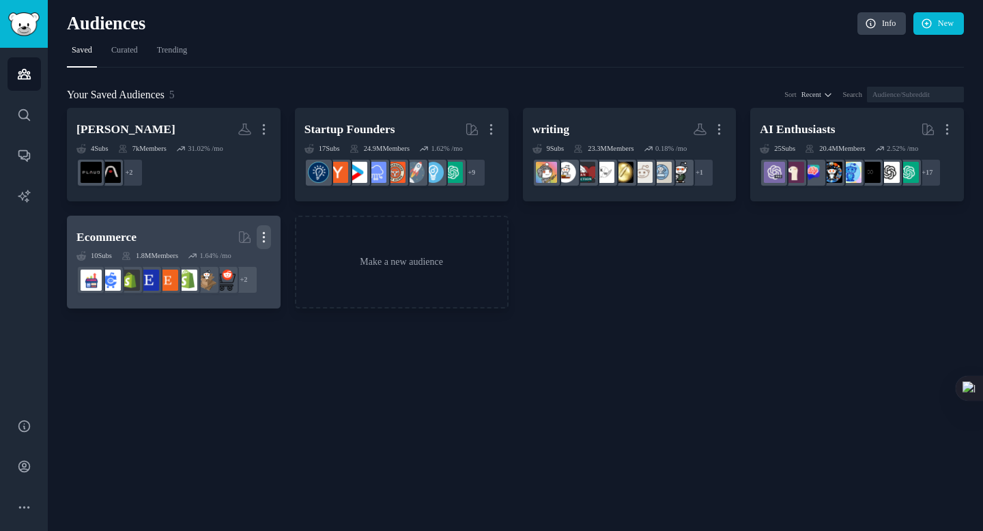
click at [257, 238] on icon "button" at bounding box center [264, 237] width 14 height 14
click at [229, 270] on p "Delete" at bounding box center [229, 266] width 25 height 14
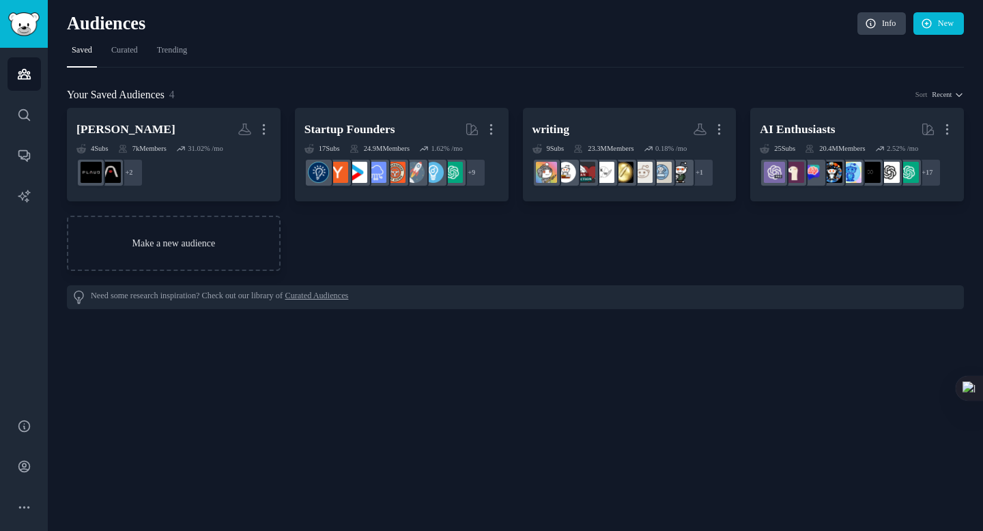
click at [185, 246] on link "Make a new audience" at bounding box center [174, 243] width 214 height 55
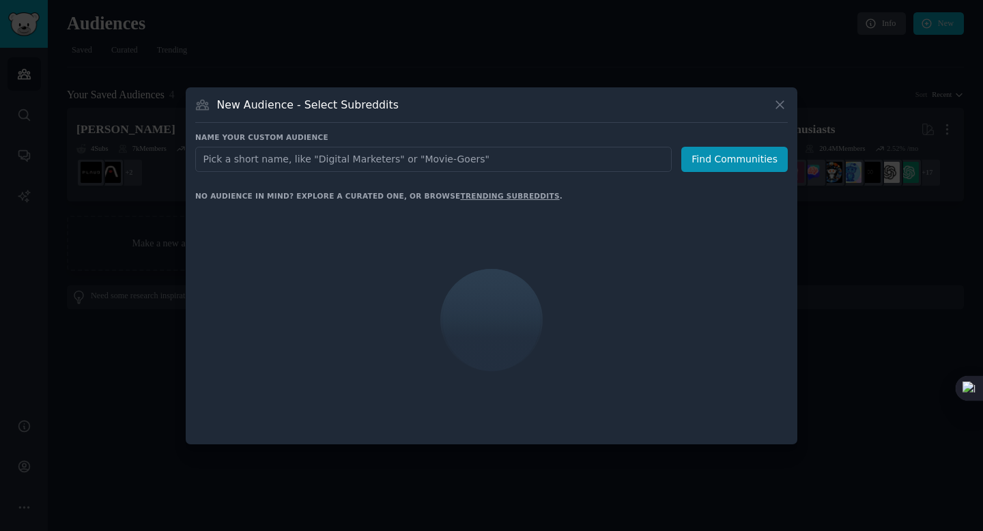
click at [341, 166] on input "text" at bounding box center [433, 159] width 476 height 25
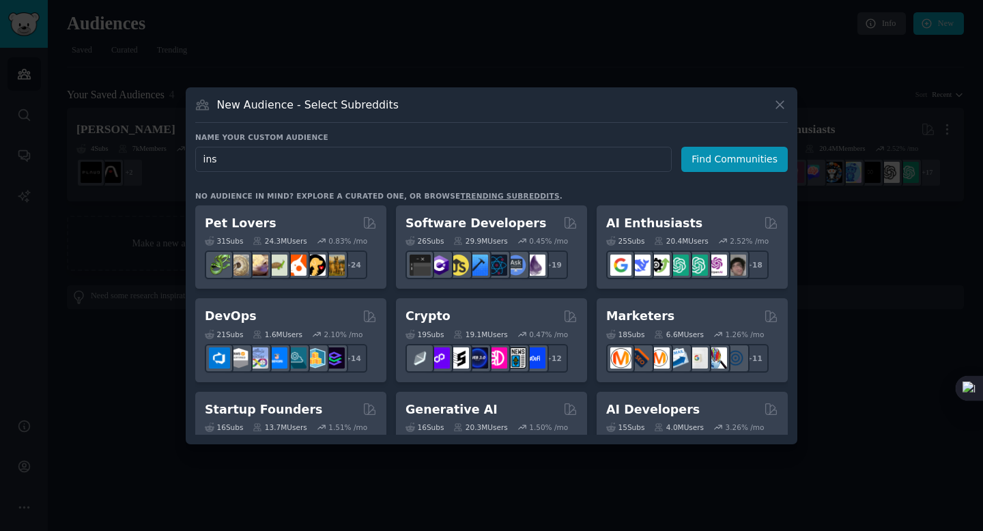
type input "inst"
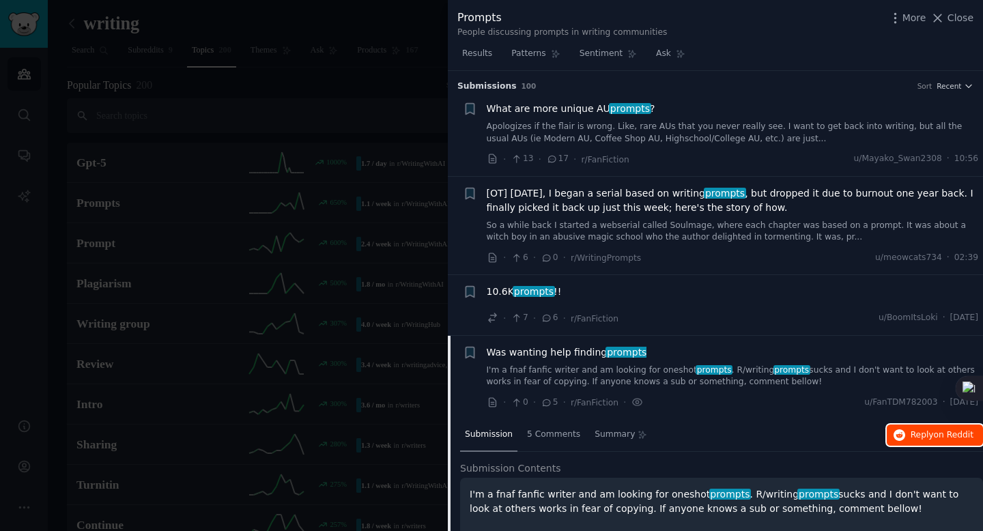
click at [942, 433] on span "on Reddit" at bounding box center [954, 435] width 40 height 10
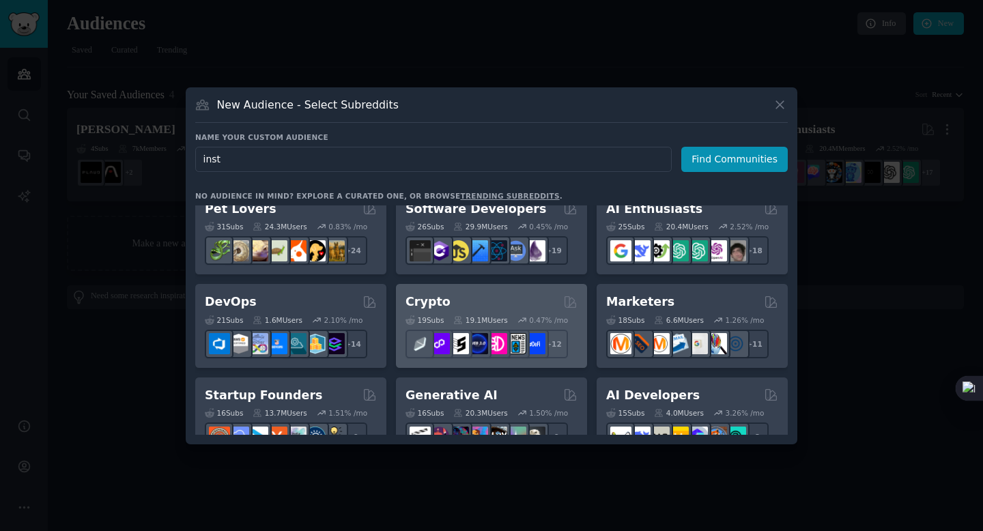
scroll to position [16, 0]
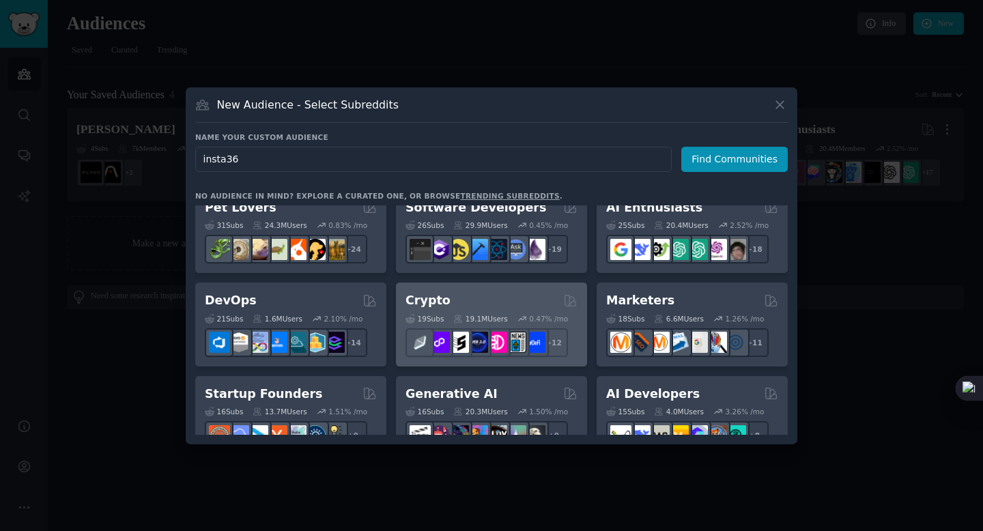
type input "insta360"
click button "Find Communities" at bounding box center [734, 159] width 106 height 25
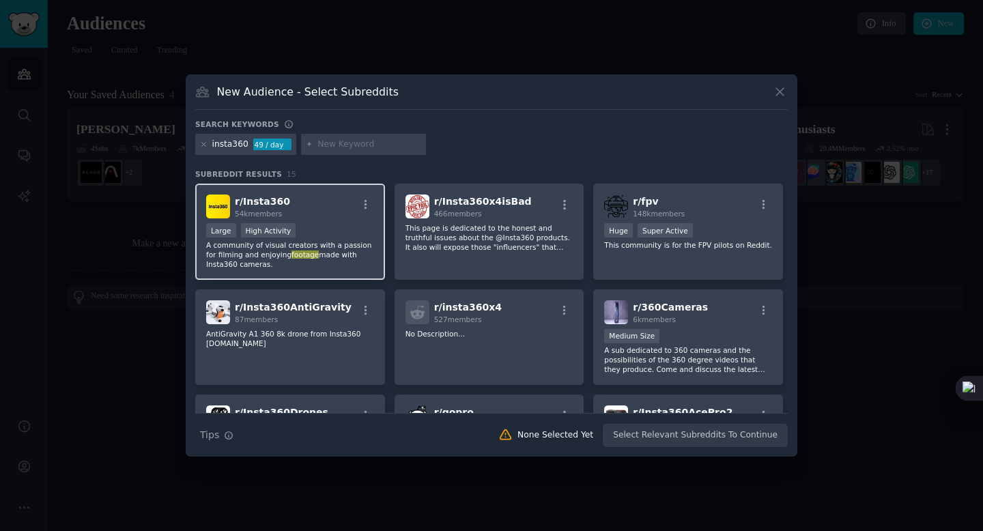
click at [306, 198] on div "r/ Insta360 54k members" at bounding box center [290, 207] width 168 height 24
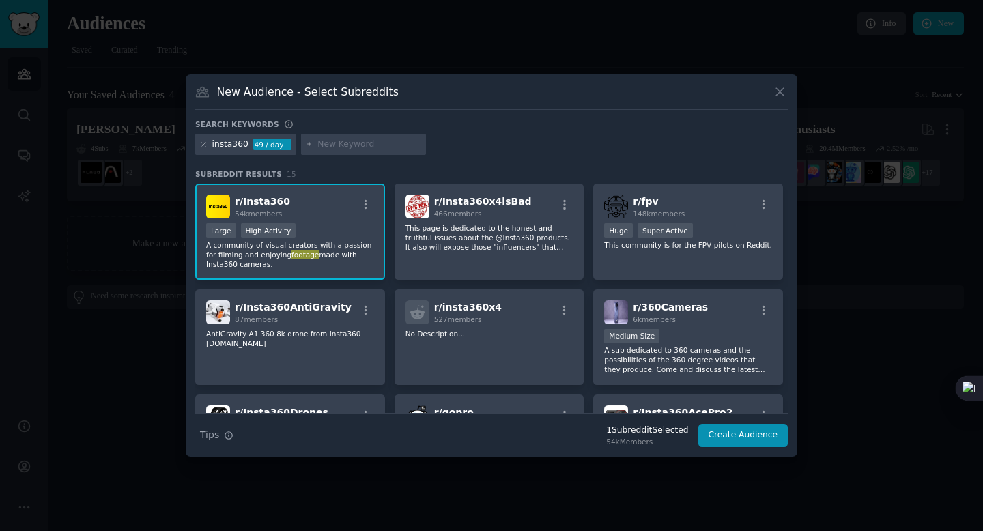
scroll to position [35, 0]
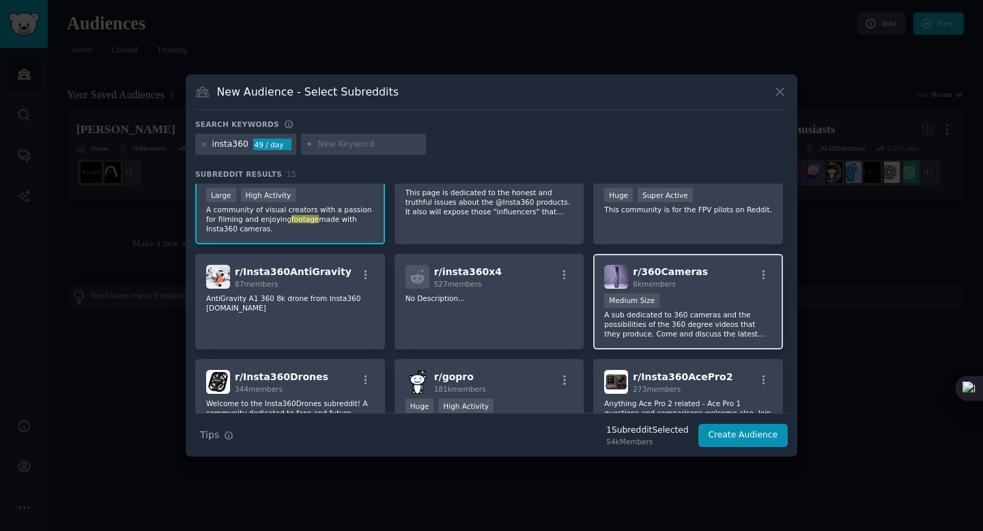
click at [663, 281] on span "6k members" at bounding box center [654, 284] width 43 height 8
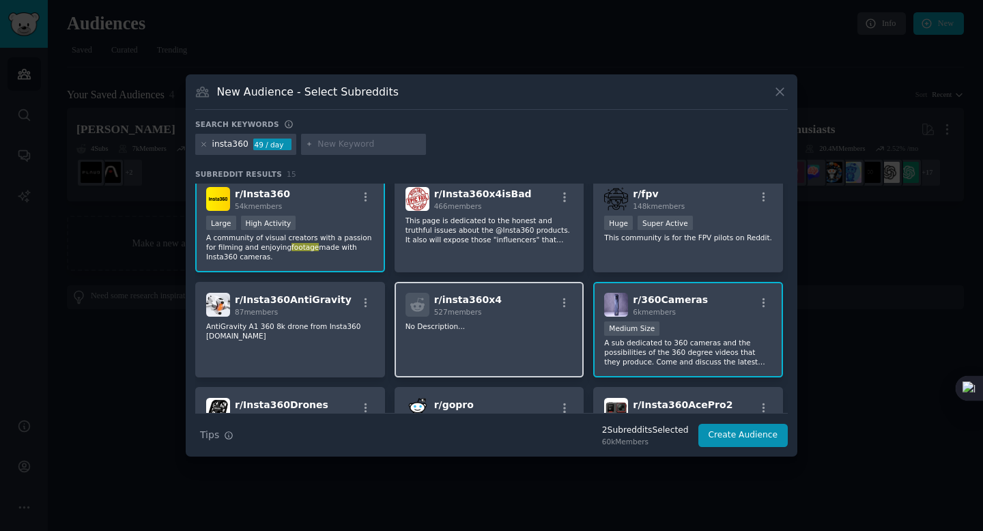
scroll to position [5, 0]
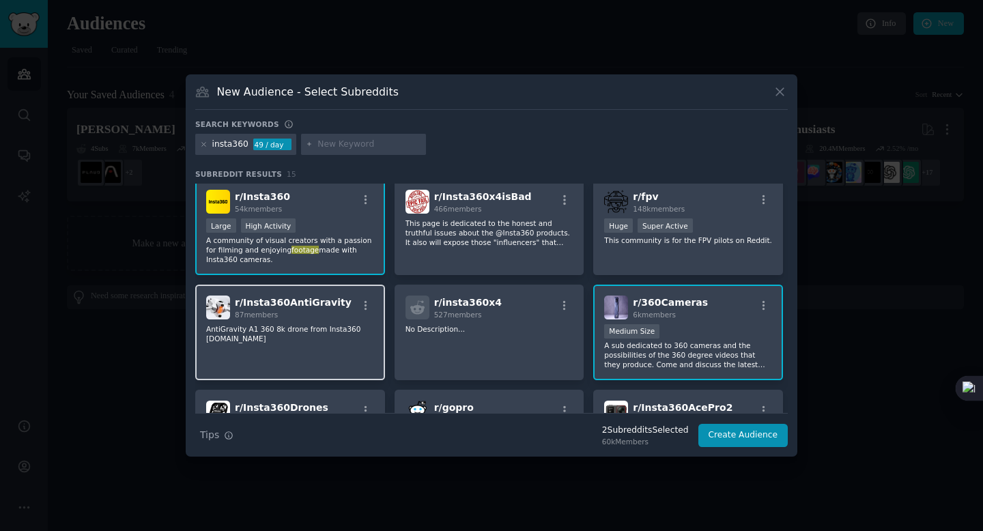
click at [322, 298] on span "r/ Insta360AntiGravity" at bounding box center [293, 302] width 117 height 11
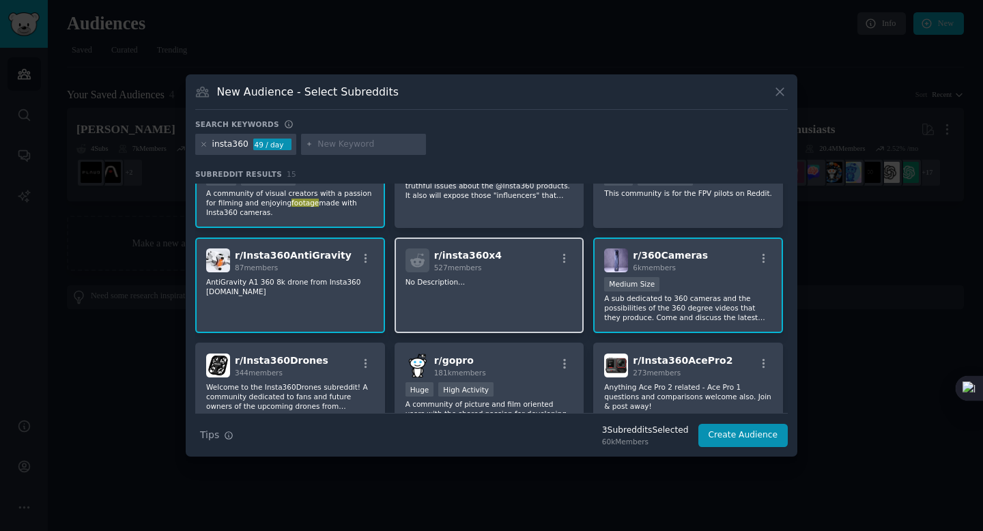
scroll to position [68, 0]
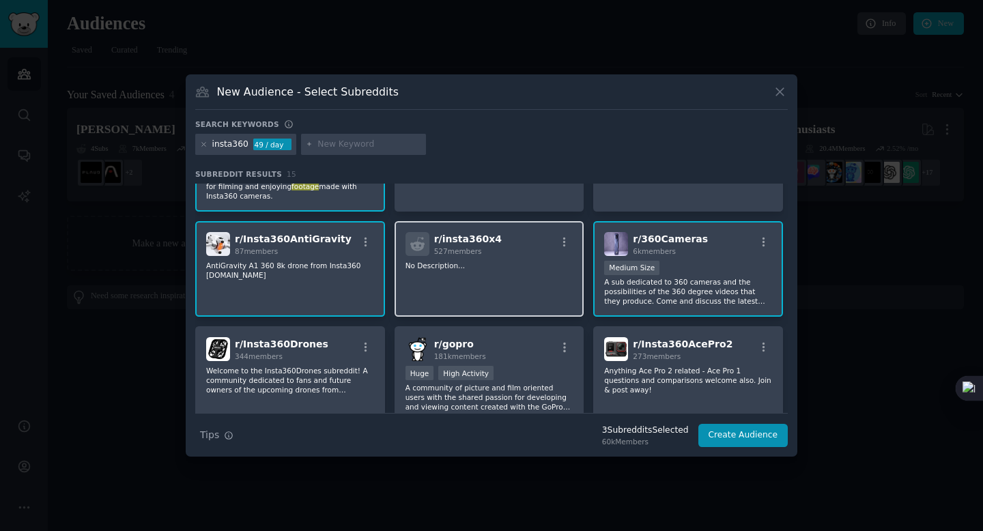
click at [463, 279] on div "r/ insta360x4 527 members No Description..." at bounding box center [489, 269] width 190 height 96
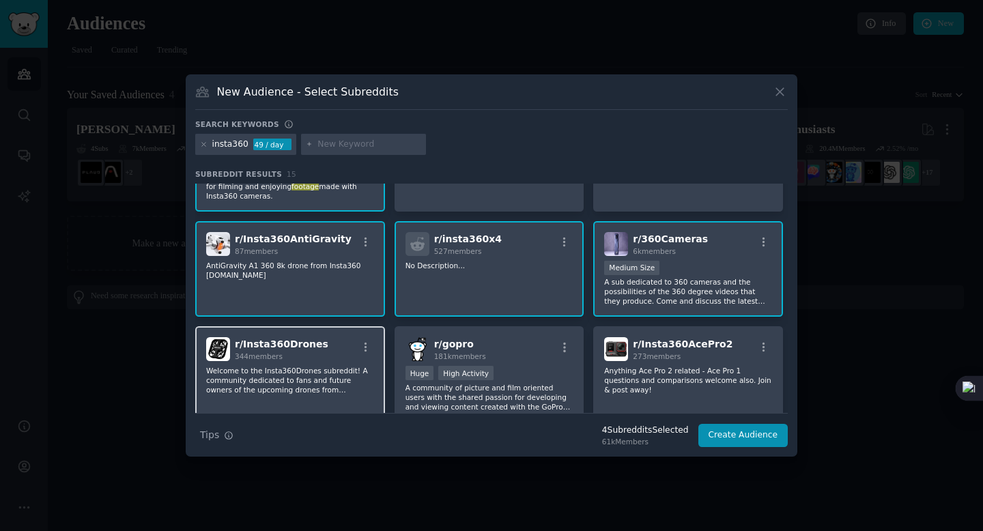
click at [334, 351] on div "r/ Insta360Drones 344 members" at bounding box center [290, 349] width 168 height 24
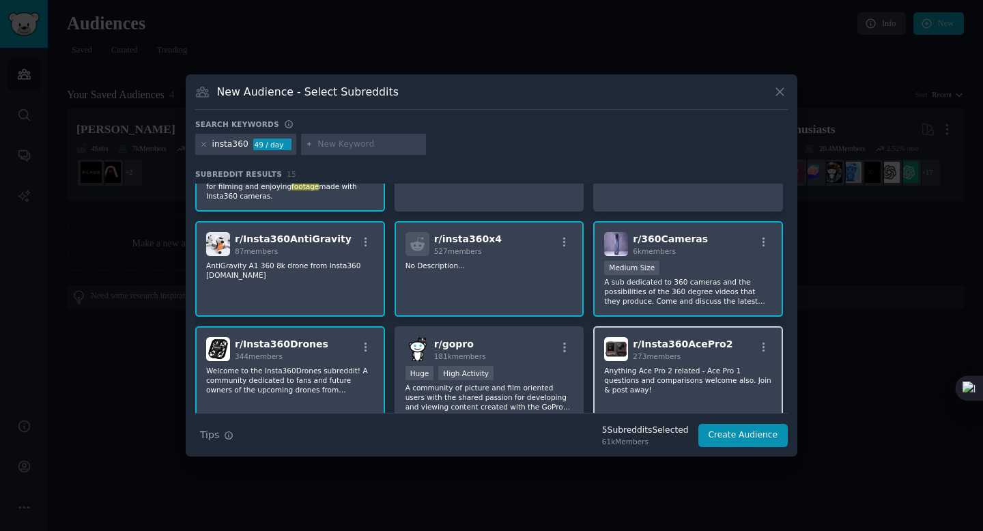
click at [605, 354] on img at bounding box center [616, 349] width 24 height 24
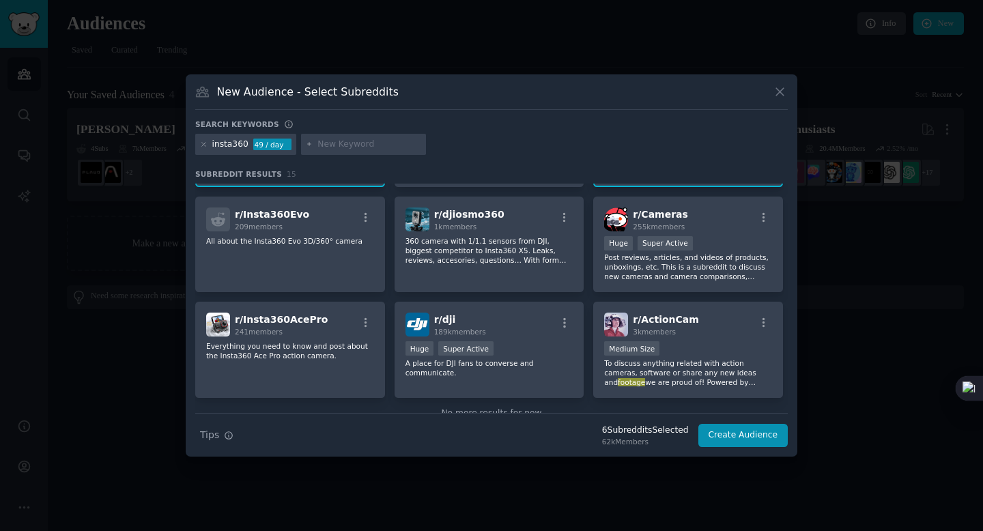
scroll to position [319, 0]
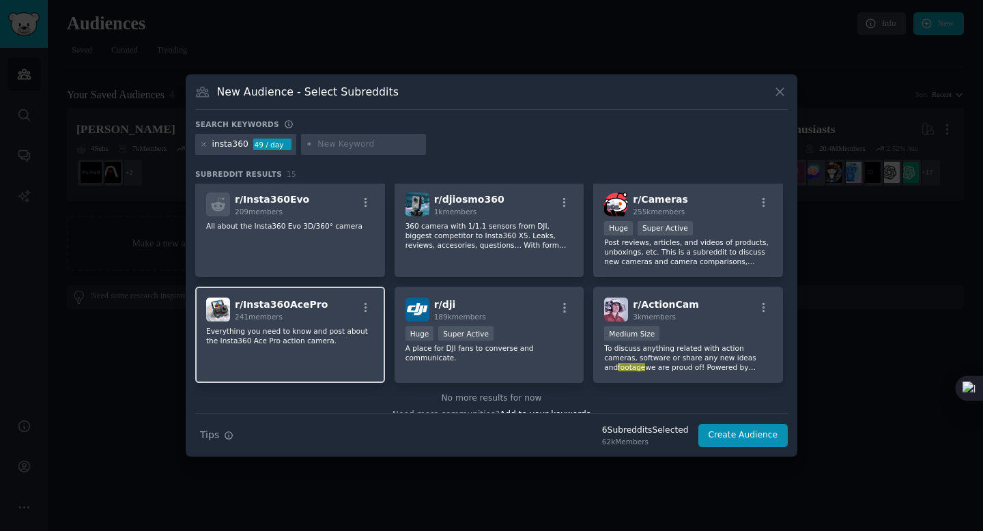
click at [340, 324] on div "r/ Insta360AcePro 241 members Everything you need to know and post about the In…" at bounding box center [290, 335] width 190 height 96
click at [730, 433] on button "Create Audience" at bounding box center [743, 435] width 90 height 23
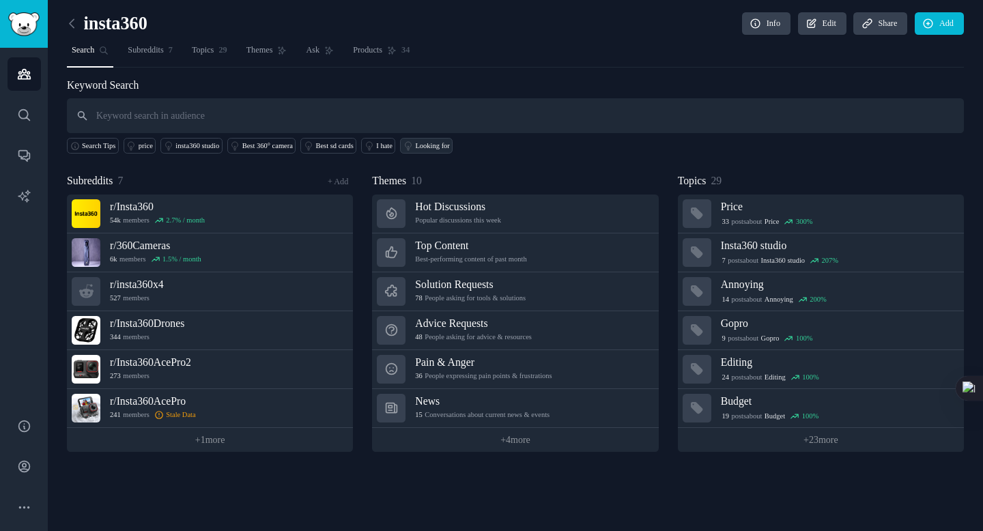
click at [449, 143] on div "Looking for" at bounding box center [432, 146] width 34 height 10
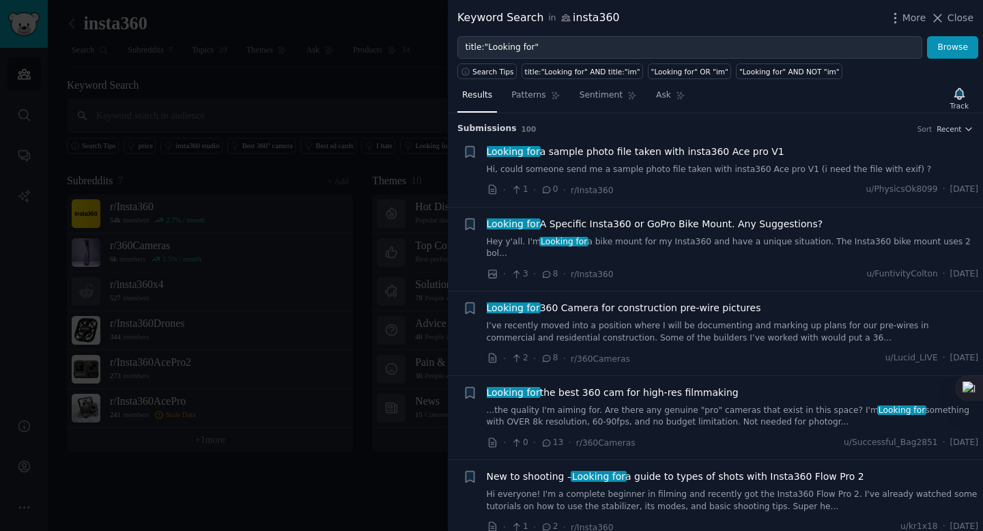
click at [371, 126] on div at bounding box center [491, 265] width 983 height 531
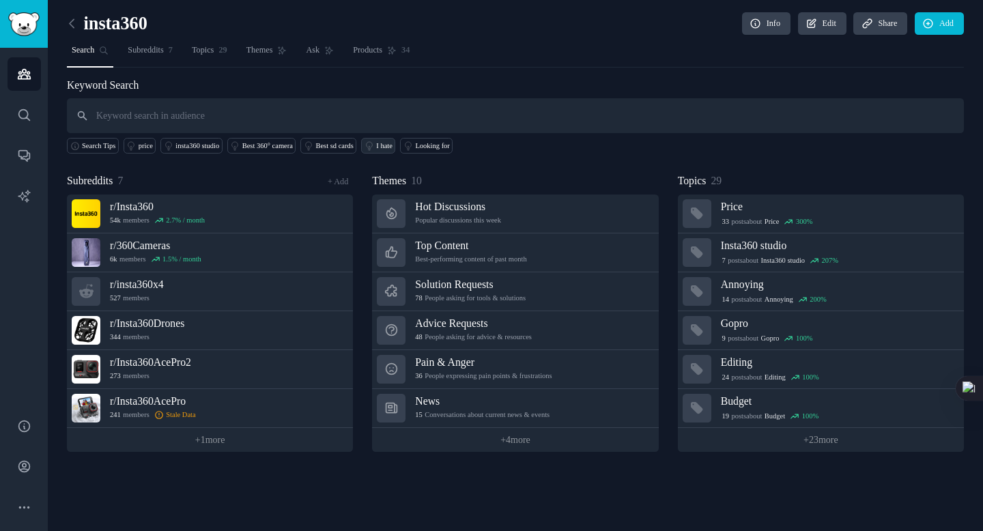
click at [392, 148] on div "I hate" at bounding box center [384, 146] width 16 height 10
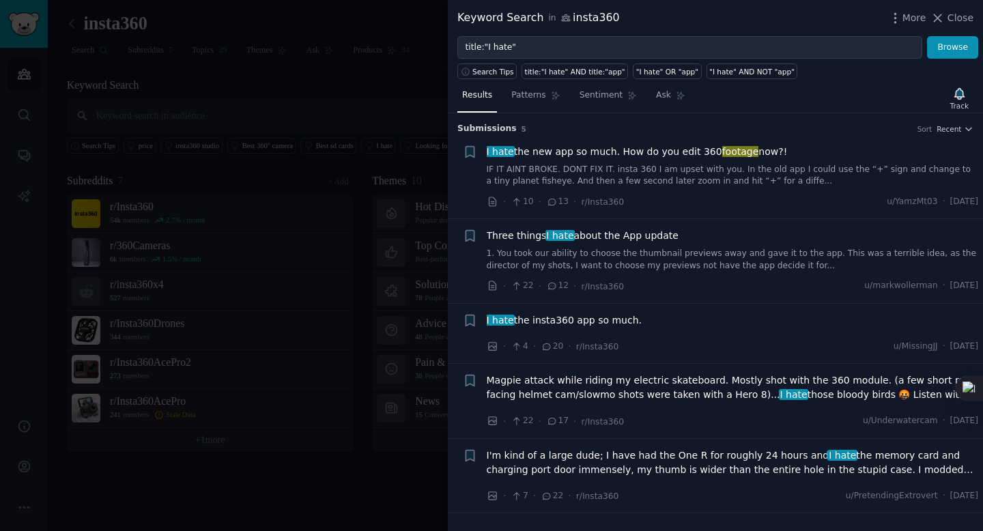
click at [403, 115] on div at bounding box center [491, 265] width 983 height 531
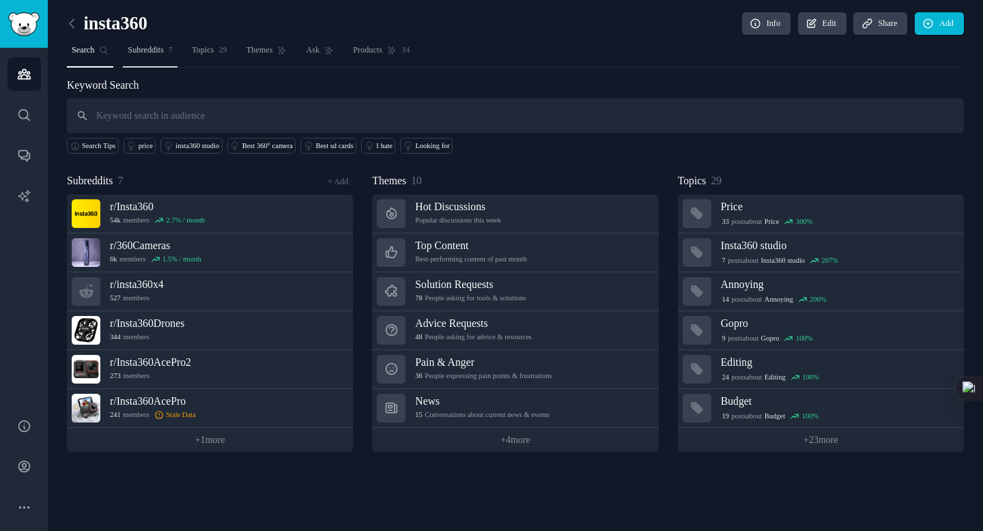
click at [173, 57] on link "Subreddits 7" at bounding box center [150, 54] width 55 height 28
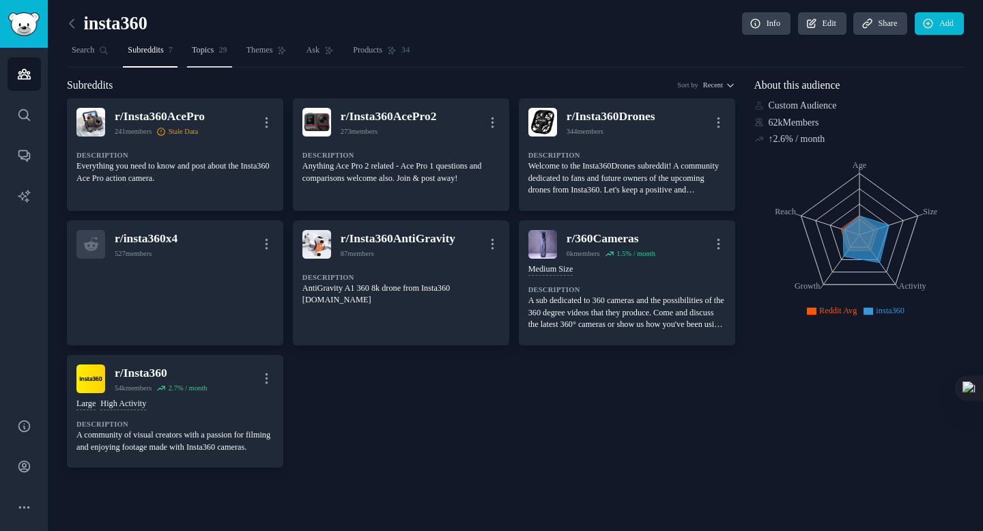
click at [231, 55] on link "Topics 29" at bounding box center [209, 54] width 45 height 28
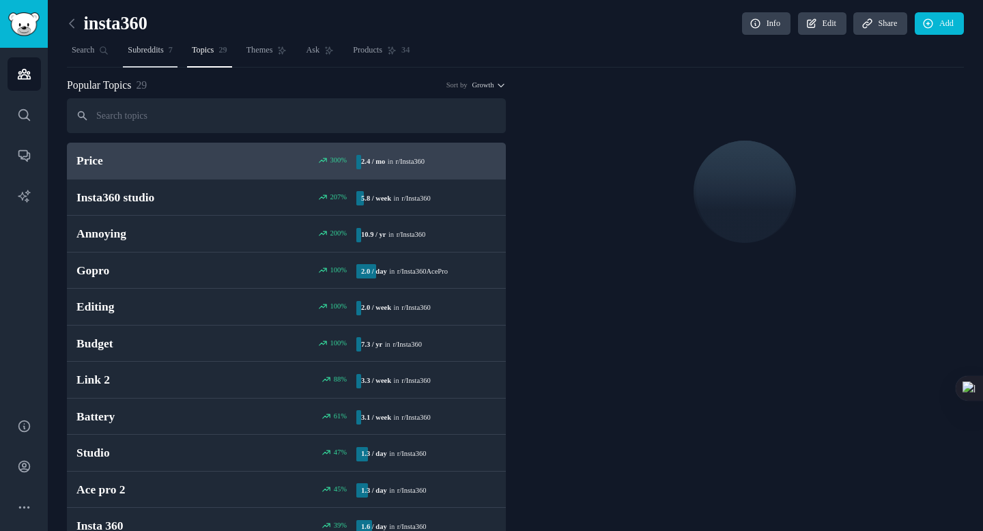
click at [163, 56] on span "Subreddits" at bounding box center [145, 50] width 35 height 12
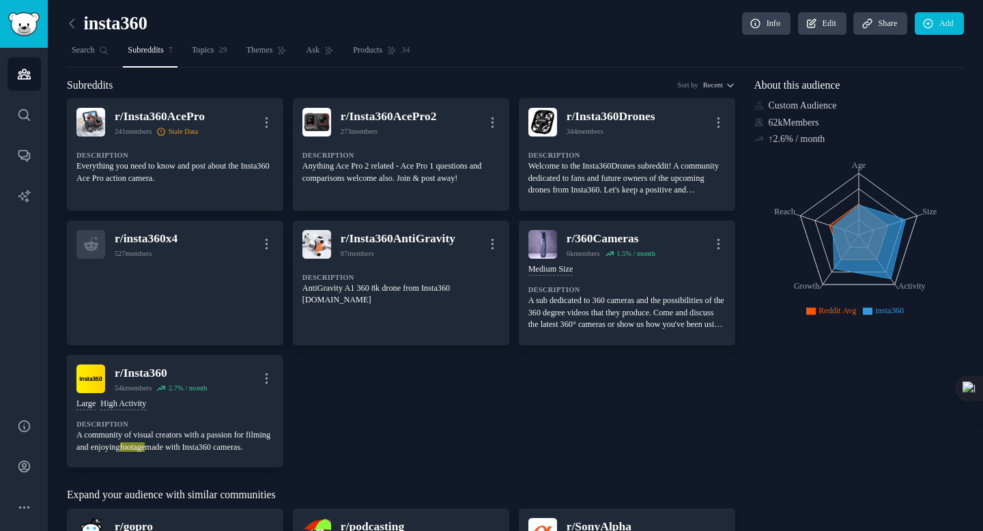
click at [197, 56] on nav "Search Subreddits 7 Topics 29 Themes Ask Products 34" at bounding box center [515, 54] width 897 height 28
click at [207, 56] on span "Topics" at bounding box center [203, 50] width 23 height 12
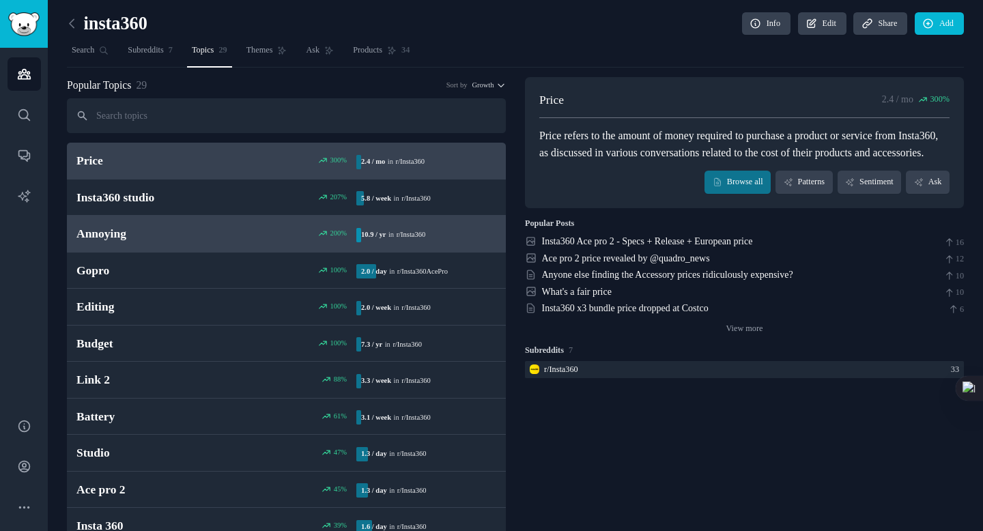
click at [289, 227] on div "Annoying 200 % 10.9 / yr in r/ Insta360" at bounding box center [286, 233] width 420 height 17
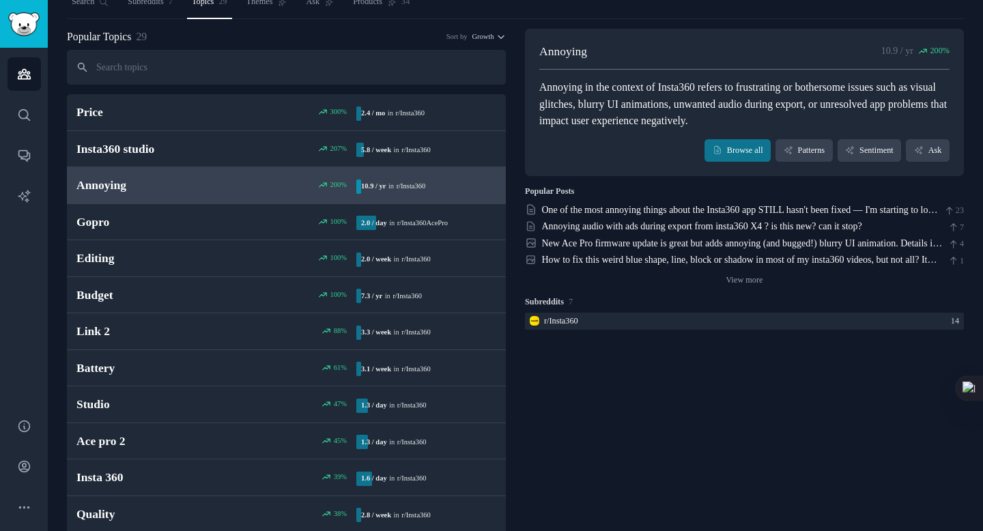
scroll to position [51, 0]
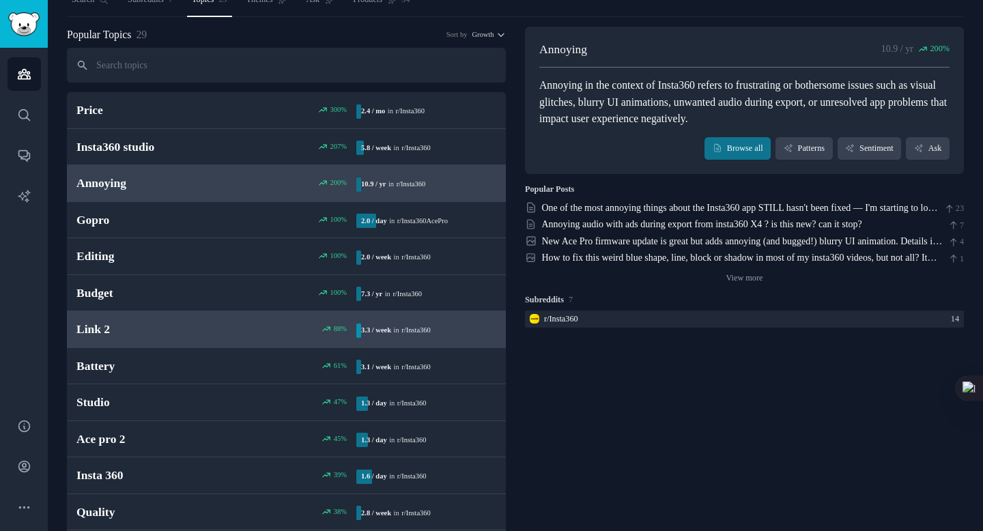
click at [263, 334] on div "Link 2 88 % 3.3 / week in r/ Insta360" at bounding box center [286, 329] width 420 height 17
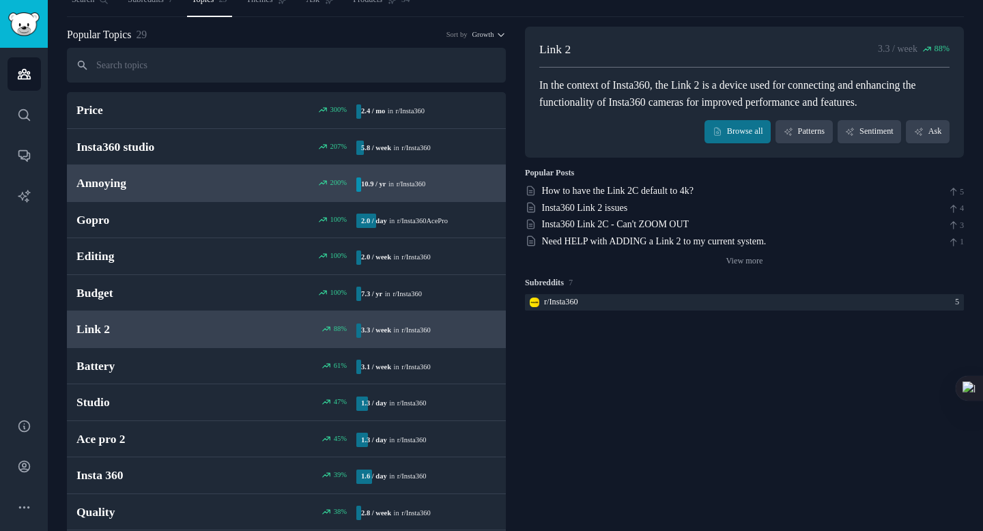
click at [264, 168] on link "Annoying 200 % 10.9 / yr in r/ Insta360" at bounding box center [286, 183] width 439 height 37
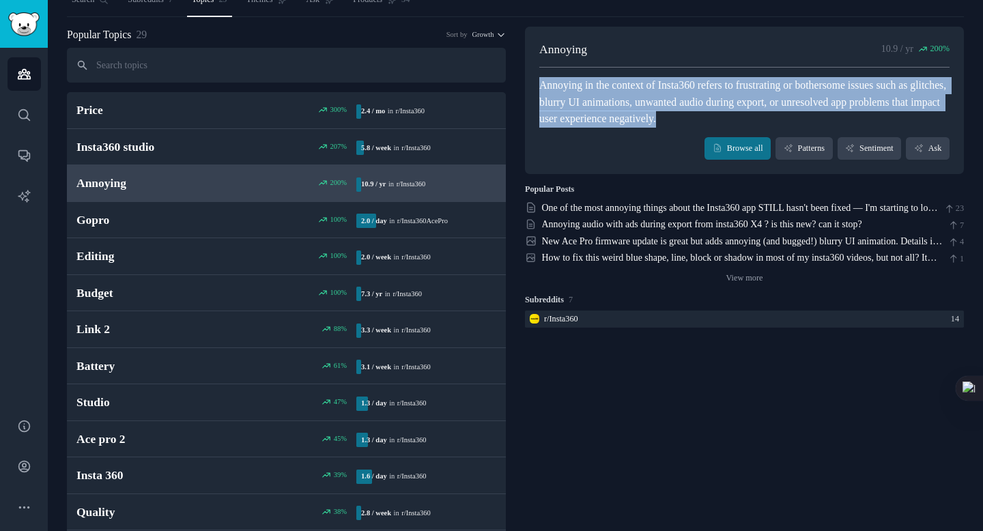
drag, startPoint x: 556, startPoint y: 86, endPoint x: 883, endPoint y: 125, distance: 329.9
click at [915, 112] on div "Annoying in the context of Insta360 refers to frustrating or bothersome issues …" at bounding box center [744, 102] width 410 height 51
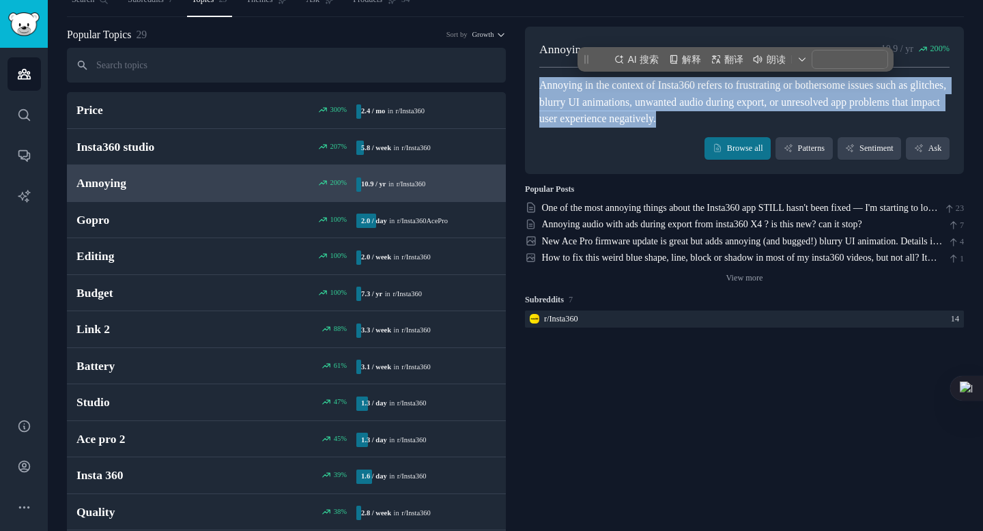
copy div "Annoying in the context of Insta360 refers to frustrating or bothersome issues …"
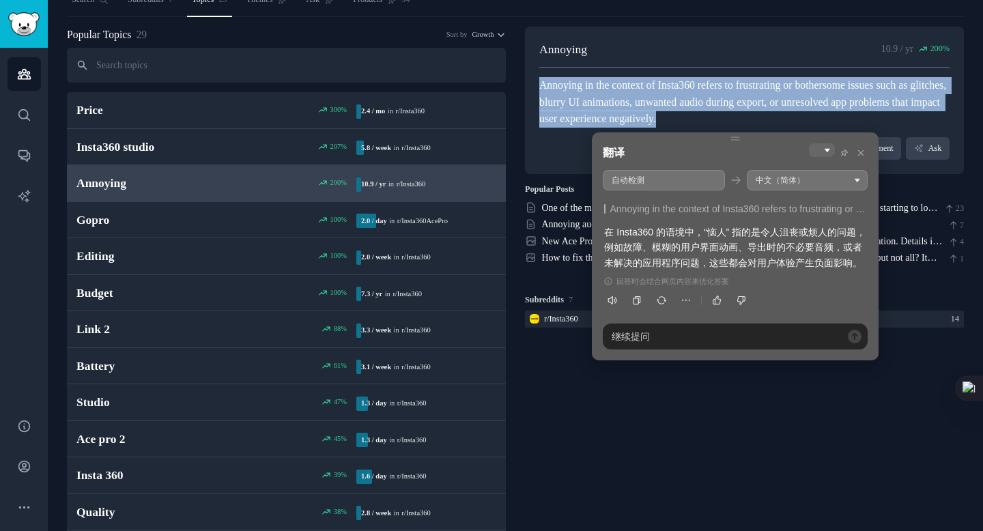
click at [695, 35] on div "Annoying 10.9 / yr 200 % Annoying in the context of Insta360 refers to frustrat…" at bounding box center [744, 101] width 439 height 148
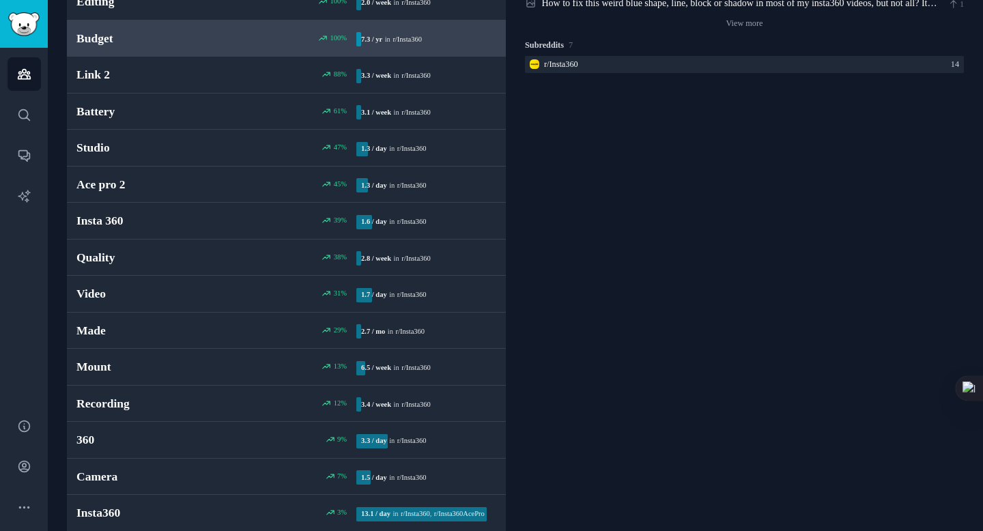
scroll to position [504, 0]
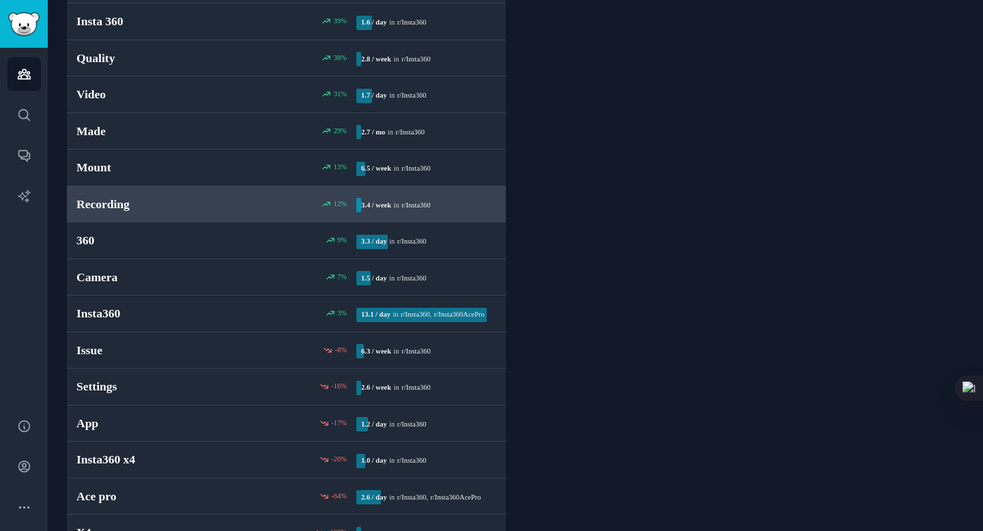
click at [241, 205] on div "12 %" at bounding box center [286, 204] width 140 height 10
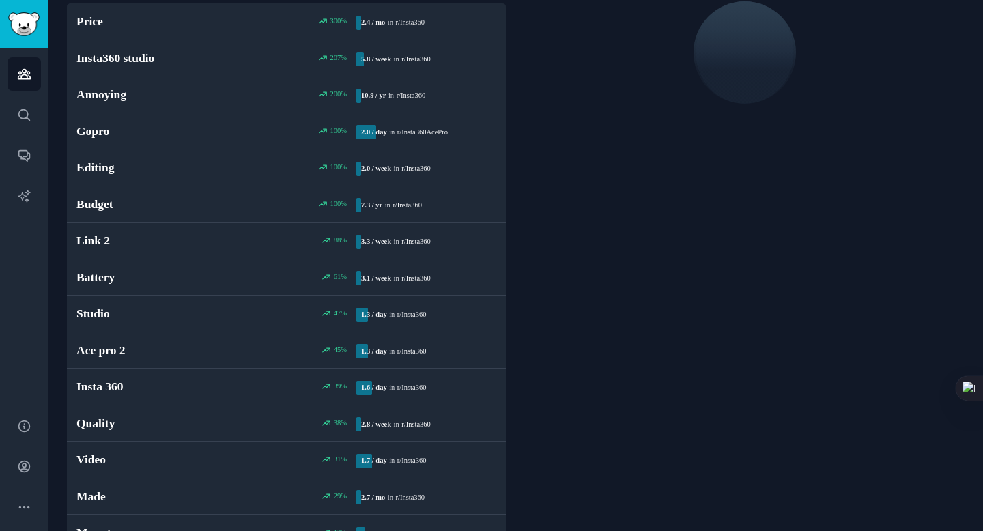
scroll to position [76, 0]
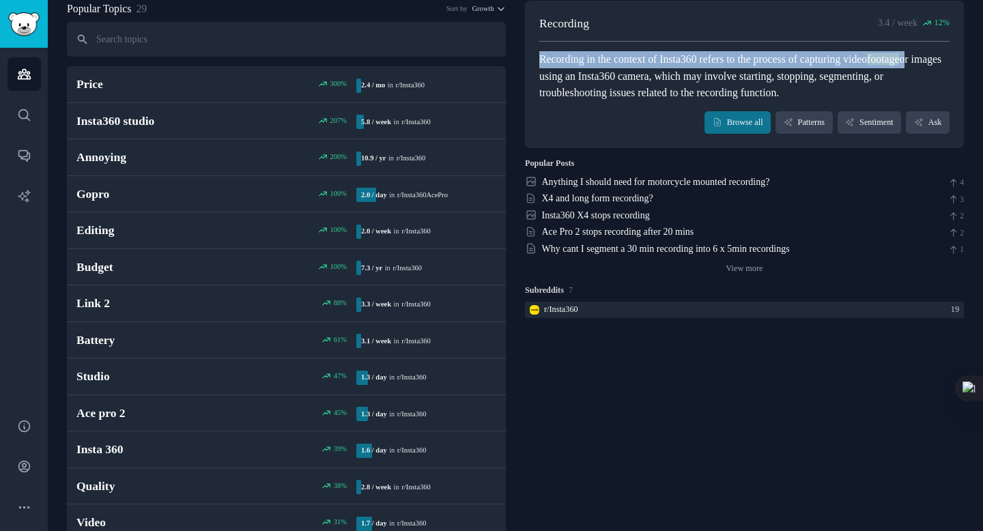
drag, startPoint x: 539, startPoint y: 59, endPoint x: 581, endPoint y: 78, distance: 46.1
click at [581, 78] on div "Recording in the context of Insta360 refers to the process of capturing video f…" at bounding box center [744, 76] width 410 height 51
copy div "Recording in the context of Insta360 refers to the process of capturing video f…"
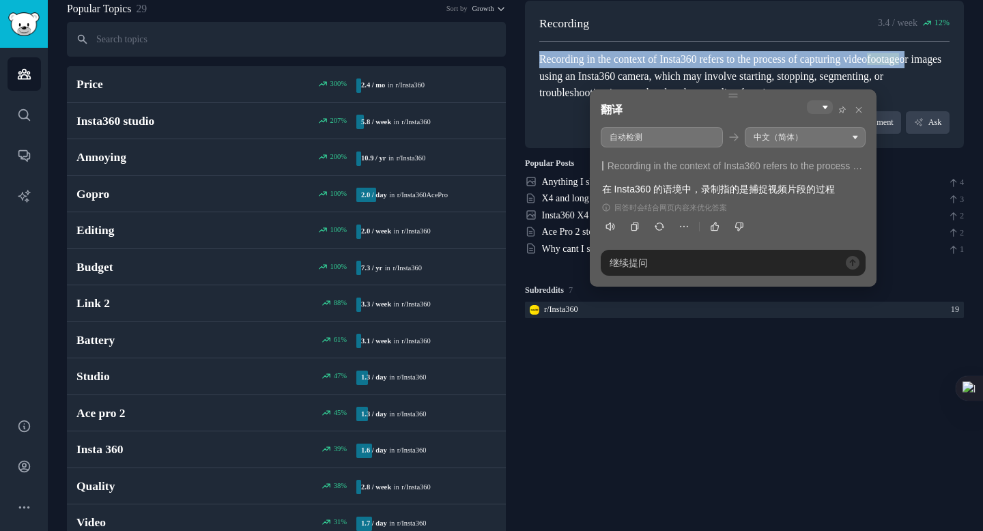
click at [715, 63] on div "Recording in the context of Insta360 refers to the process of capturing video f…" at bounding box center [744, 76] width 410 height 51
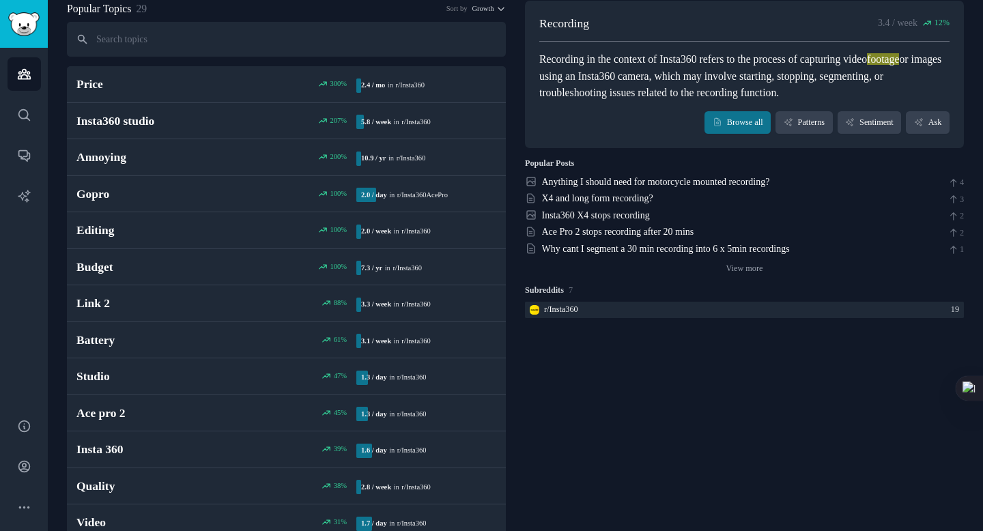
click at [723, 81] on div "Recording in the context of Insta360 refers to the process of capturing video f…" at bounding box center [744, 76] width 410 height 51
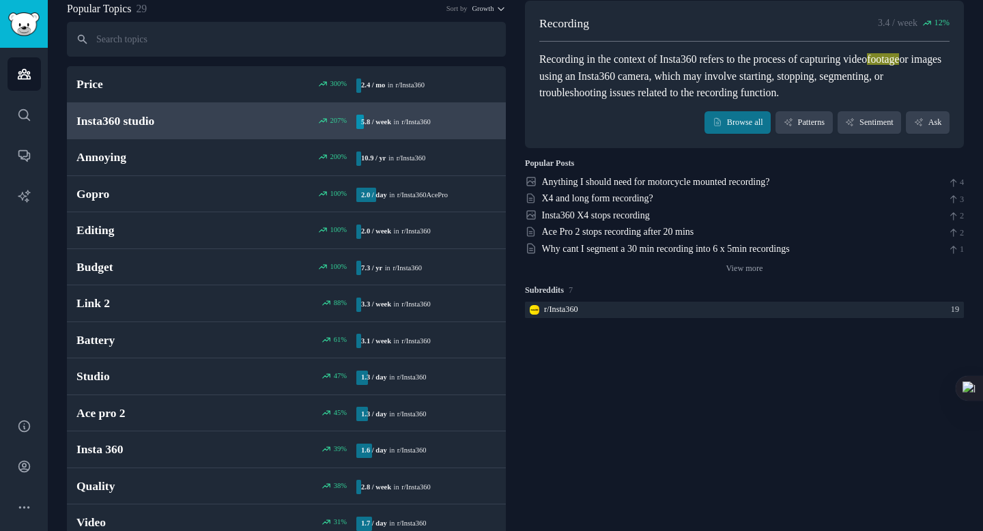
scroll to position [0, 0]
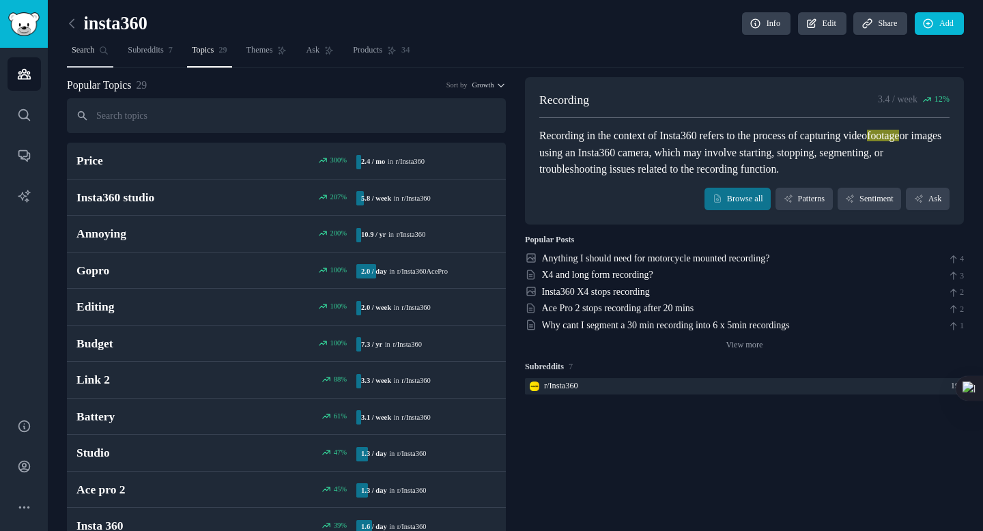
click at [93, 49] on span "Search" at bounding box center [83, 50] width 23 height 12
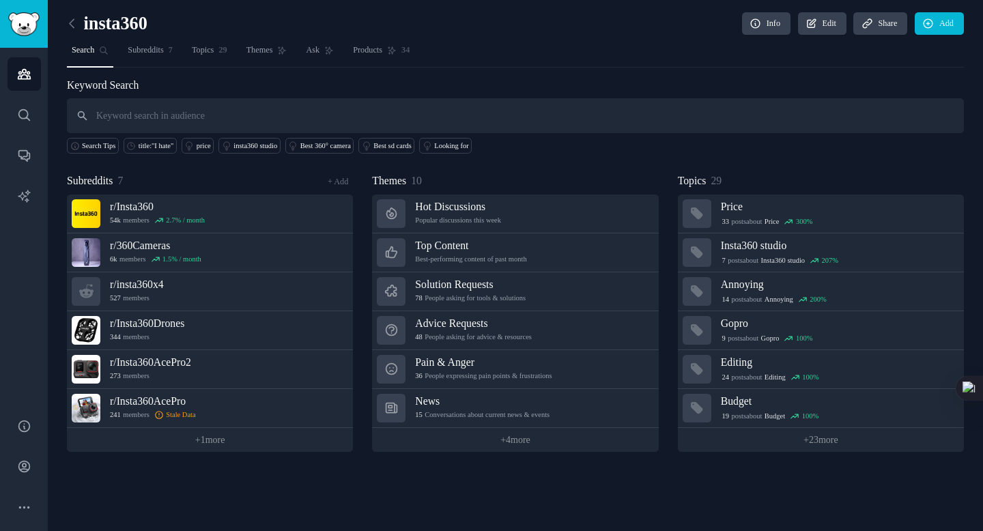
click at [178, 113] on input "text" at bounding box center [515, 115] width 897 height 35
type input "pain points"
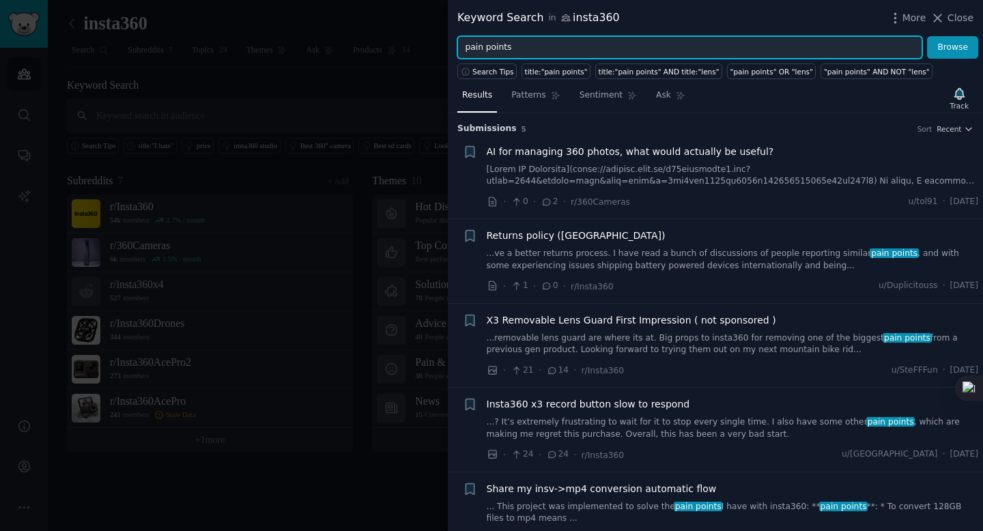
click at [908, 45] on input "pain points" at bounding box center [689, 47] width 465 height 23
drag, startPoint x: 908, startPoint y: 45, endPoint x: 461, endPoint y: 44, distance: 447.7
click at [461, 44] on input "pain points" at bounding box center [689, 47] width 465 height 23
type input "cons"
click at [927, 36] on button "Browse" at bounding box center [952, 47] width 51 height 23
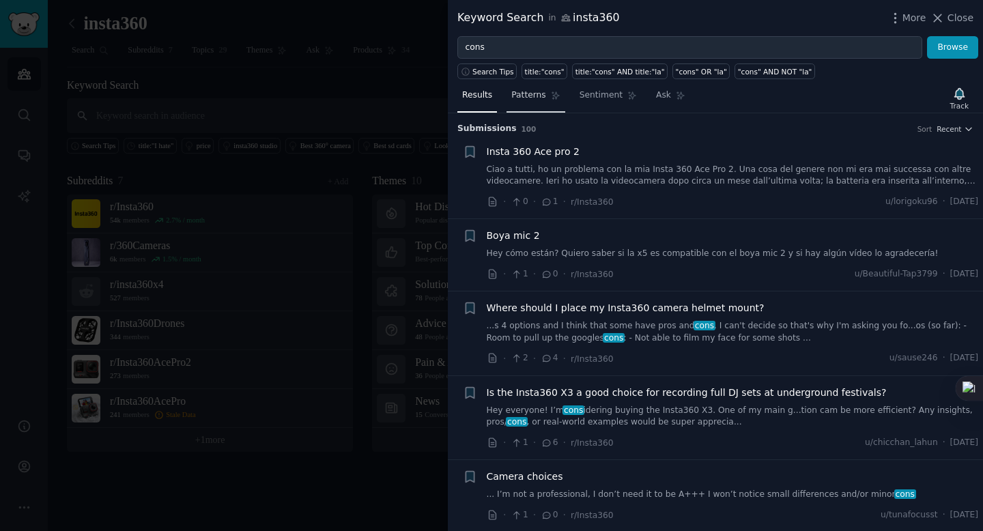
click at [532, 102] on link "Patterns" at bounding box center [535, 99] width 58 height 28
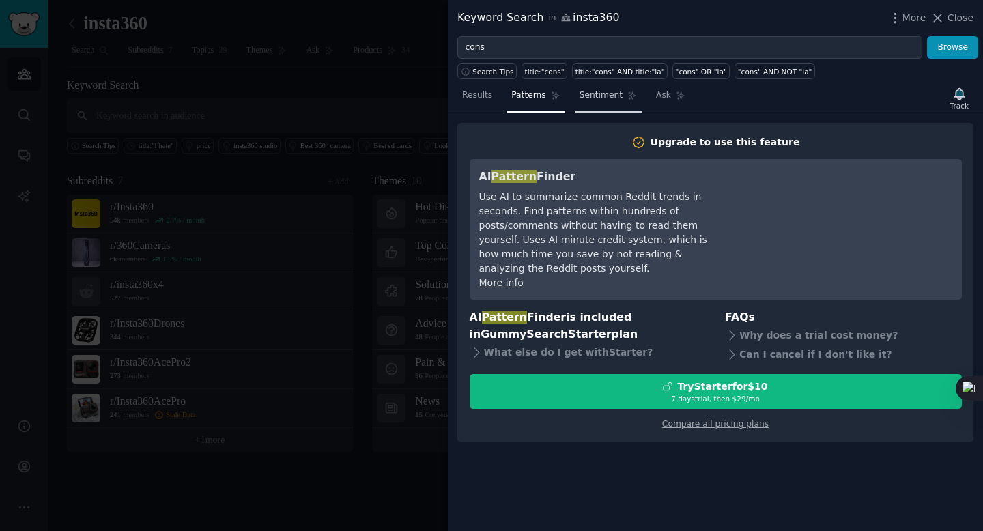
click at [590, 95] on span "Sentiment" at bounding box center [600, 95] width 43 height 12
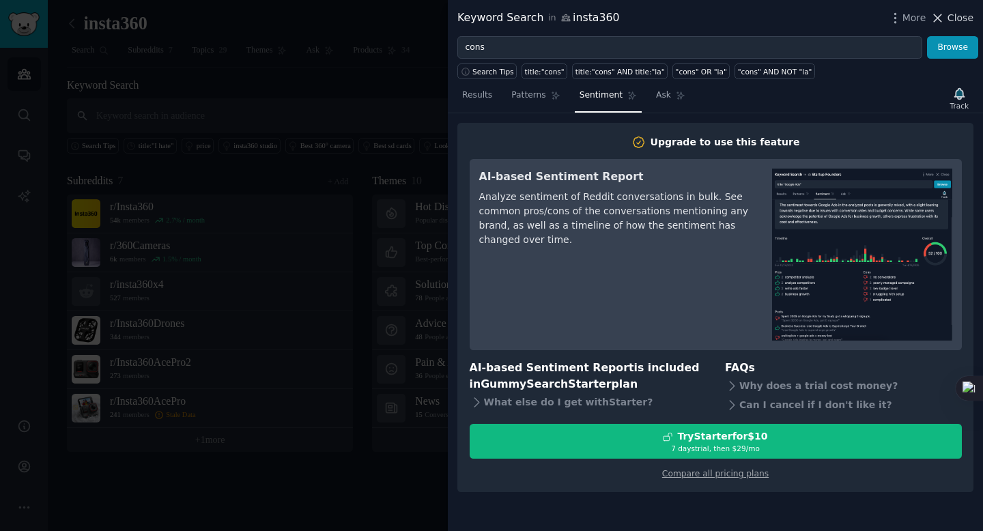
click at [938, 25] on icon at bounding box center [937, 18] width 14 height 14
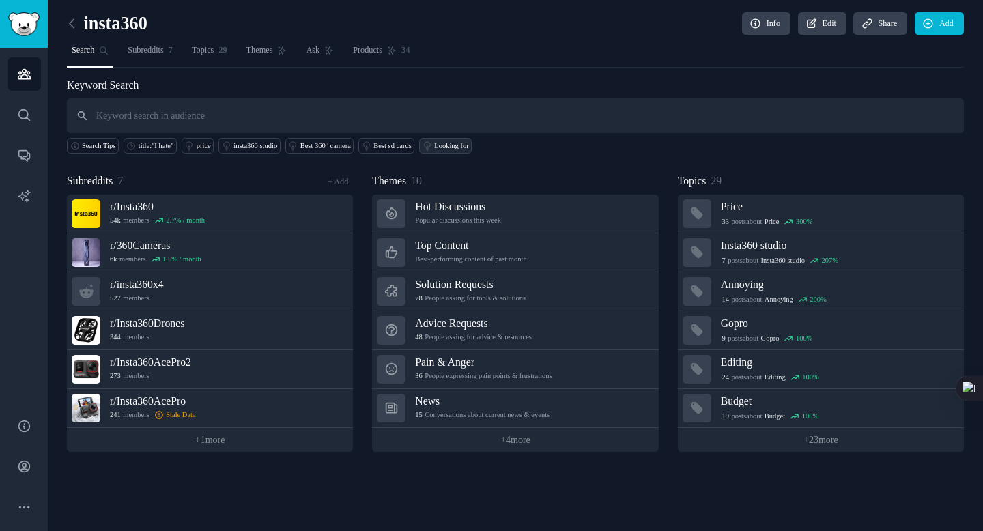
click at [468, 143] on div "Looking for" at bounding box center [451, 146] width 34 height 10
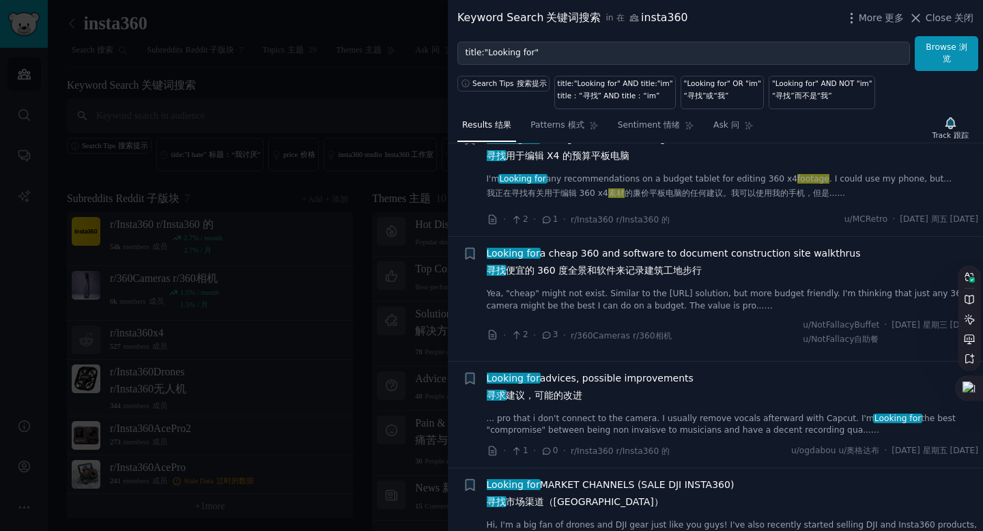
scroll to position [622, 0]
click at [612, 390] on span "Looking for advices, possible improvements 寻求 建议，可能的改进" at bounding box center [590, 388] width 207 height 37
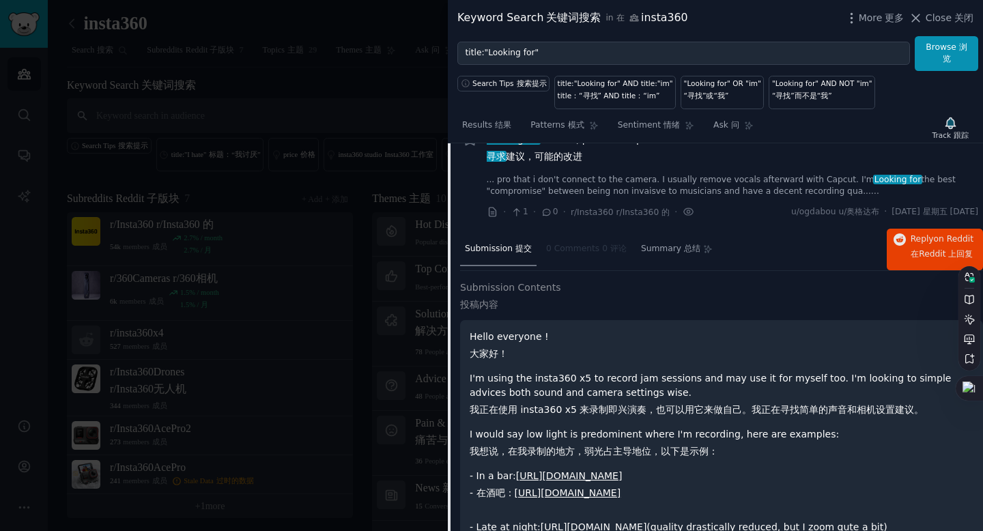
scroll to position [818, 0]
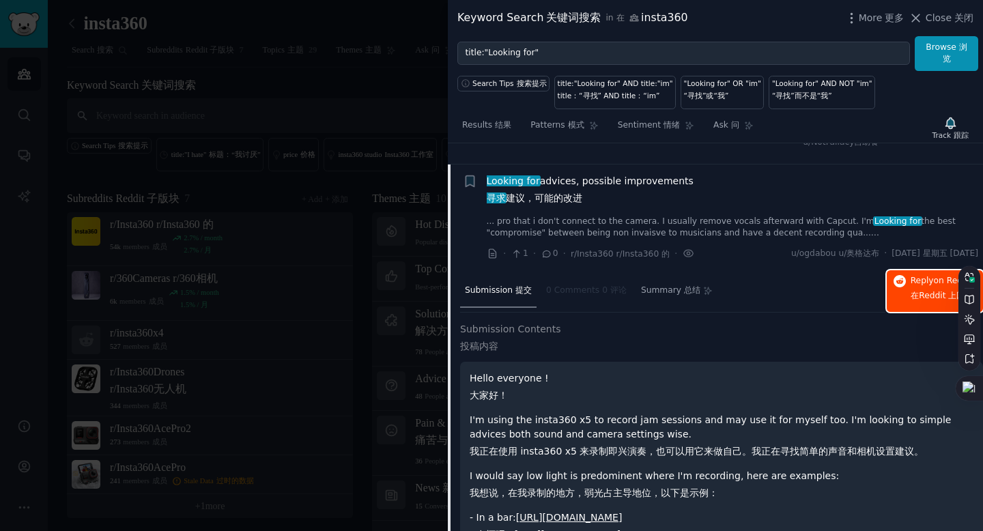
click at [918, 307] on span "Reply on Reddit 在 Reddit 上 回复" at bounding box center [941, 291] width 63 height 32
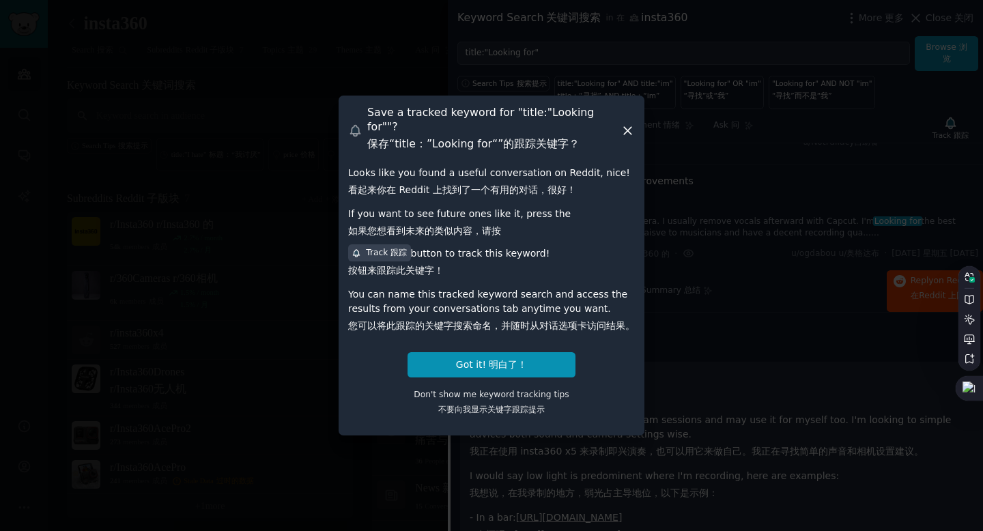
click at [621, 132] on icon at bounding box center [627, 131] width 14 height 14
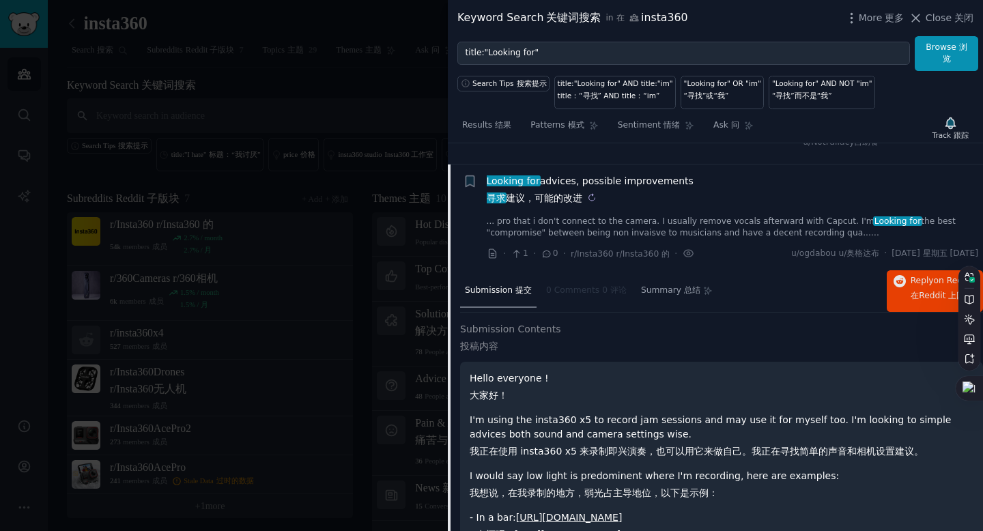
click at [661, 205] on sider-trans-block "寻求 建议，可能的改进" at bounding box center [590, 198] width 207 height 14
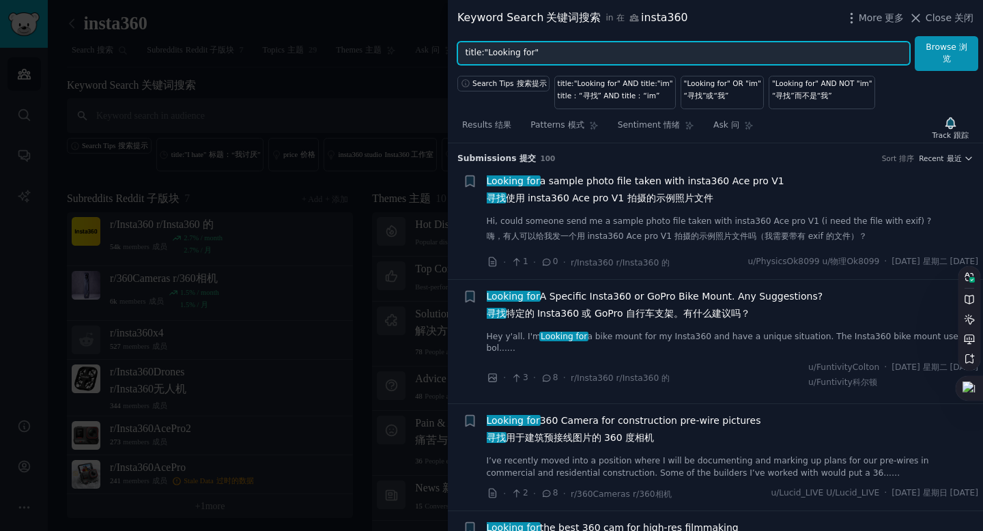
click at [551, 55] on input "title:"Looking for"" at bounding box center [683, 53] width 452 height 23
drag, startPoint x: 551, startPoint y: 55, endPoint x: 435, endPoint y: 55, distance: 116.7
click at [435, 55] on div "Keyword Search 关键词搜索 in 在 insta360 More 更多 Close 关闭 title:"Looking for" Browse …" at bounding box center [491, 265] width 983 height 531
type input "improve"
click at [915, 36] on button "Browse 浏览" at bounding box center [946, 53] width 63 height 35
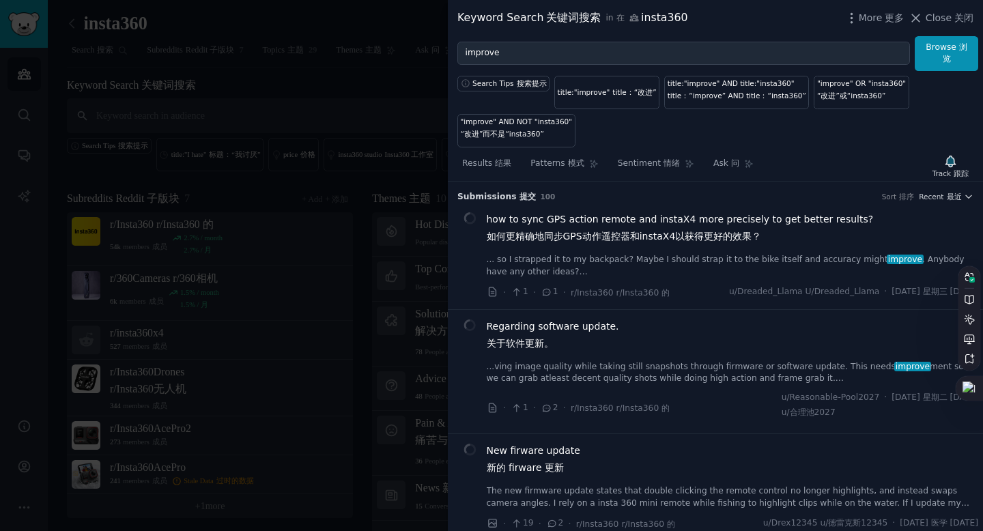
click at [336, 139] on div at bounding box center [491, 265] width 983 height 531
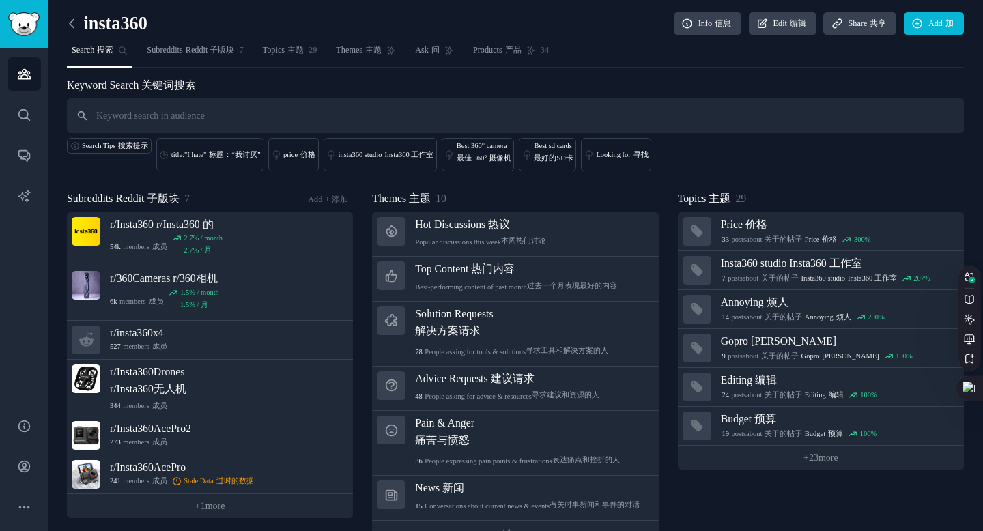
click at [74, 21] on icon at bounding box center [72, 23] width 14 height 14
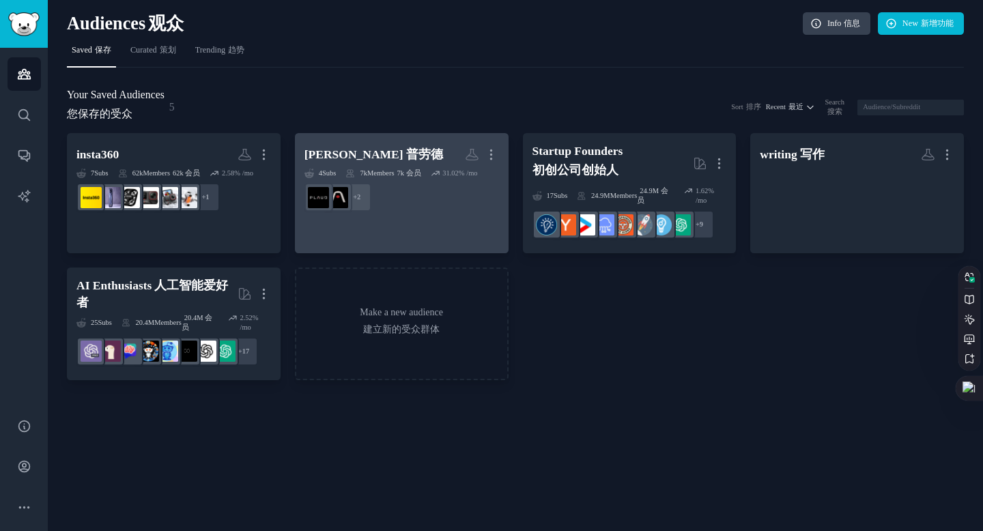
click at [395, 160] on h2 "plaud 普劳德 More 更多" at bounding box center [401, 155] width 195 height 24
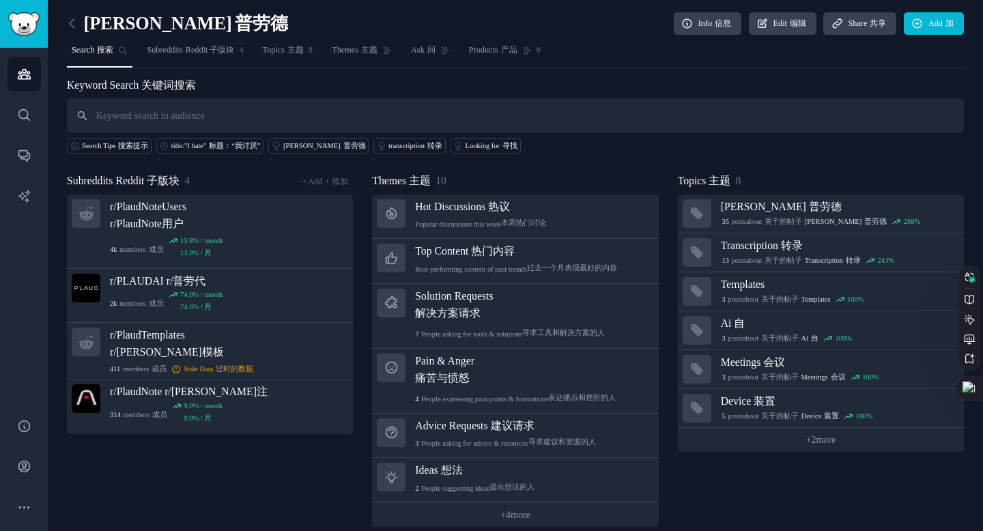
click at [212, 126] on input "text" at bounding box center [515, 115] width 897 height 35
type input "improve"
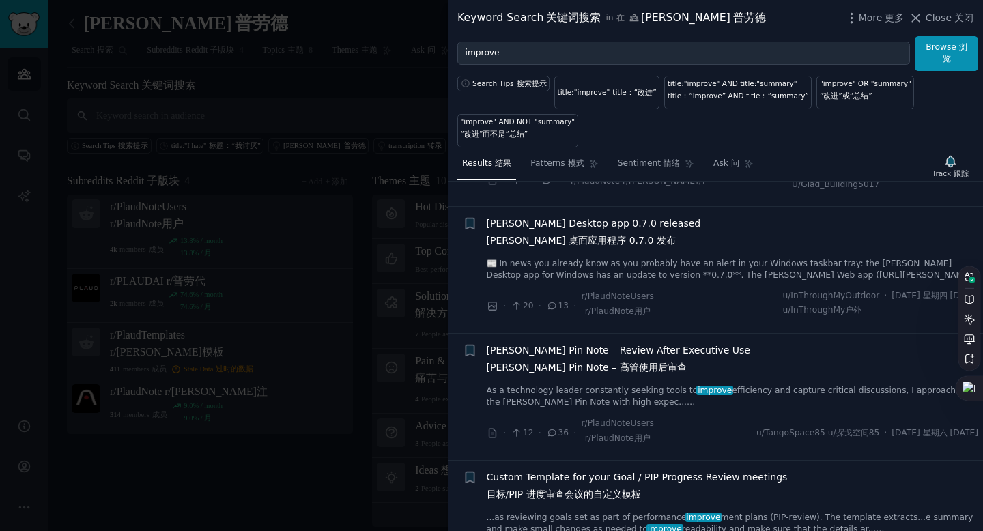
scroll to position [229, 0]
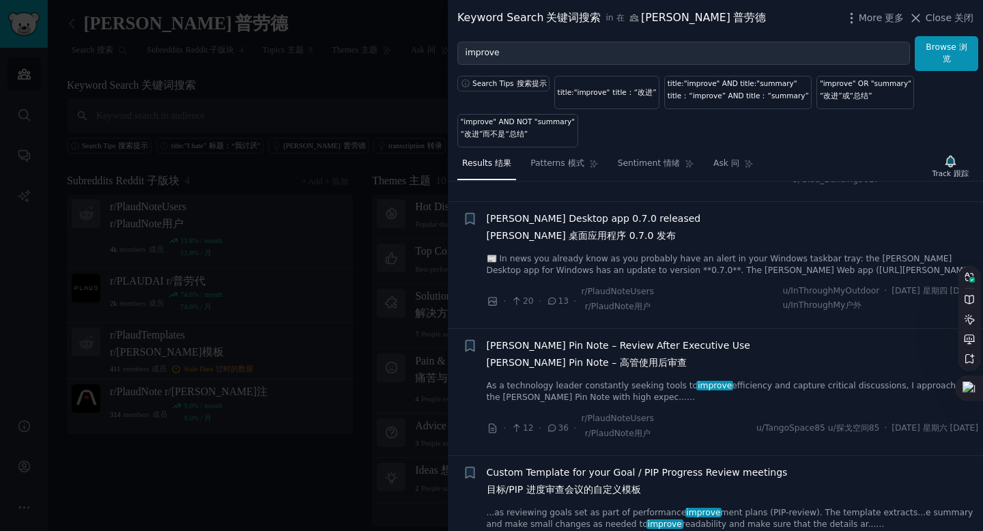
click at [624, 345] on span "Plaud AI Pin Note – Review After Executive Use Plaud AI Pin Note – 高管使用后审查" at bounding box center [618, 357] width 263 height 37
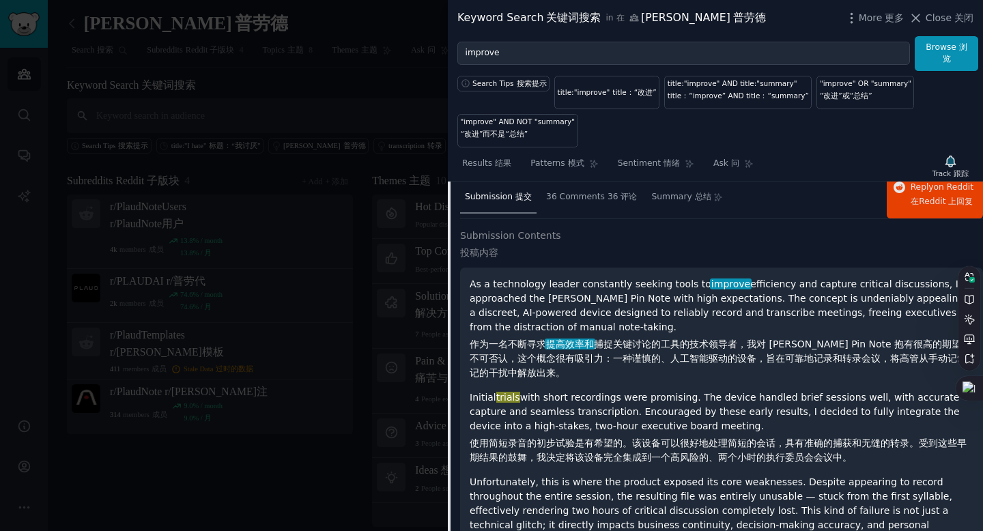
scroll to position [427, 0]
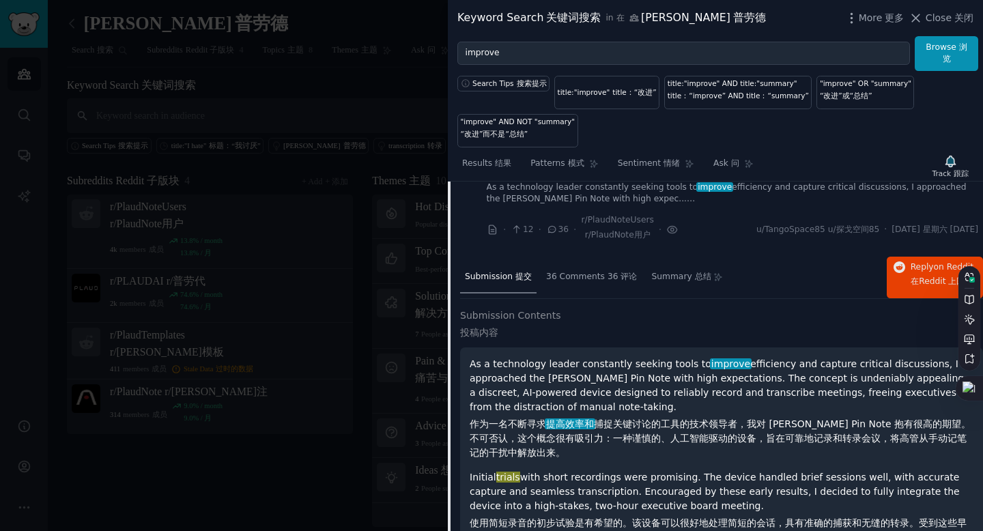
click at [800, 272] on div "Submission 提交 36 Comments 36 评论 Summary 总结 Reply on Reddit 在 Reddit 上 回复" at bounding box center [721, 278] width 523 height 42
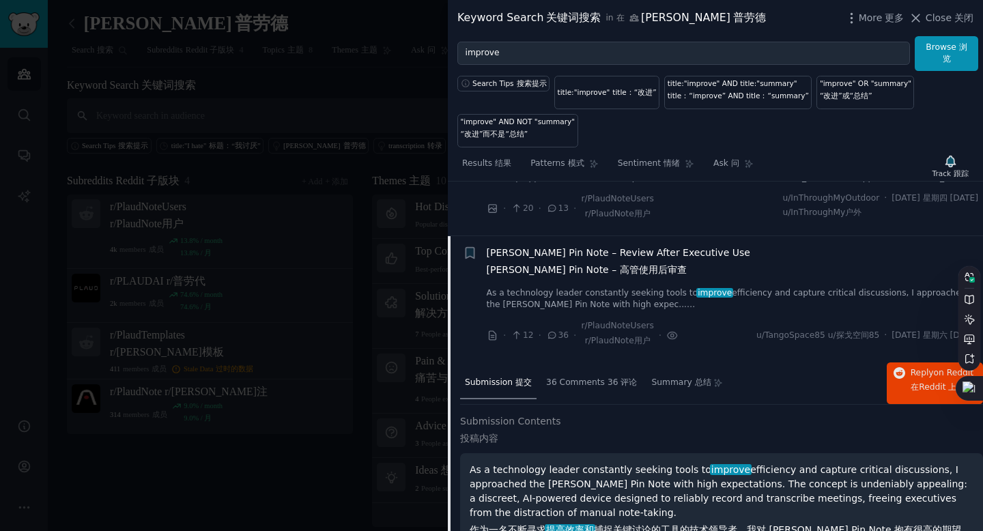
click at [877, 291] on link "As a technology leader constantly seeking tools to improve efficiency and captu…" at bounding box center [733, 299] width 492 height 24
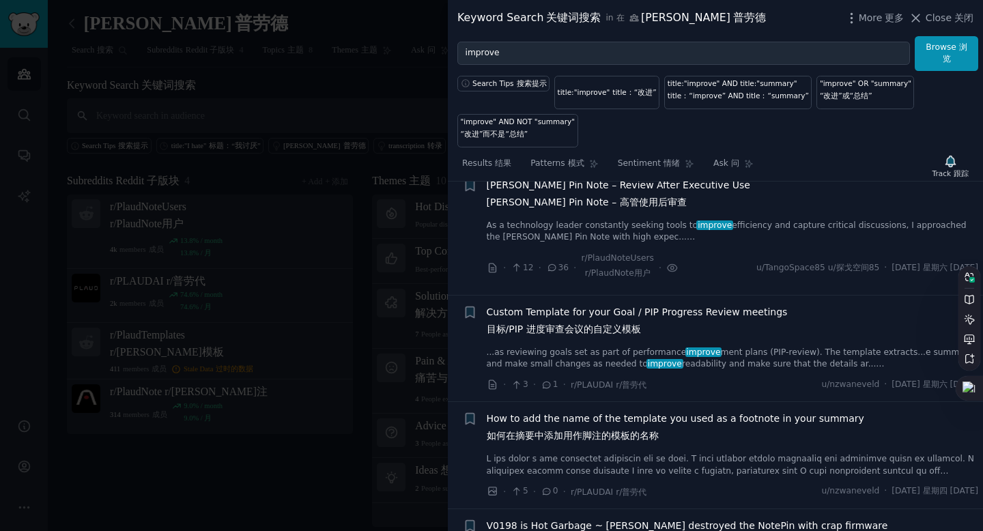
scroll to position [390, 0]
click at [287, 184] on div at bounding box center [491, 265] width 983 height 531
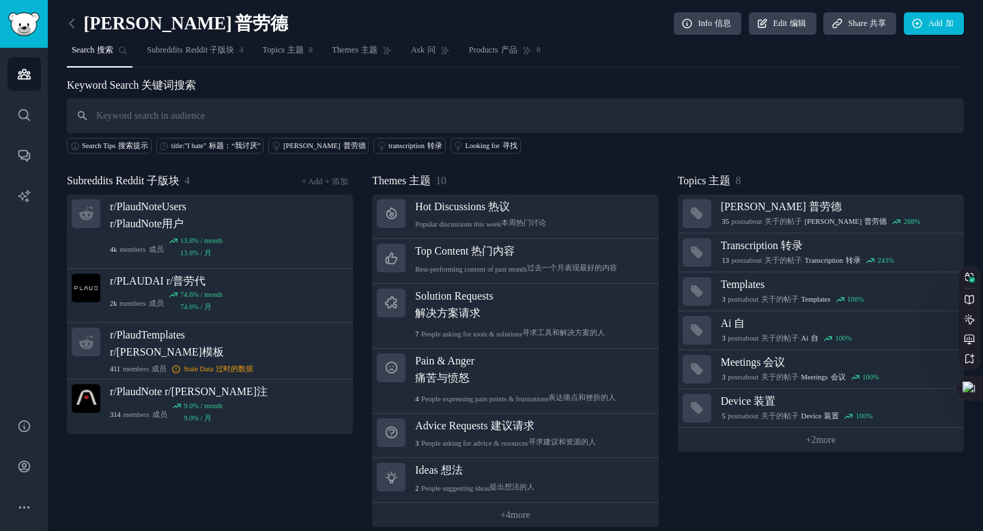
click at [78, 20] on link at bounding box center [75, 24] width 17 height 22
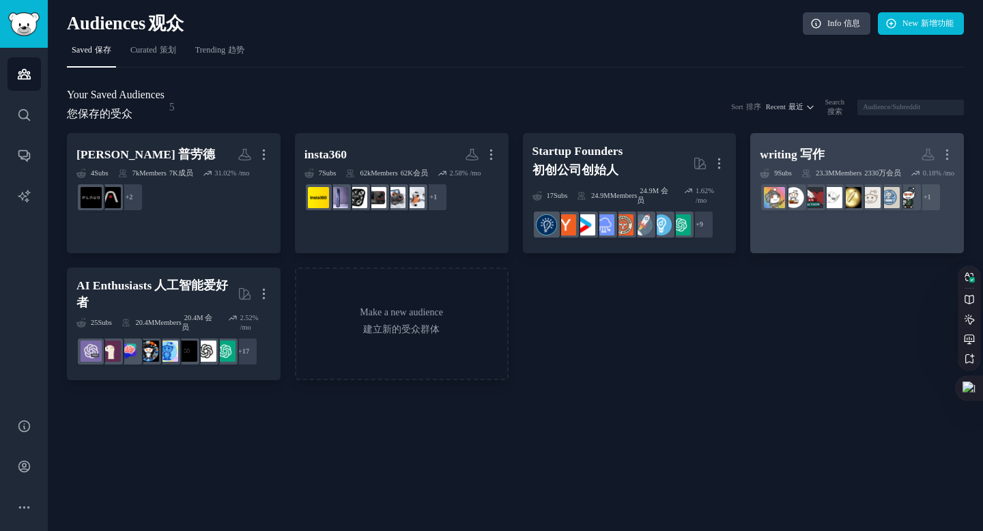
click at [789, 154] on div "writing 写作" at bounding box center [792, 154] width 64 height 17
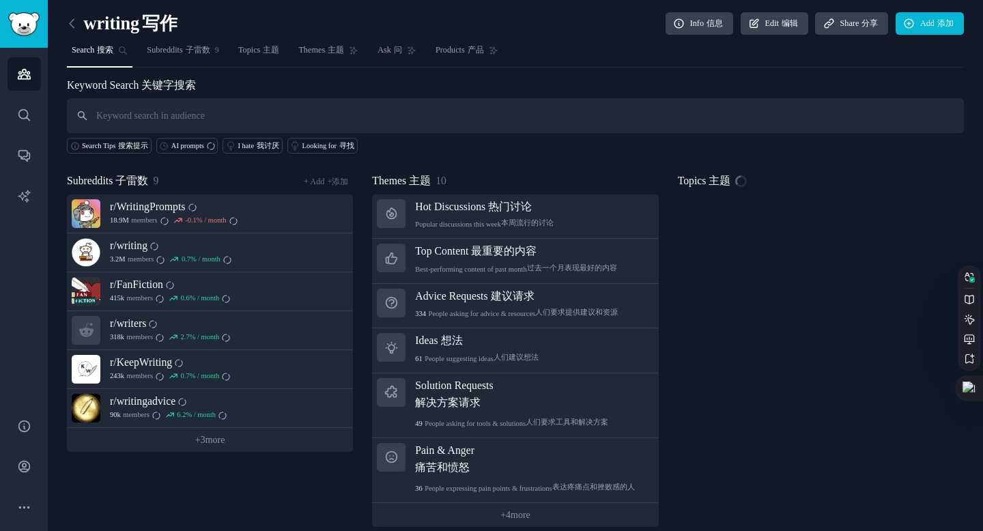
click at [405, 119] on input "text" at bounding box center [515, 115] width 897 height 35
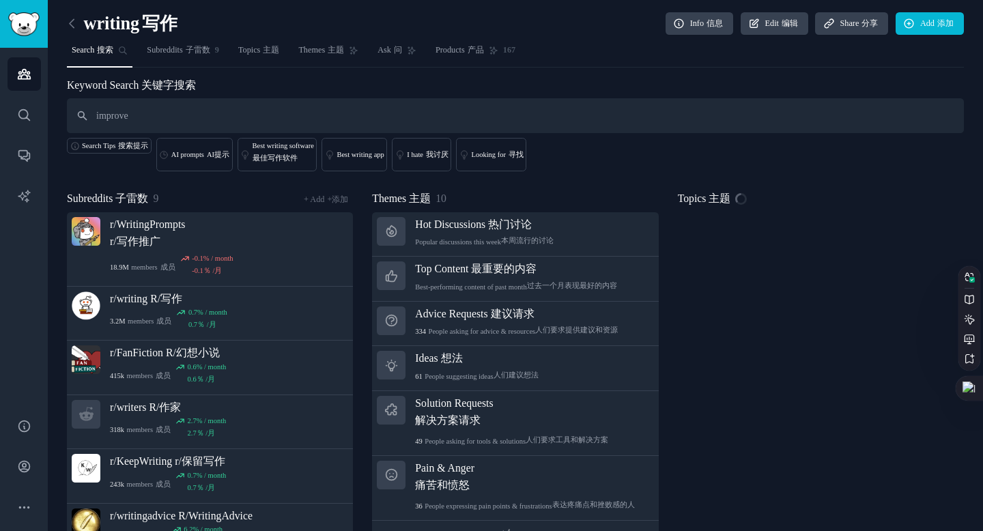
type input "improve"
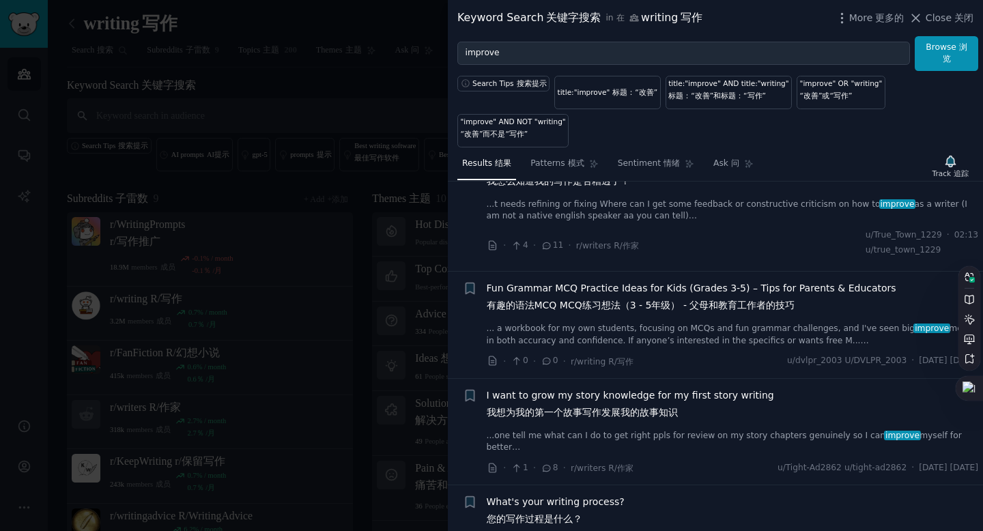
scroll to position [1330, 0]
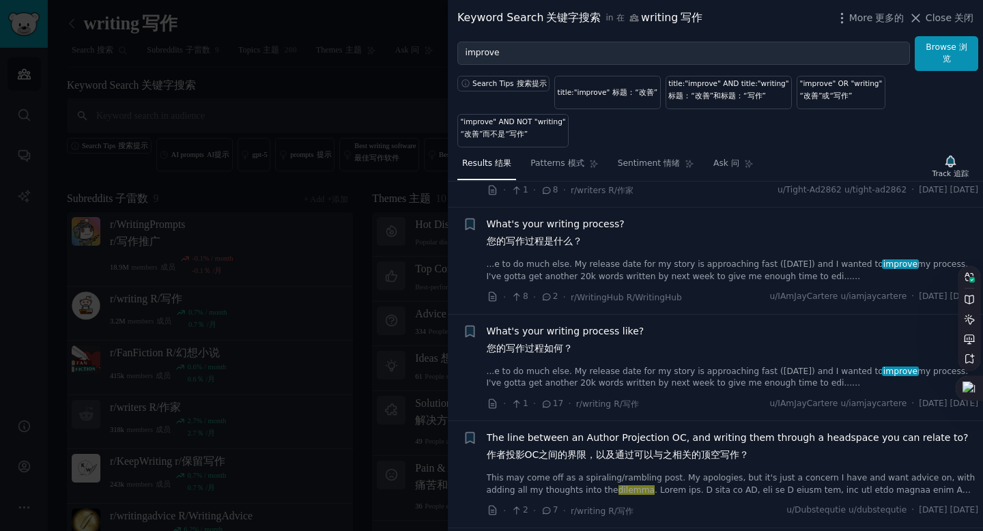
click at [639, 254] on div "What's your writing process? 您的写作过程是什么？" at bounding box center [733, 235] width 492 height 37
click at [620, 264] on div "What's your writing process? 您的写作过程是什么？ ...e to do much else. My release date f…" at bounding box center [733, 250] width 492 height 66
click at [552, 227] on span "What's your writing process? 您的写作过程是什么？" at bounding box center [556, 235] width 138 height 37
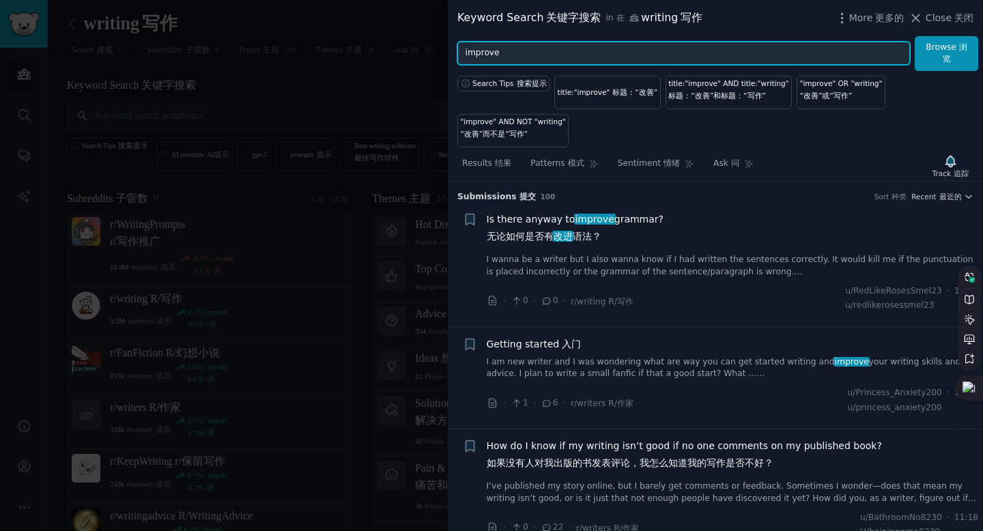
click at [517, 45] on input "improve" at bounding box center [683, 53] width 452 height 23
drag, startPoint x: 534, startPoint y: 49, endPoint x: 465, endPoint y: 59, distance: 69.6
click at [465, 59] on input "improve" at bounding box center [683, 53] width 452 height 23
type input "AI"
click at [915, 36] on button "Browse 浏览" at bounding box center [946, 53] width 63 height 35
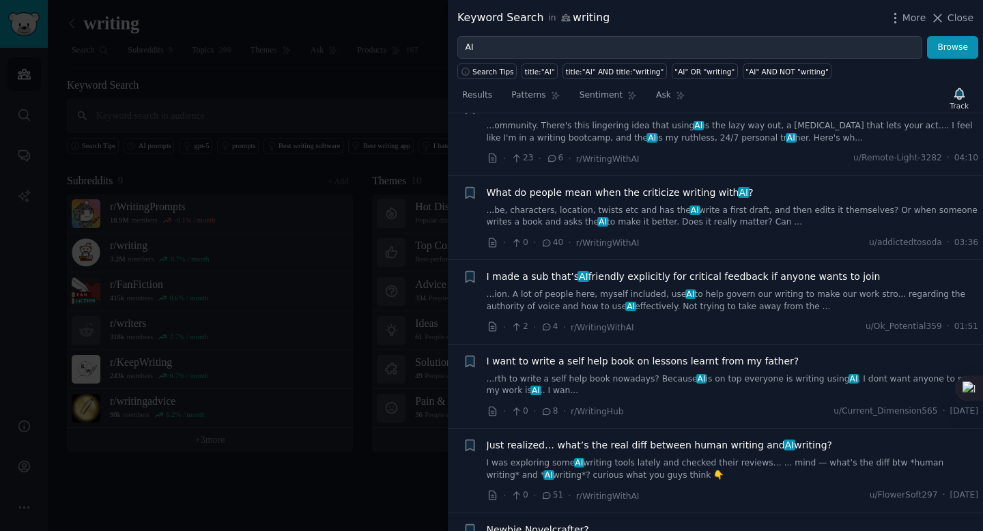
scroll to position [579, 0]
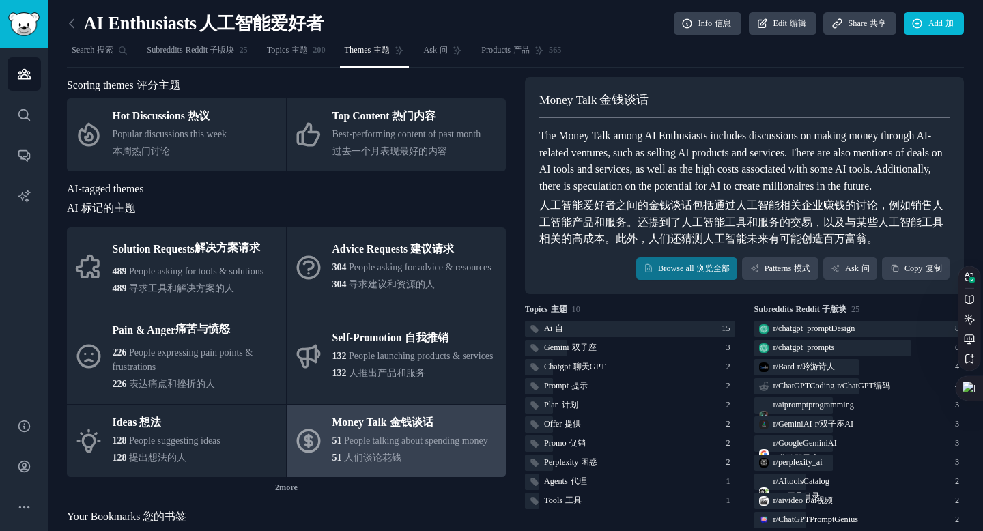
scroll to position [55, 0]
